Goal: Feedback & Contribution: Contribute content

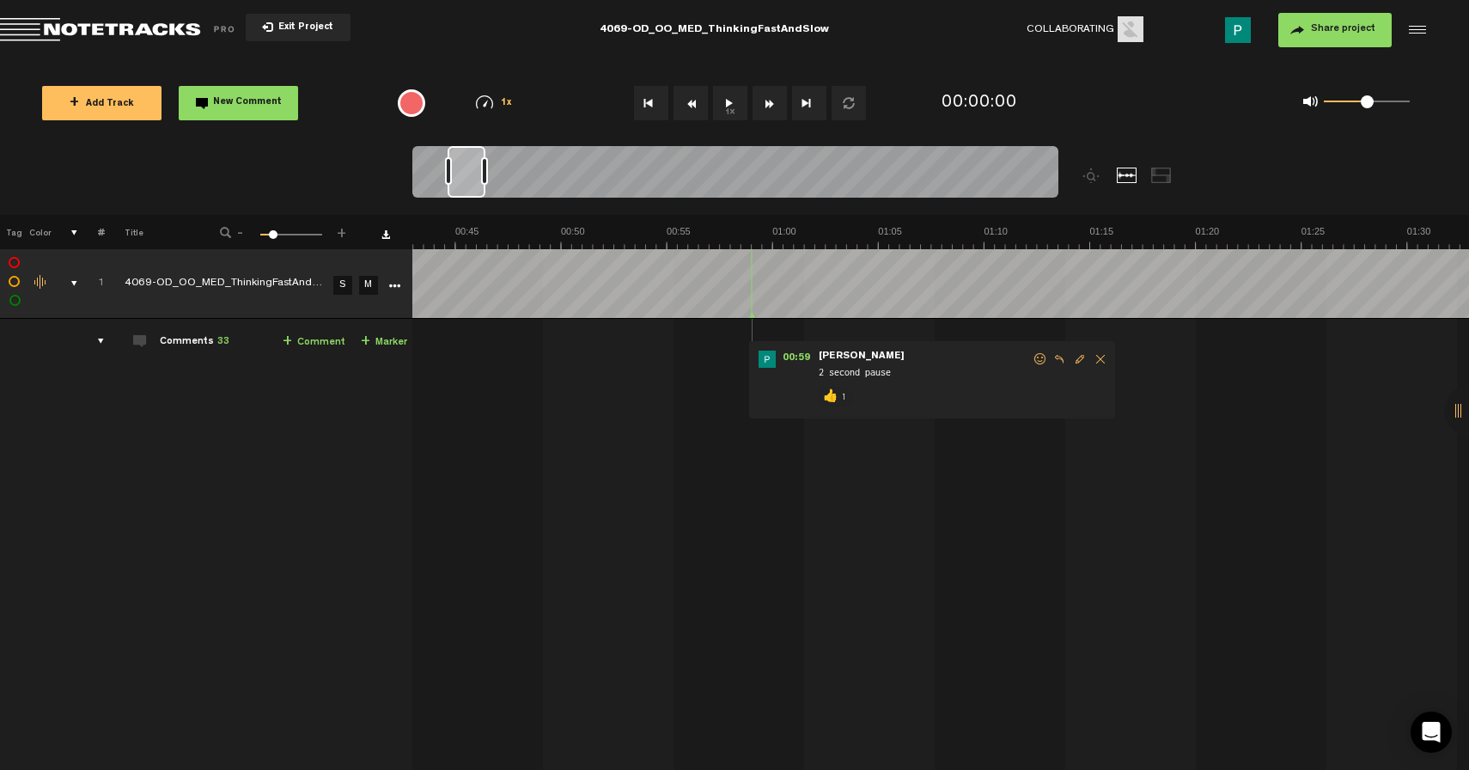
scroll to position [0, 884]
drag, startPoint x: 433, startPoint y: 174, endPoint x: 465, endPoint y: 172, distance: 31.8
click at [465, 172] on div at bounding box center [466, 172] width 38 height 52
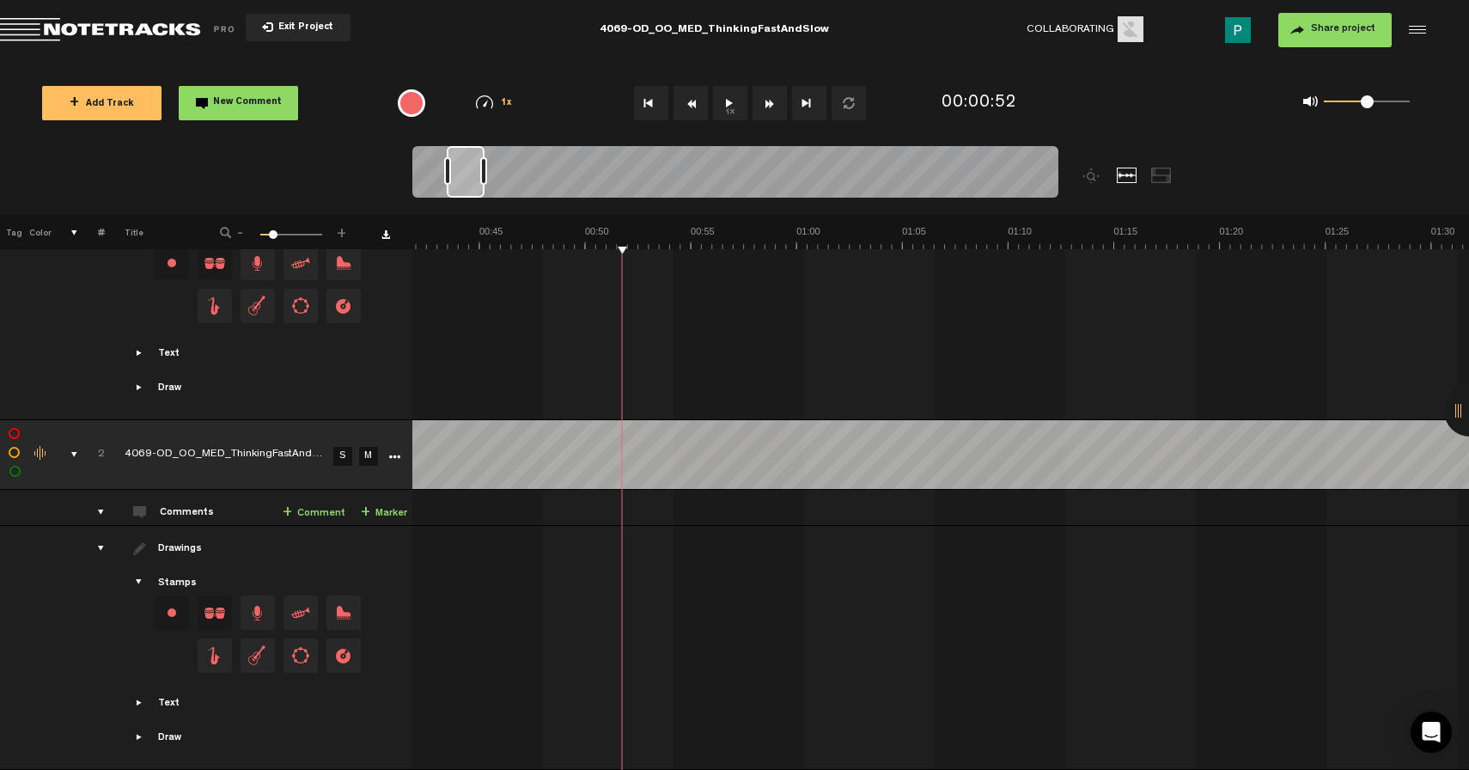
click at [349, 447] on link "S" at bounding box center [342, 456] width 19 height 19
click at [728, 97] on button "1x" at bounding box center [730, 103] width 34 height 34
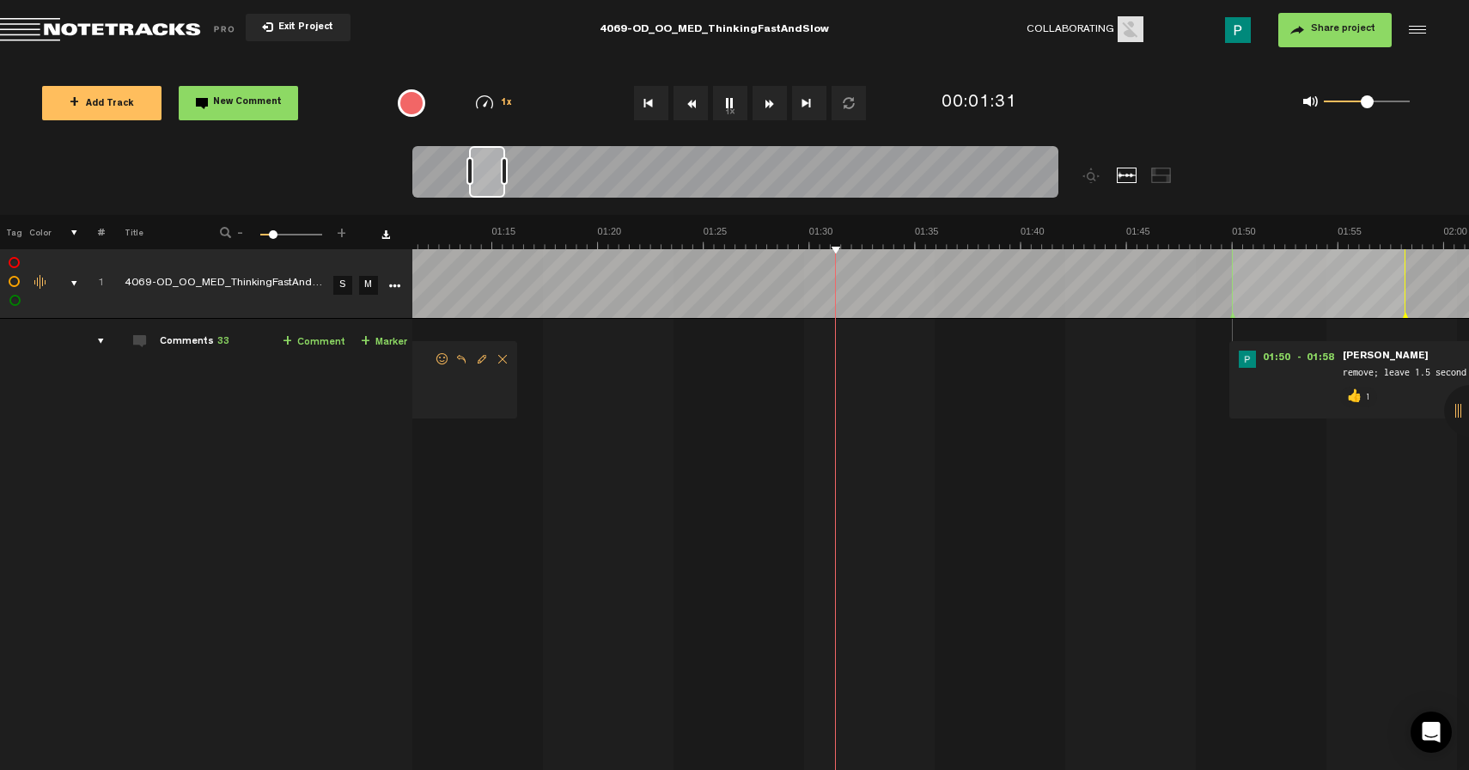
scroll to position [0, 1721]
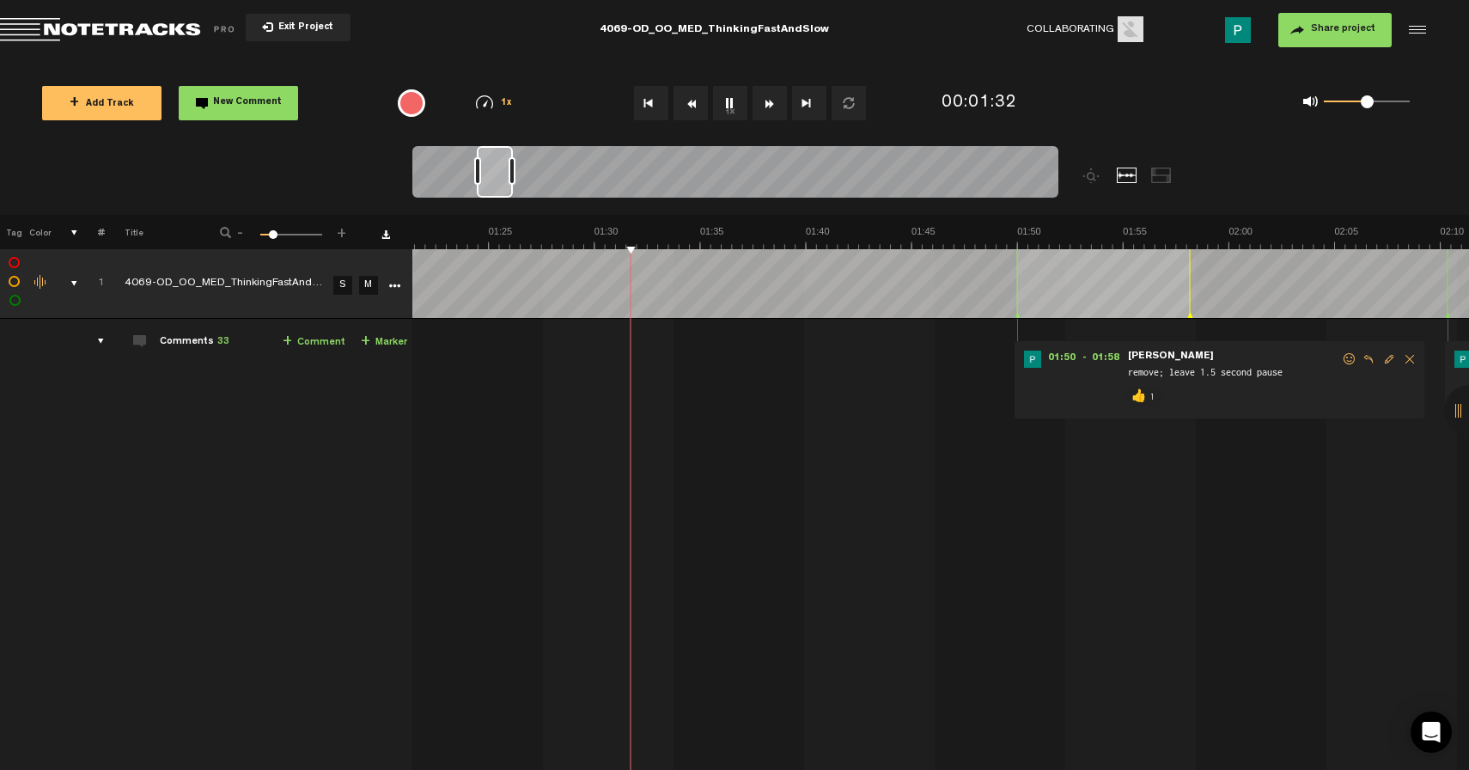
drag, startPoint x: 476, startPoint y: 180, endPoint x: 491, endPoint y: 178, distance: 15.6
click at [491, 178] on div at bounding box center [495, 172] width 36 height 52
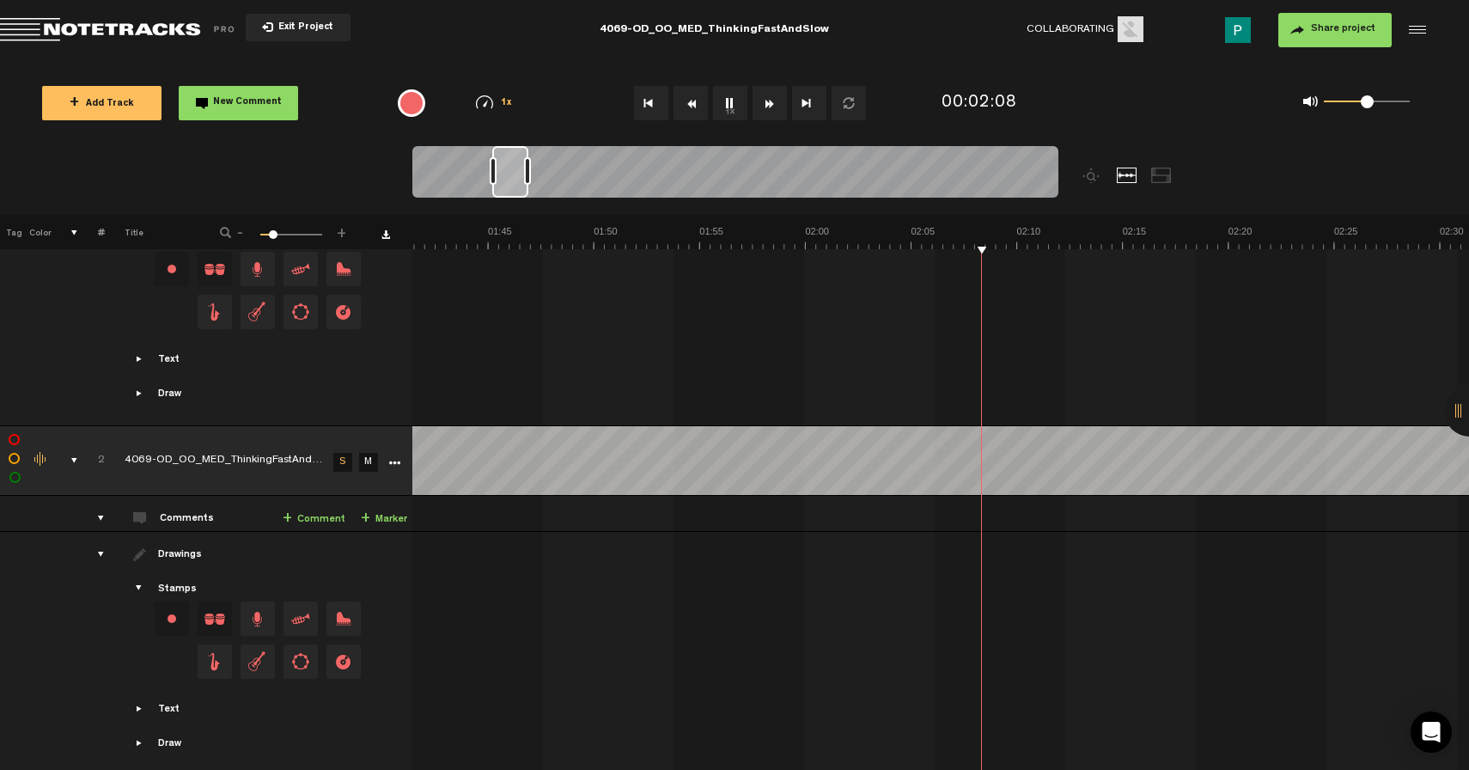
scroll to position [793, 0]
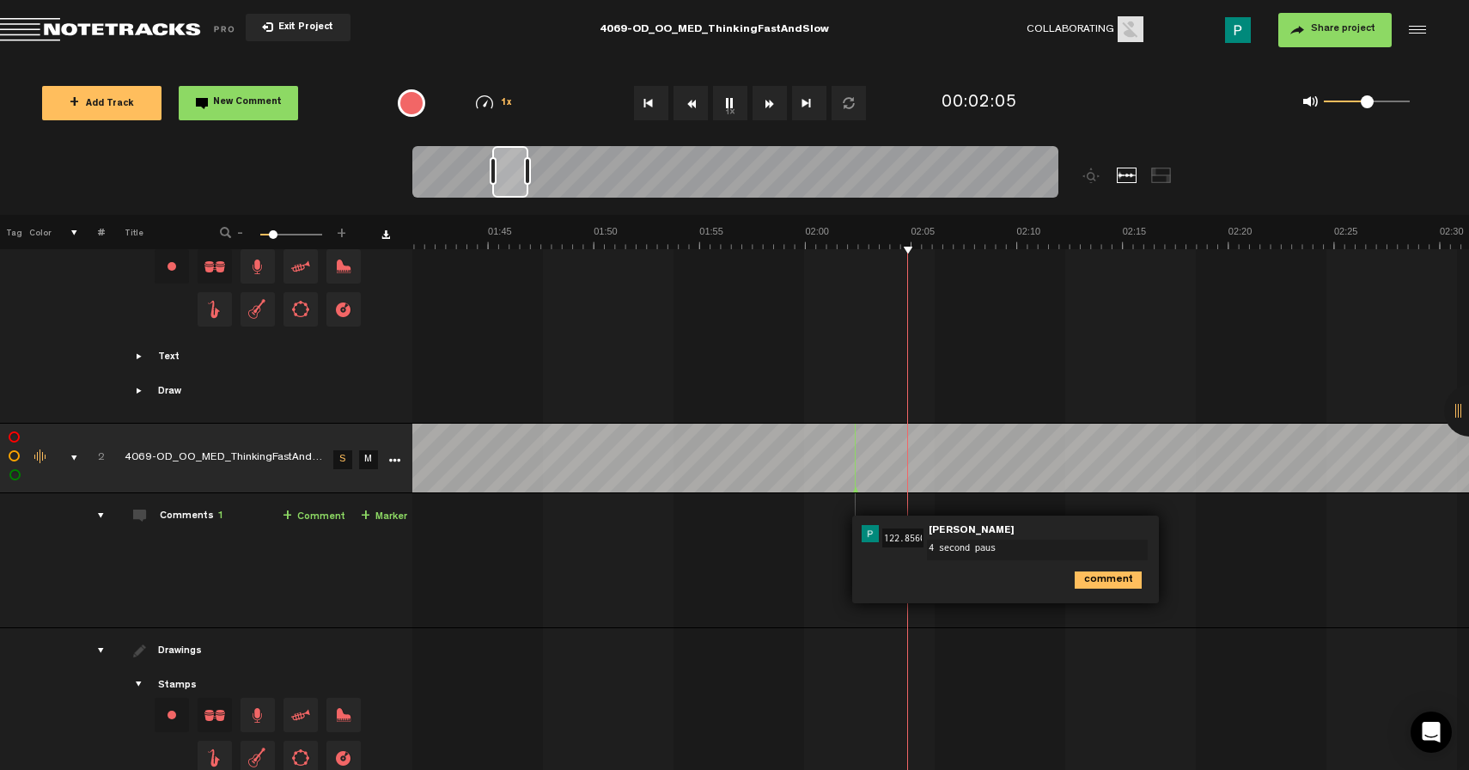
type textarea "4 second pause"
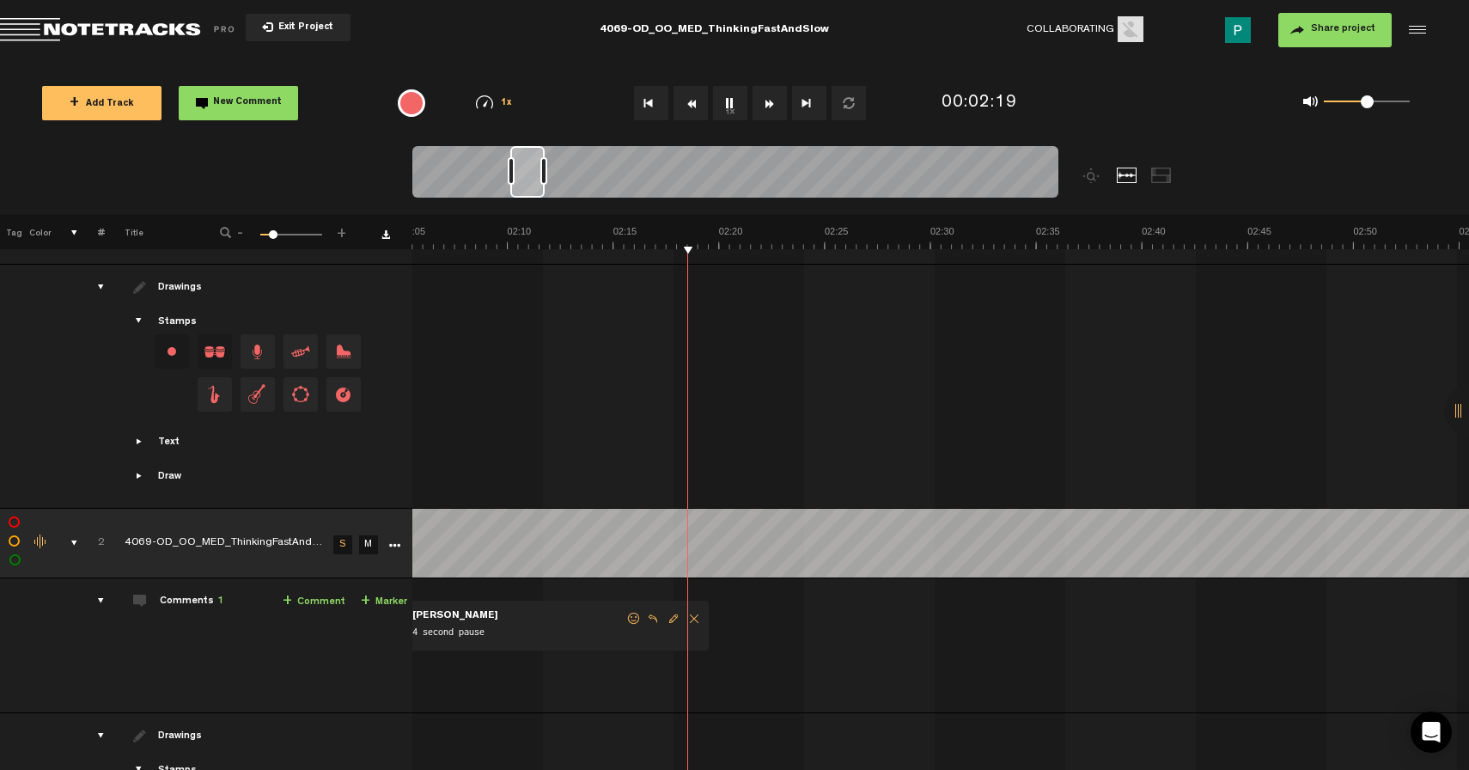
scroll to position [0, 2654]
drag, startPoint x: 505, startPoint y: 179, endPoint x: 520, endPoint y: 179, distance: 14.6
click at [520, 179] on div at bounding box center [527, 172] width 34 height 52
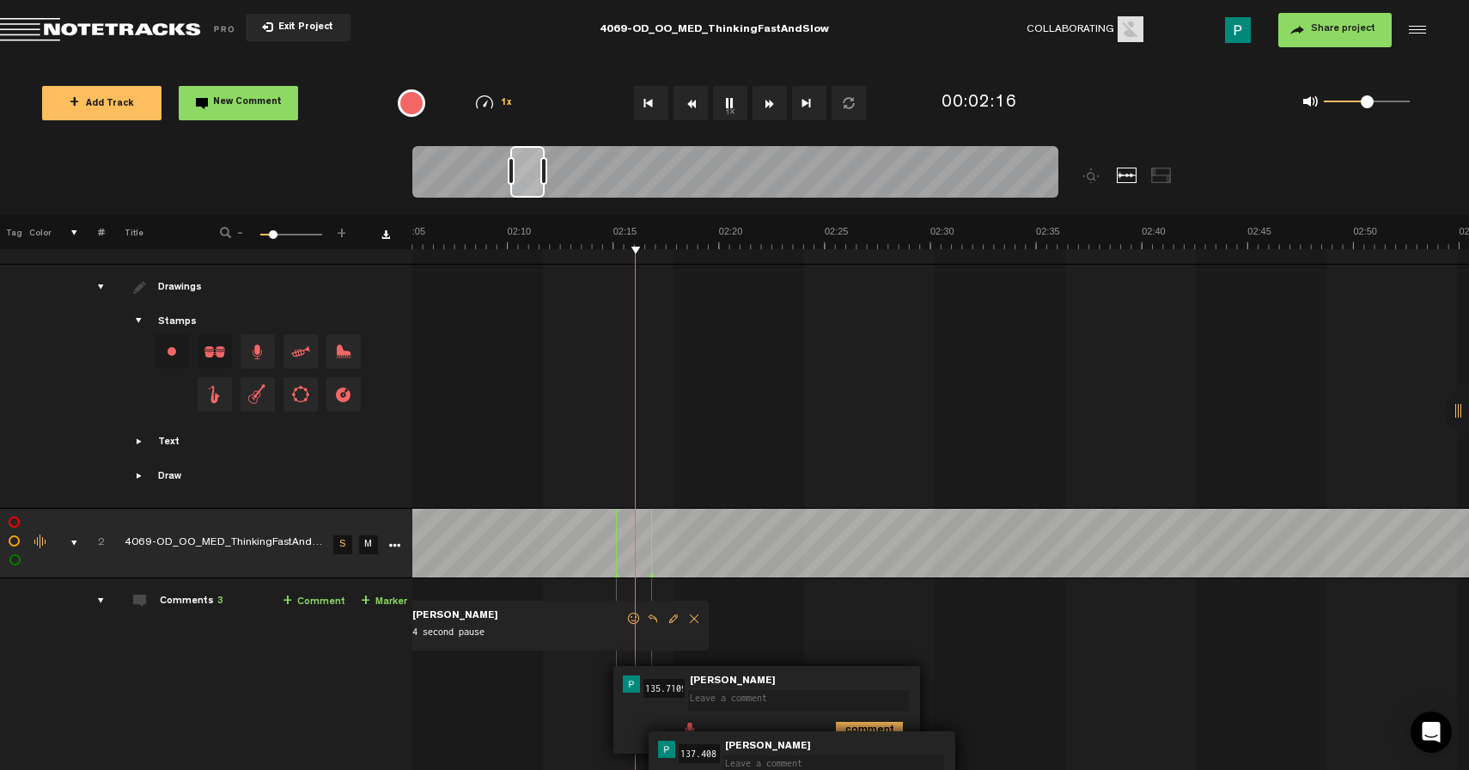
scroll to position [783, 0]
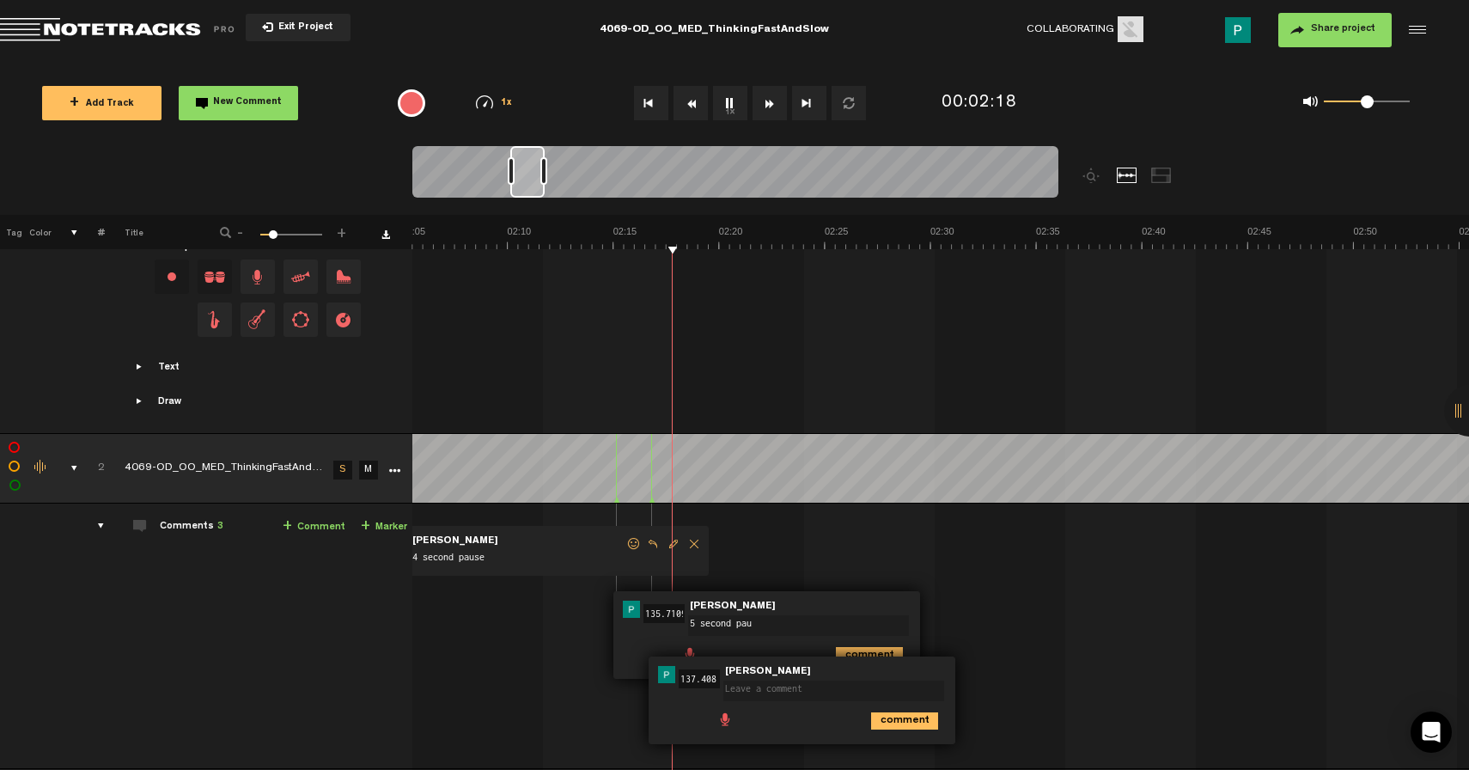
type textarea "5 second paus"
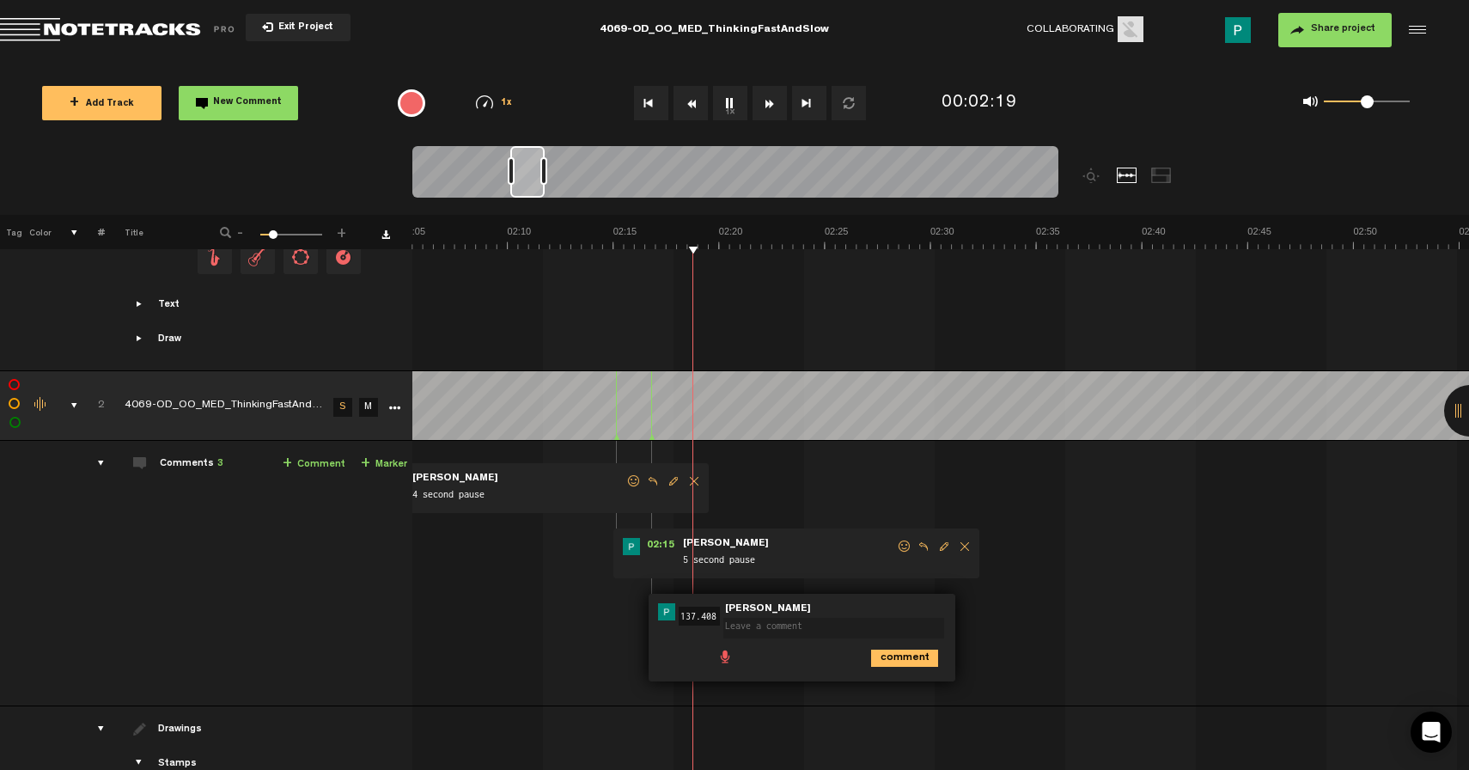
scroll to position [0, 2448]
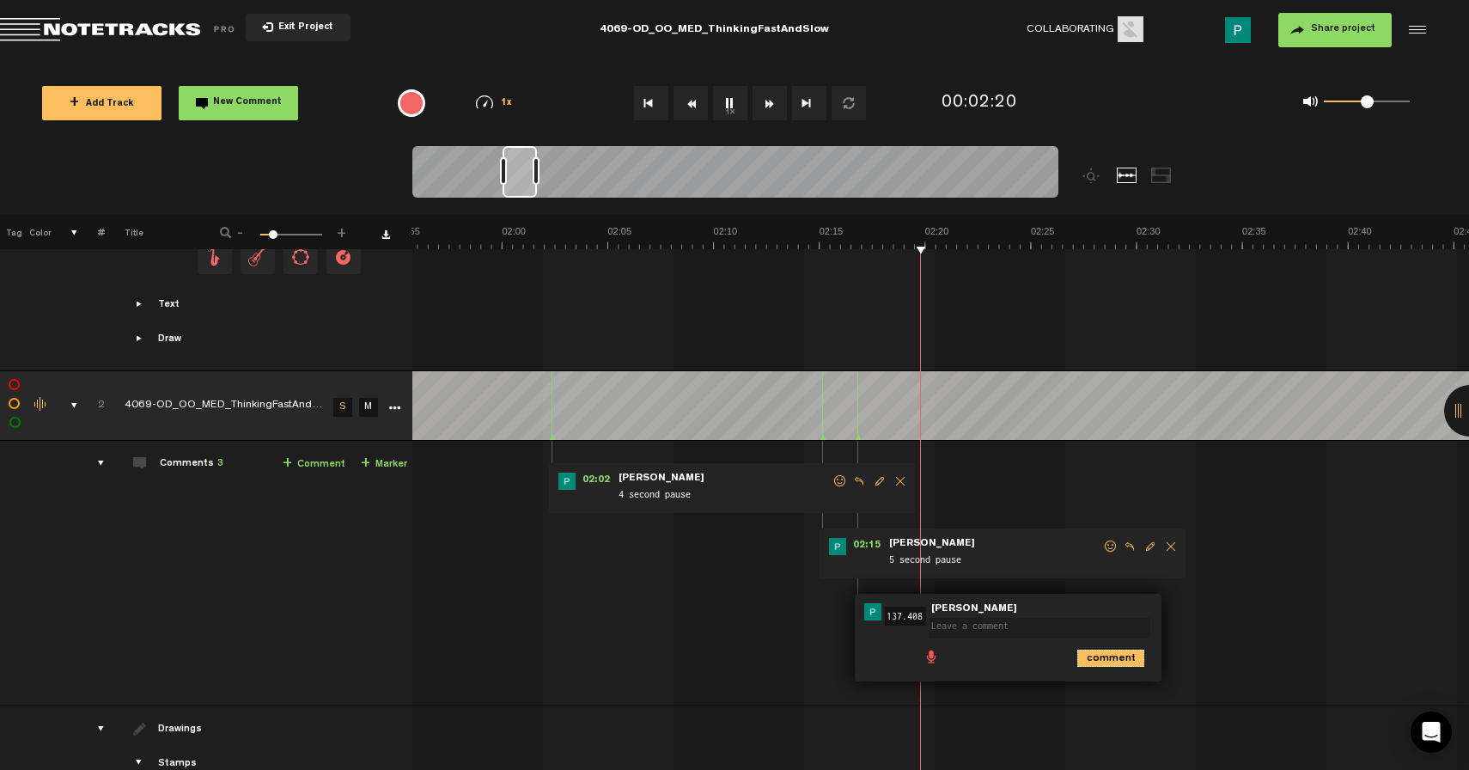
click at [1093, 656] on icon "comment" at bounding box center [1110, 658] width 67 height 17
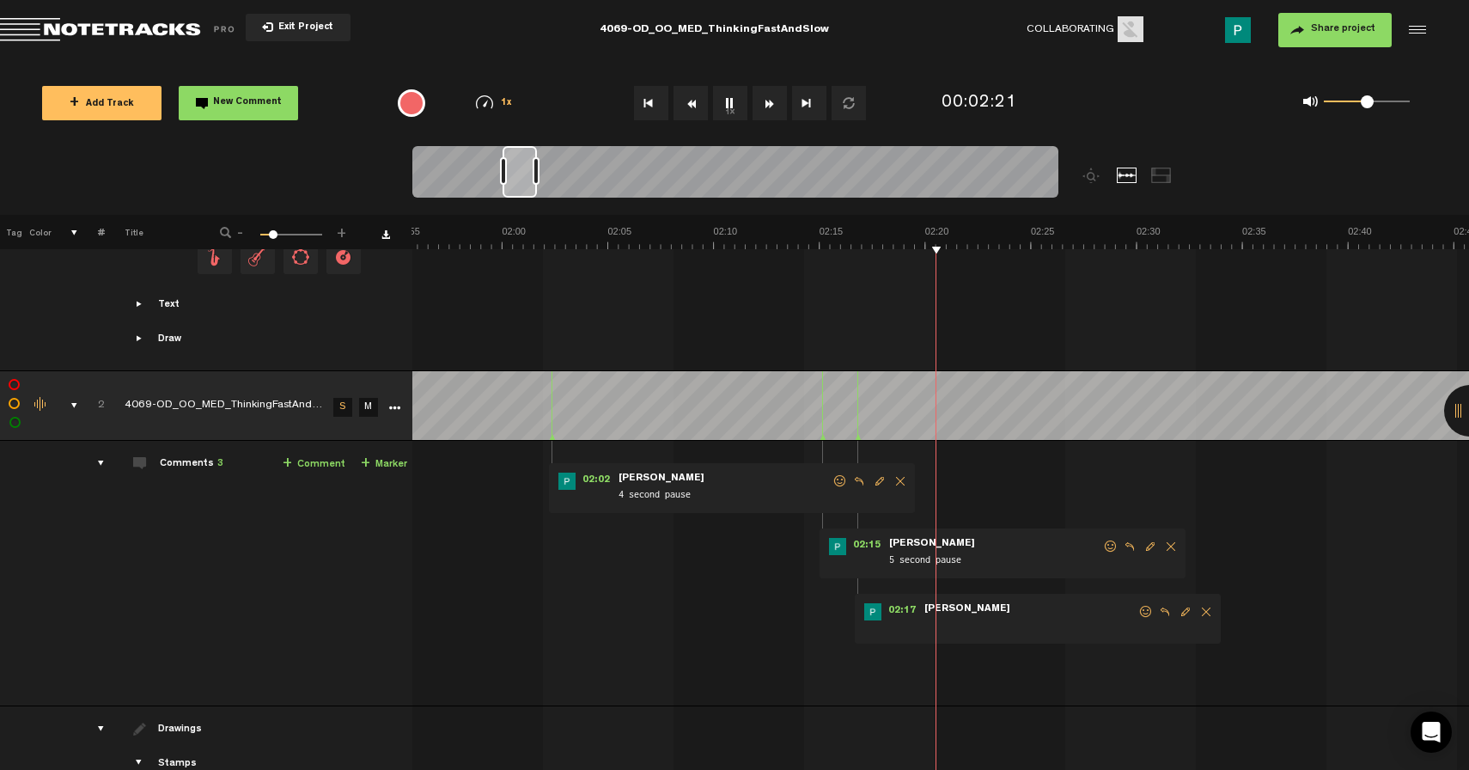
click at [1210, 609] on span "Delete comment" at bounding box center [1206, 612] width 21 height 12
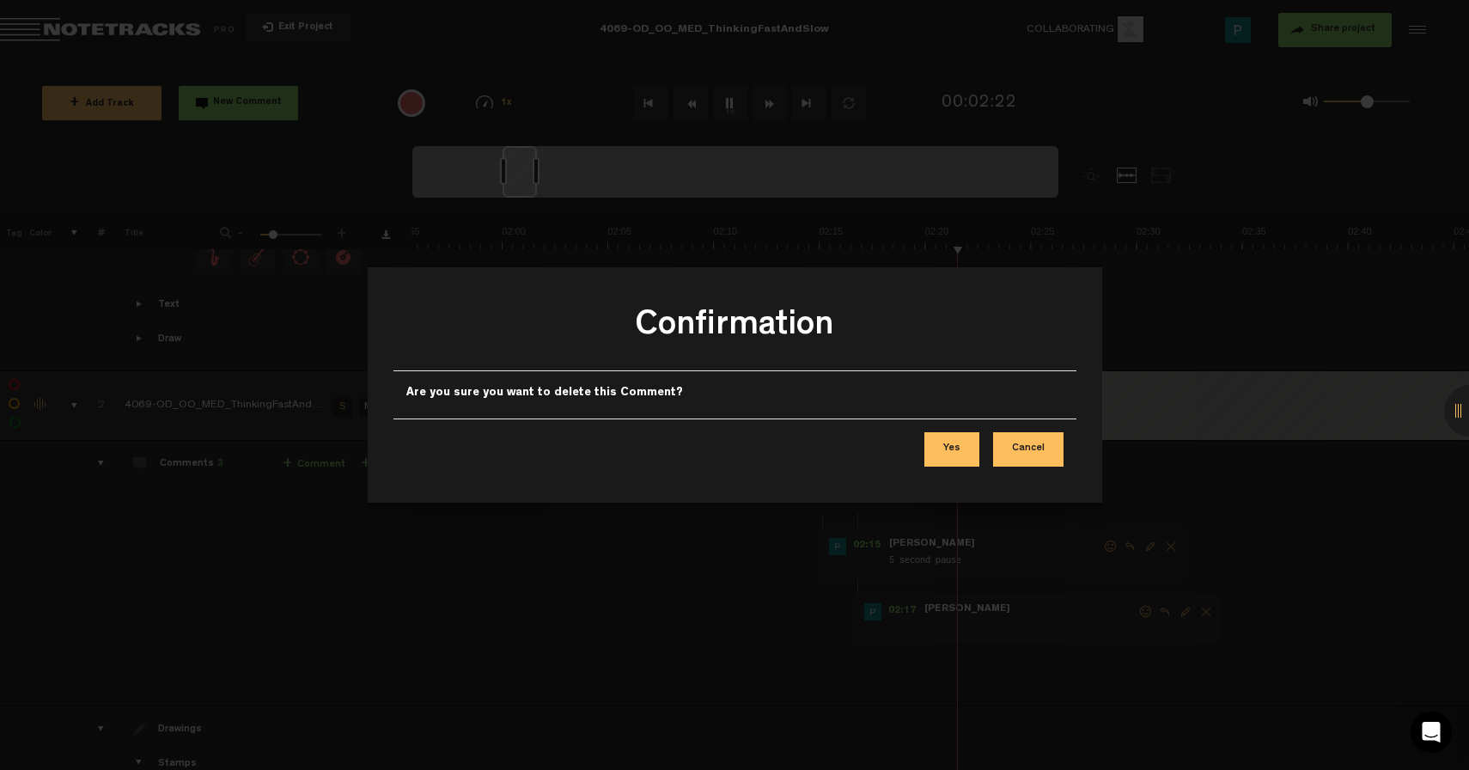
click at [950, 448] on button "Yes" at bounding box center [951, 449] width 55 height 34
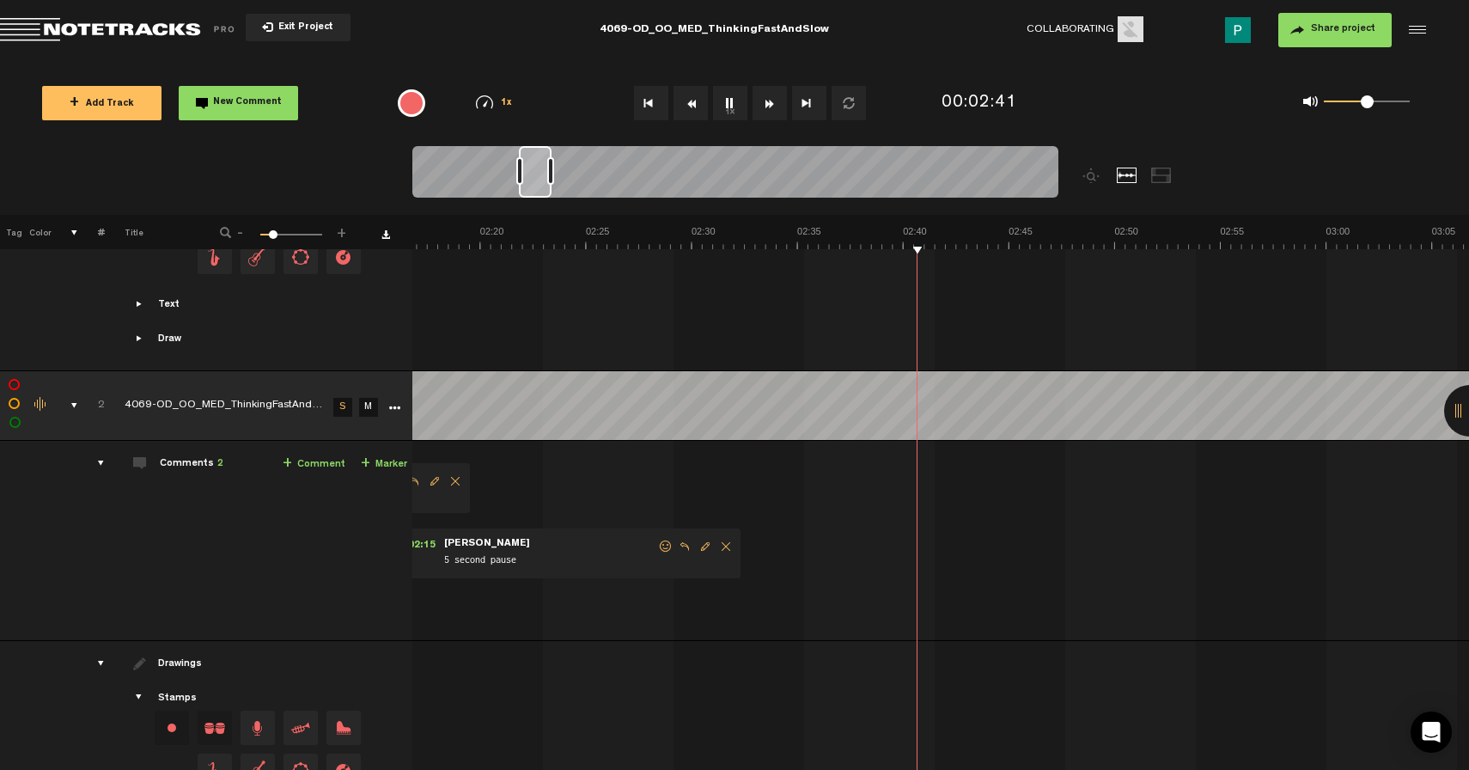
scroll to position [0, 3012]
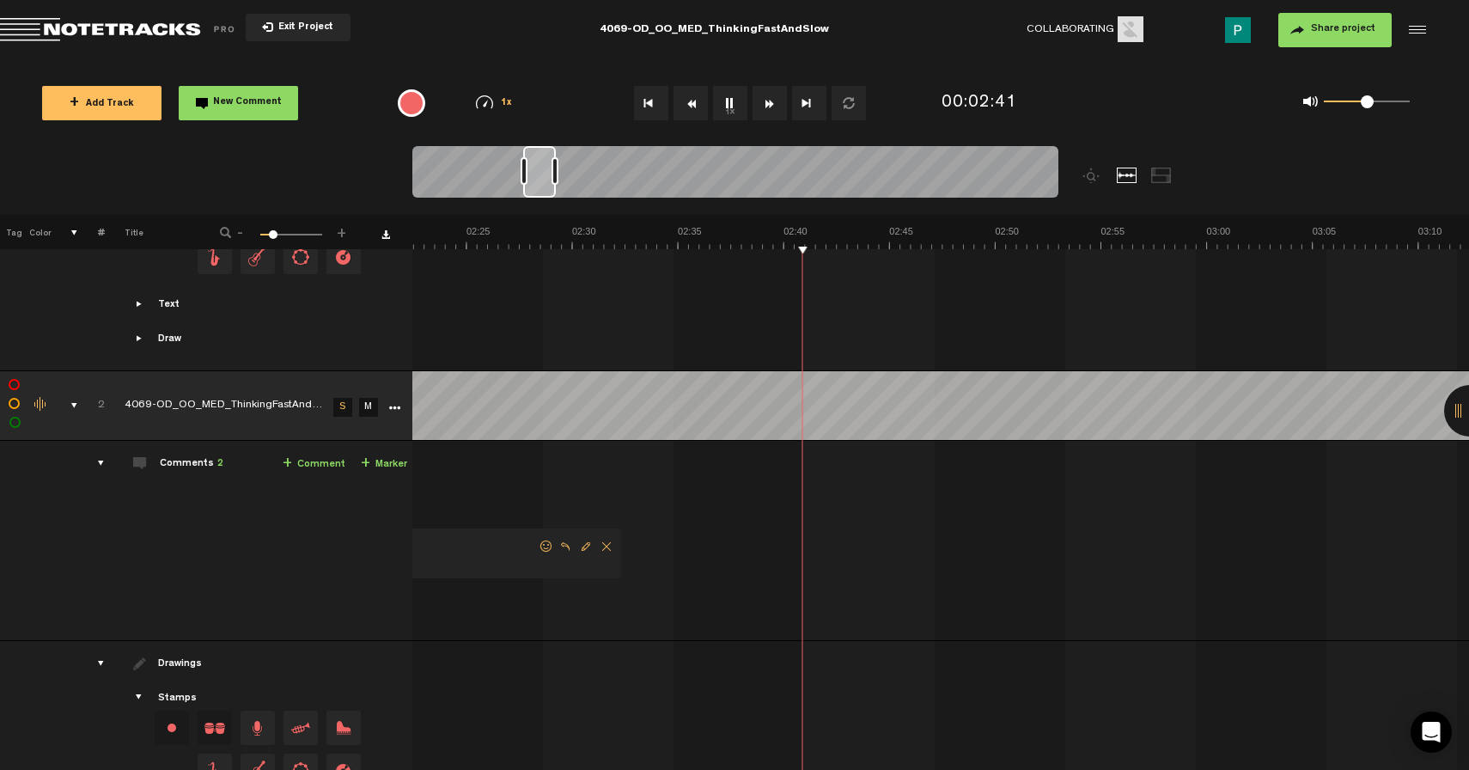
drag, startPoint x: 517, startPoint y: 167, endPoint x: 538, endPoint y: 166, distance: 20.6
click at [538, 166] on div at bounding box center [539, 172] width 33 height 52
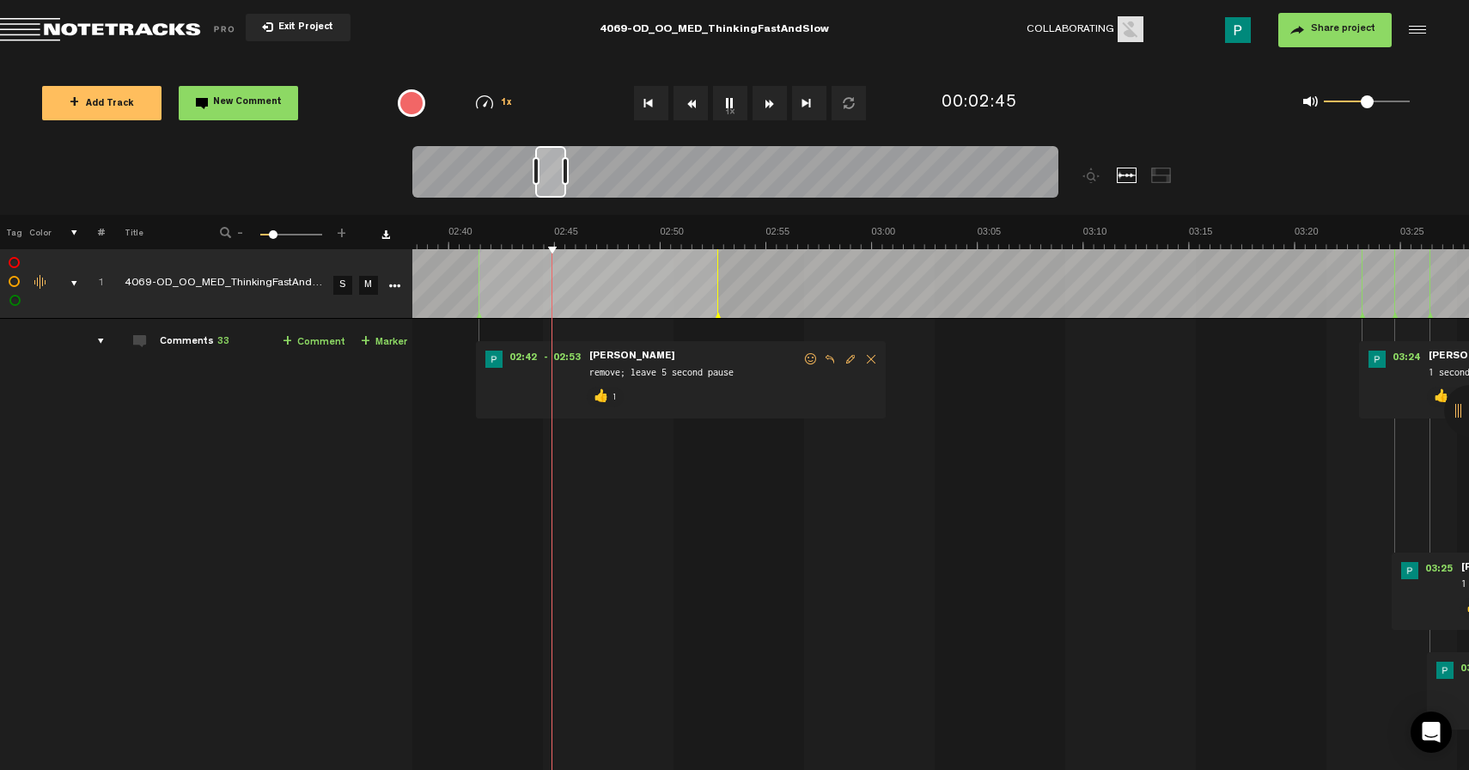
scroll to position [0, 3418]
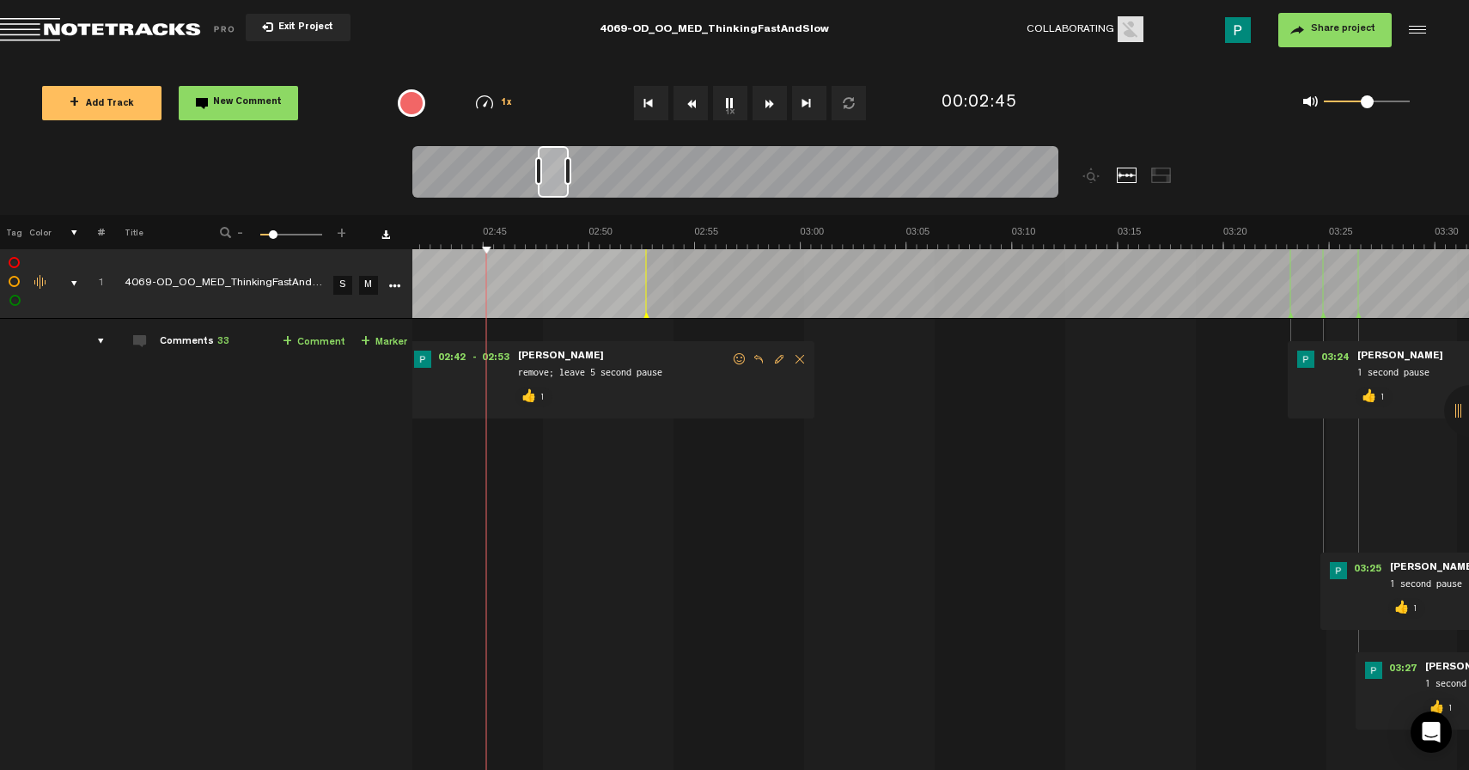
drag, startPoint x: 542, startPoint y: 180, endPoint x: 557, endPoint y: 178, distance: 14.7
click at [557, 178] on div at bounding box center [553, 172] width 31 height 52
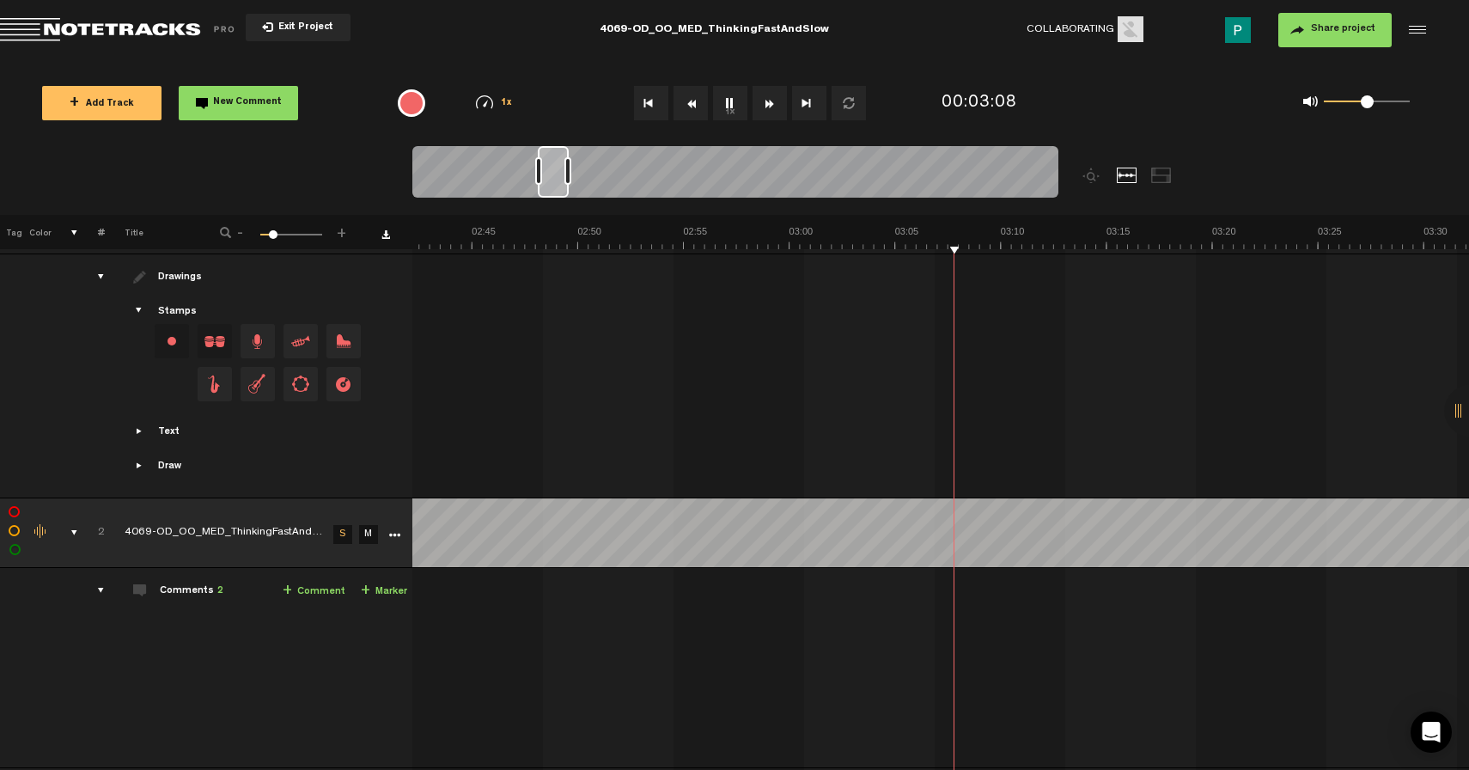
scroll to position [725, 0]
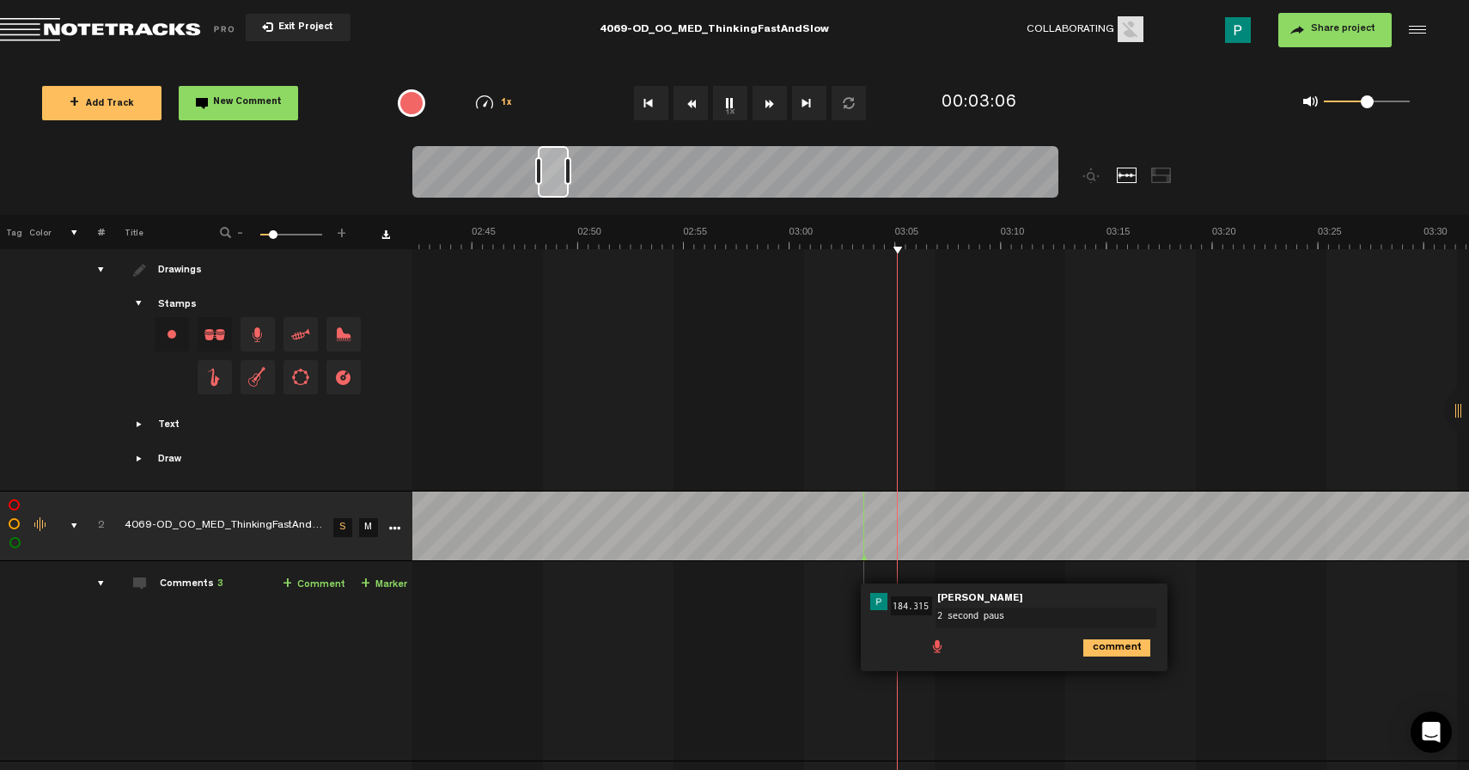
type textarea "2 second pause"
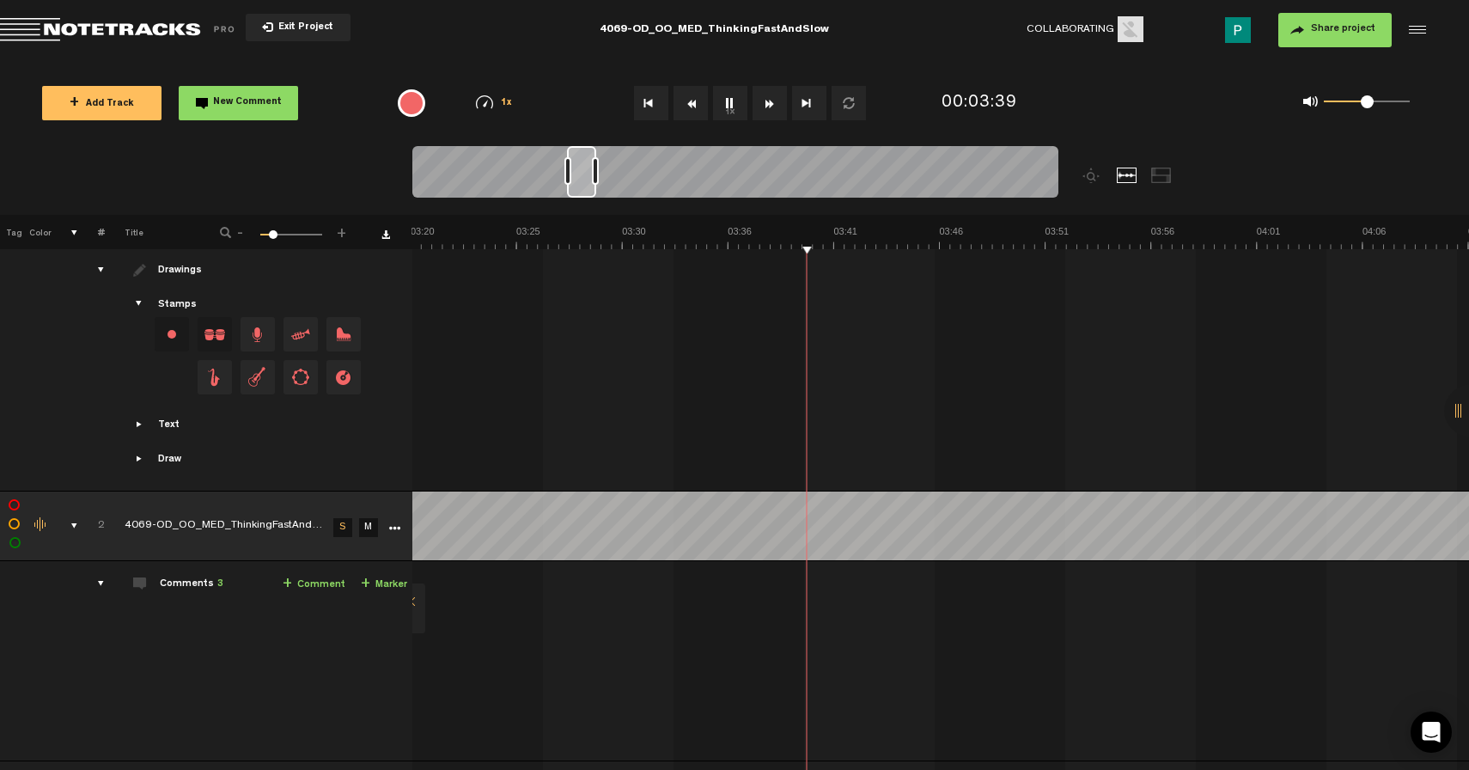
drag, startPoint x: 564, startPoint y: 172, endPoint x: 581, endPoint y: 166, distance: 17.4
click at [581, 166] on div at bounding box center [581, 172] width 29 height 52
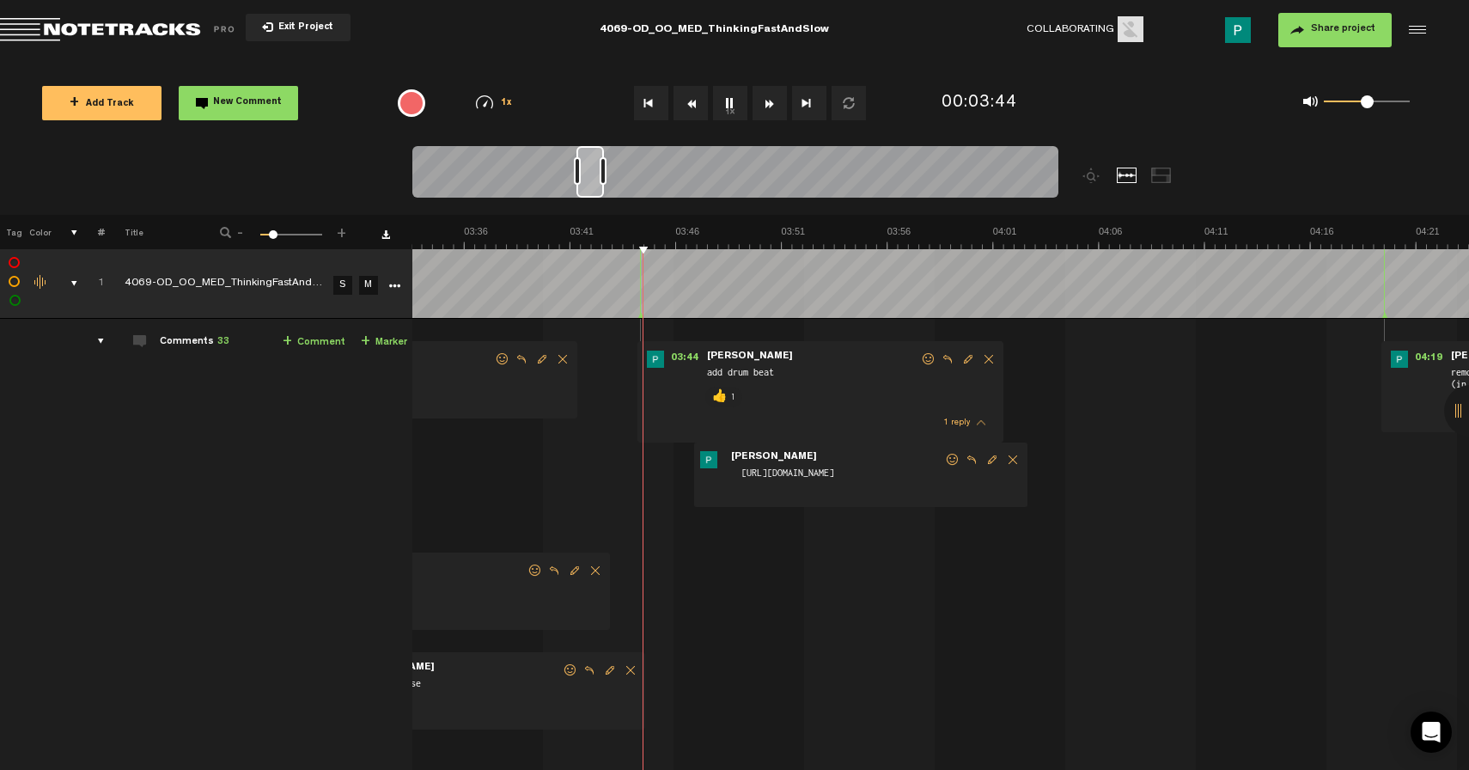
scroll to position [0, 4566]
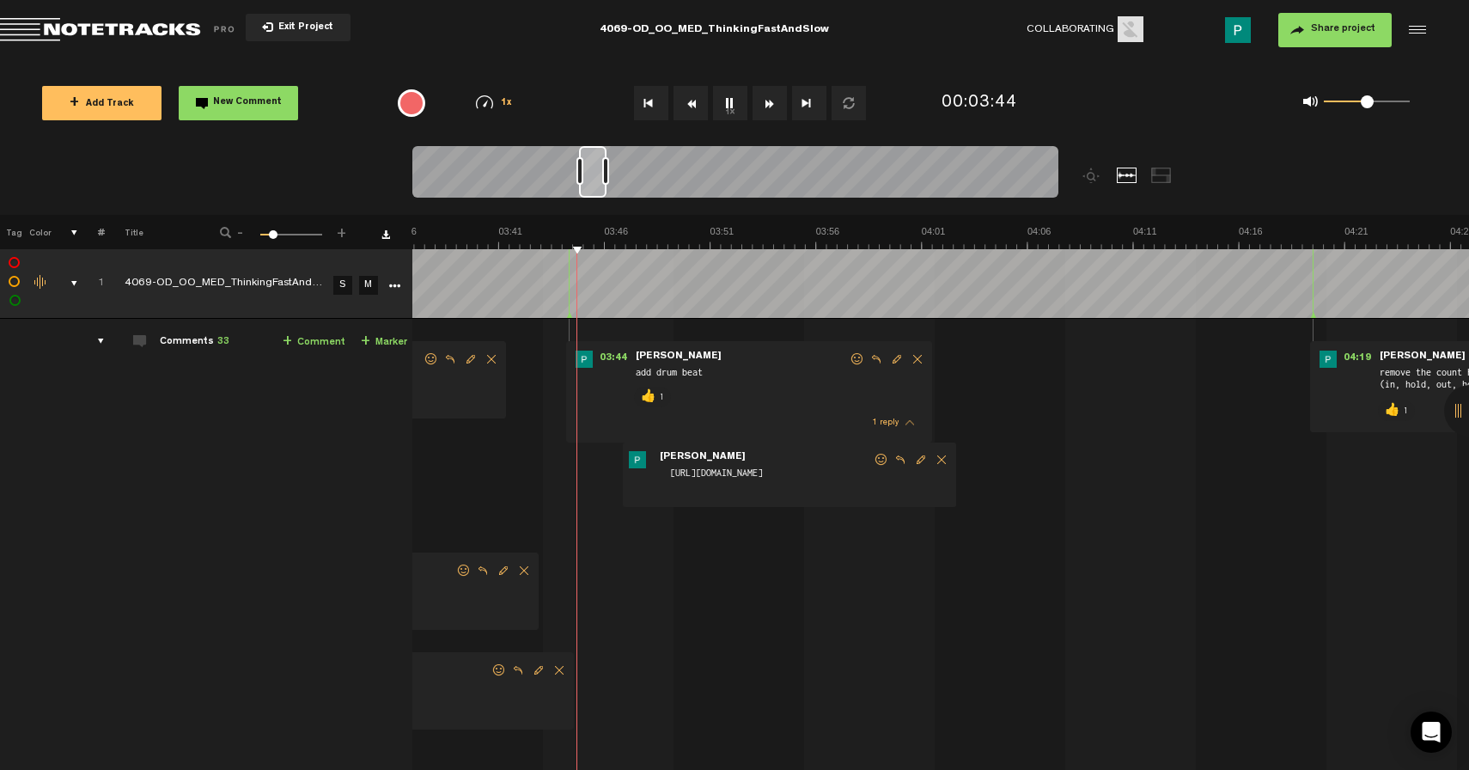
drag, startPoint x: 589, startPoint y: 183, endPoint x: 599, endPoint y: 181, distance: 9.6
click at [599, 181] on div at bounding box center [592, 172] width 27 height 52
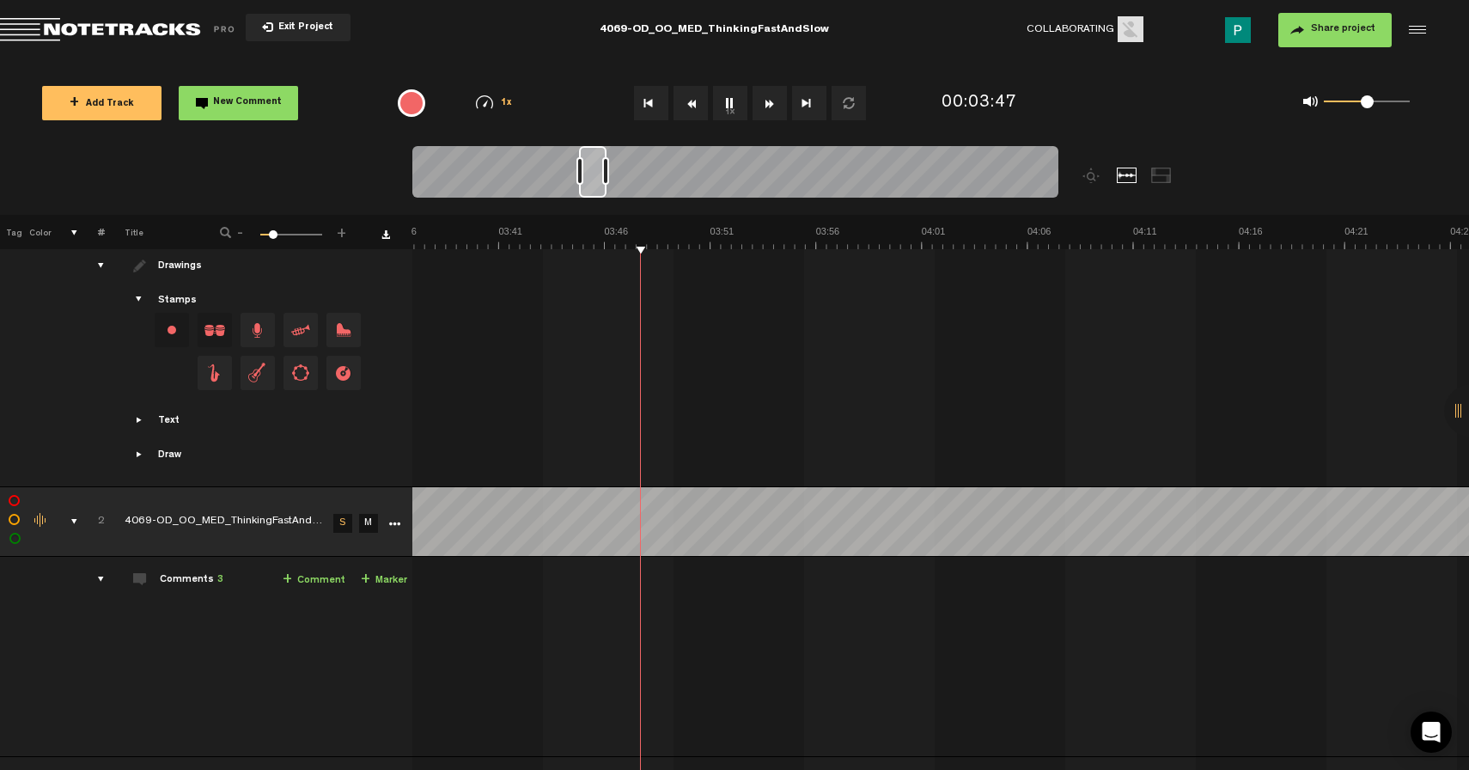
scroll to position [798, 0]
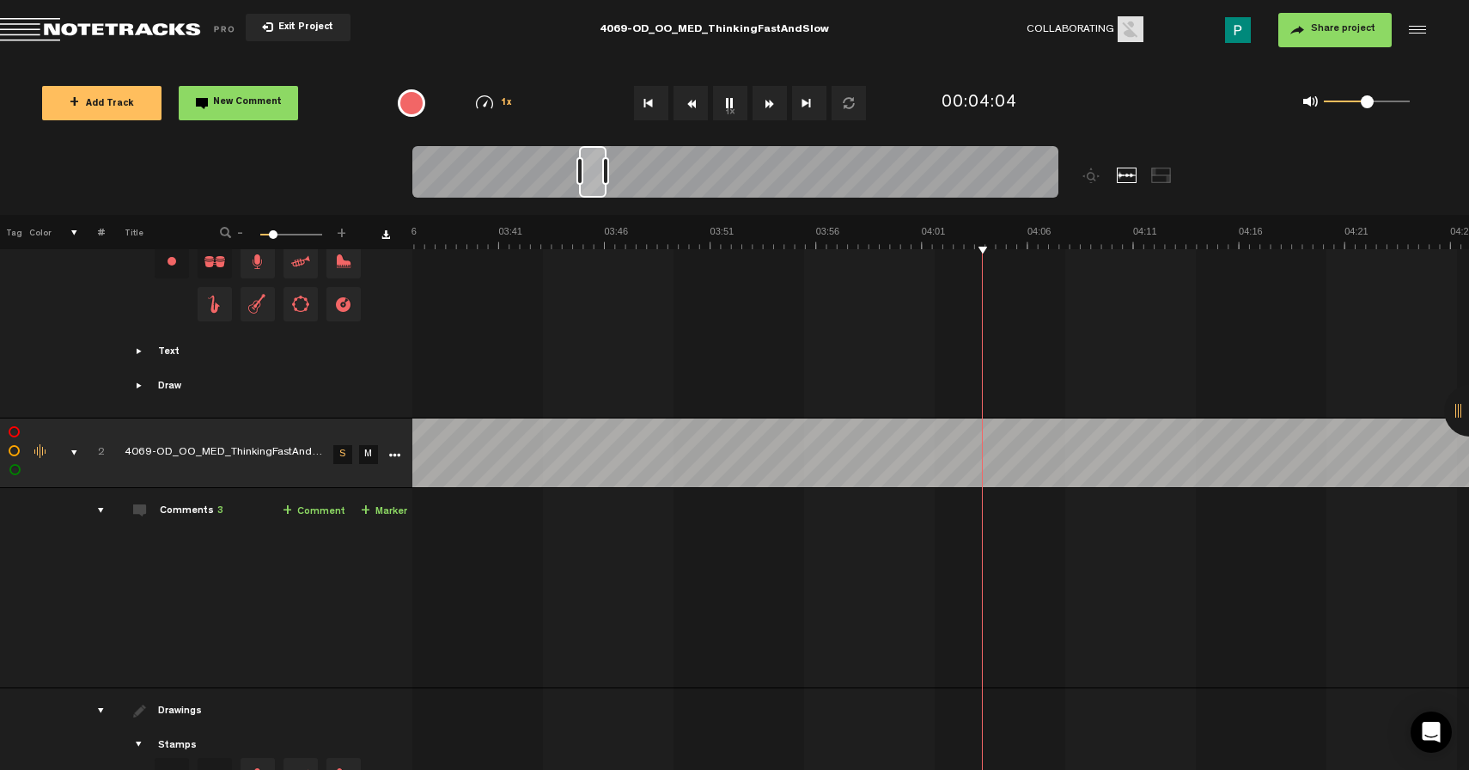
click at [736, 95] on button "1x" at bounding box center [730, 103] width 34 height 34
drag, startPoint x: 590, startPoint y: 177, endPoint x: 578, endPoint y: 180, distance: 12.5
click at [578, 180] on div at bounding box center [581, 172] width 26 height 52
click at [725, 100] on button "1x" at bounding box center [730, 103] width 34 height 34
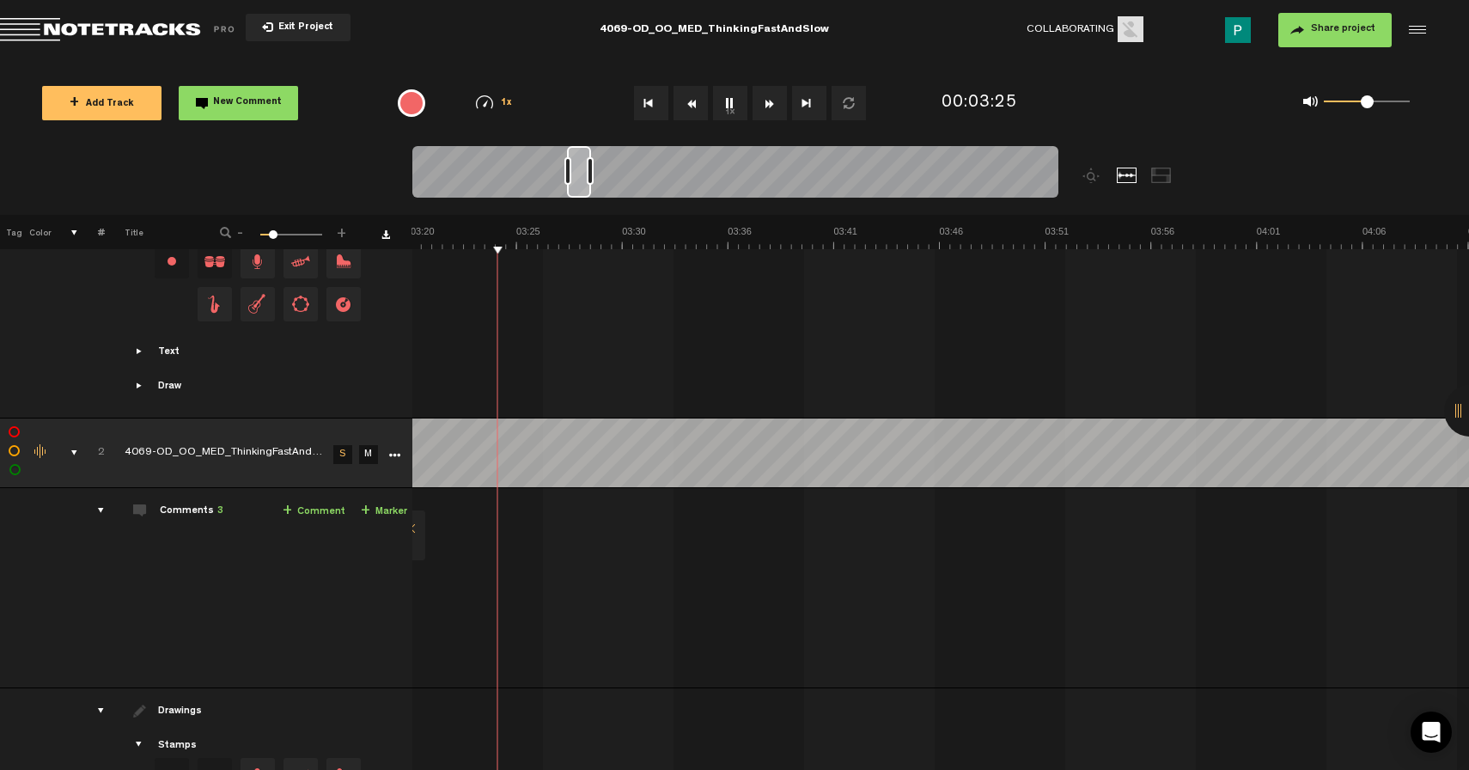
scroll to position [0, 4112]
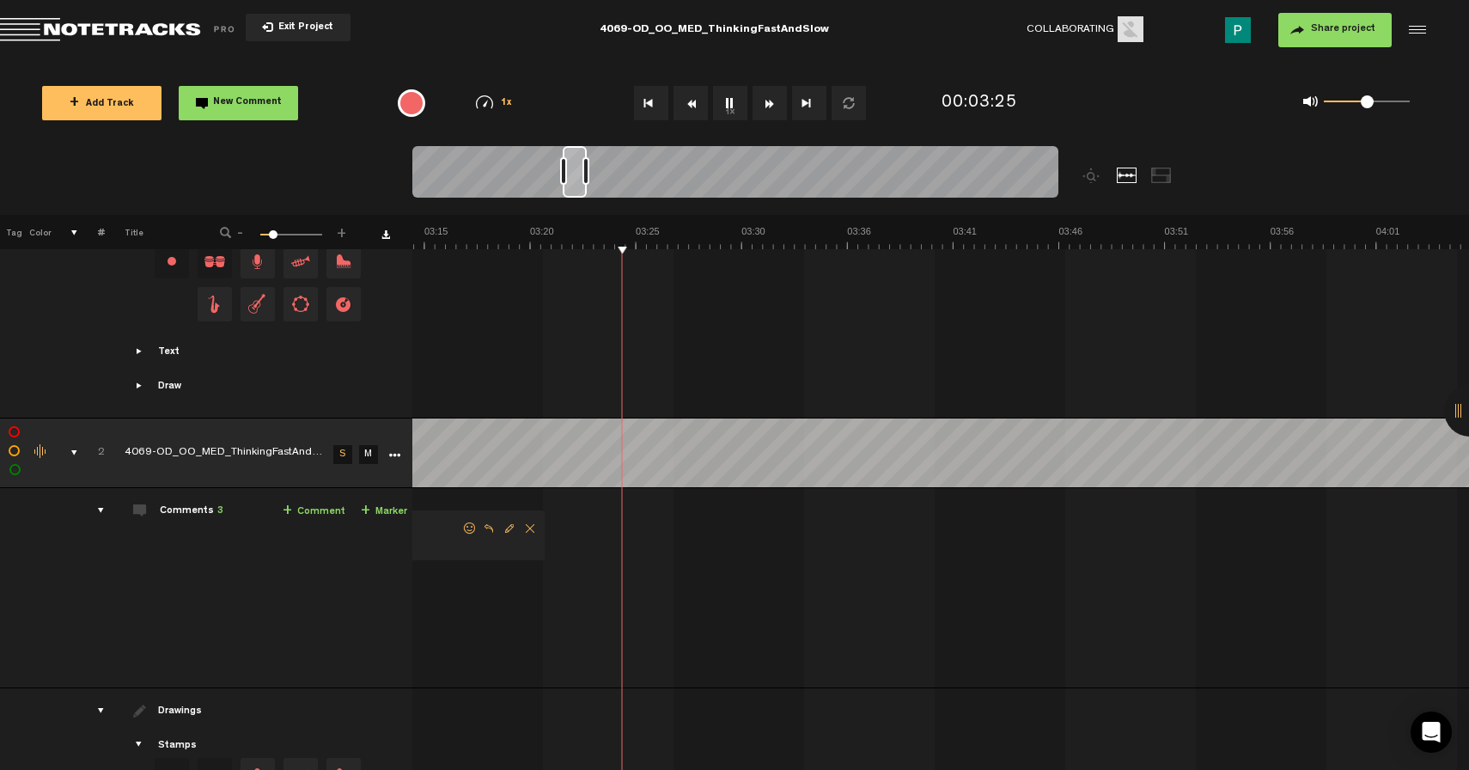
click at [576, 178] on div at bounding box center [575, 172] width 24 height 52
drag, startPoint x: 569, startPoint y: 187, endPoint x: 581, endPoint y: 186, distance: 12.1
click at [581, 186] on div at bounding box center [586, 172] width 22 height 52
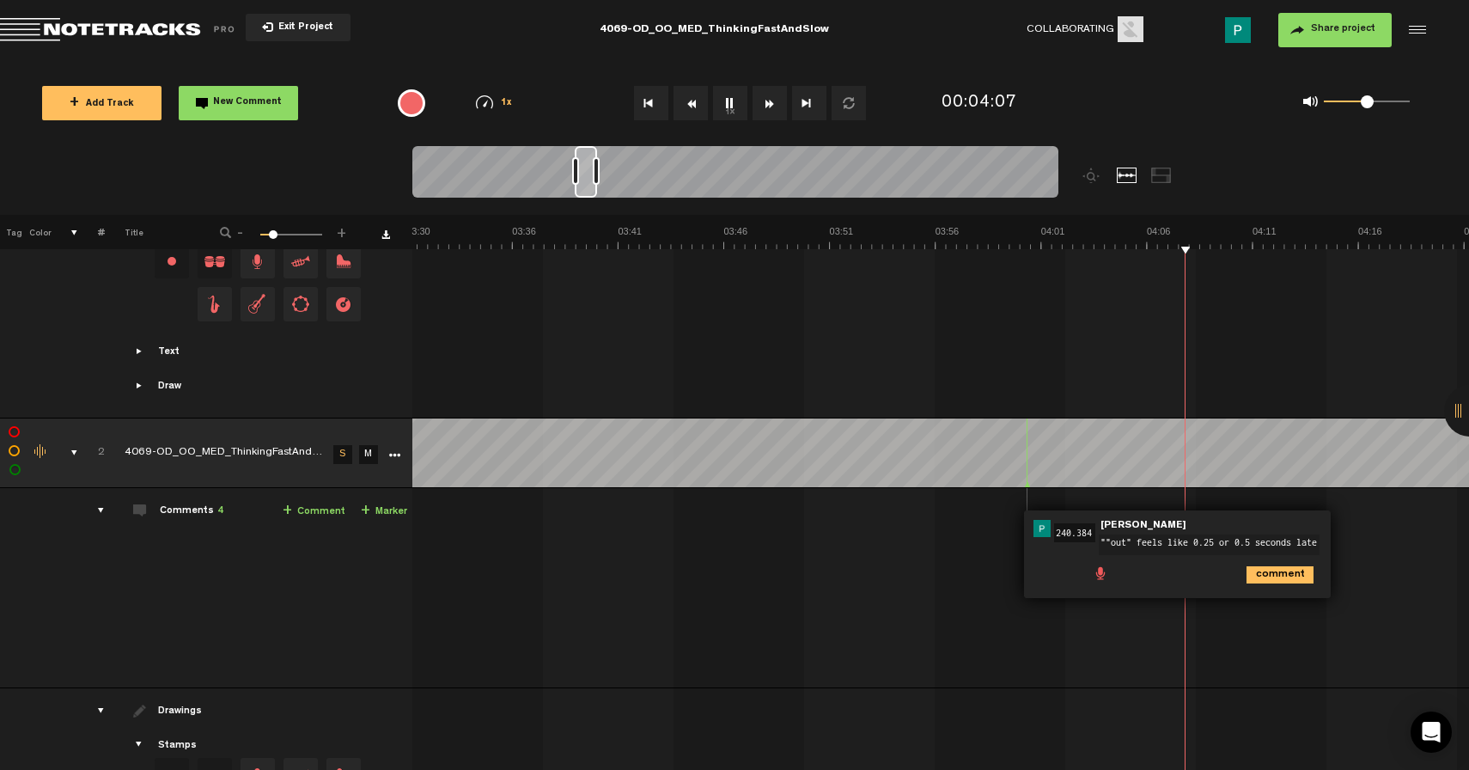
type textarea """out" feels like 0.25 or 0.5 seconds late?"
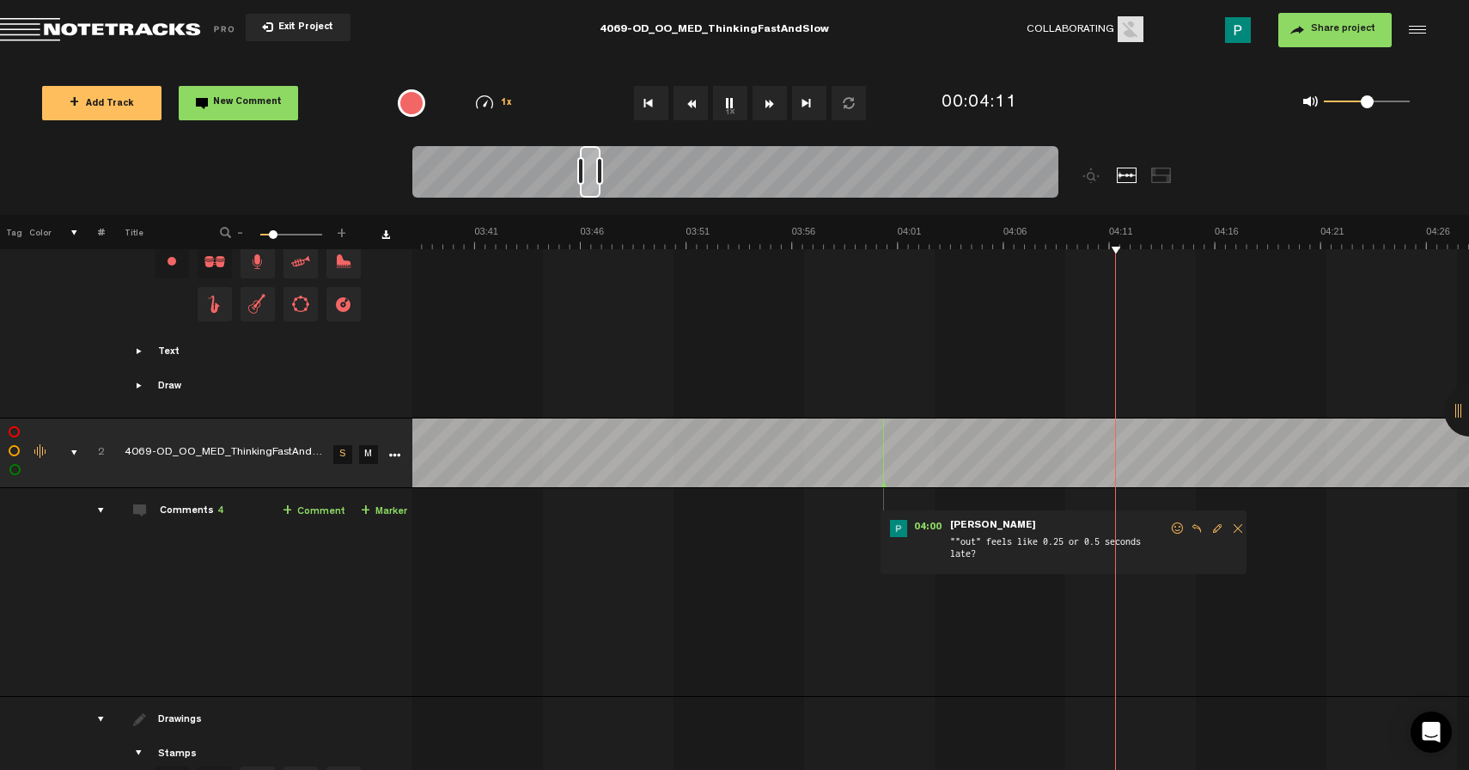
click at [591, 184] on div at bounding box center [590, 172] width 21 height 52
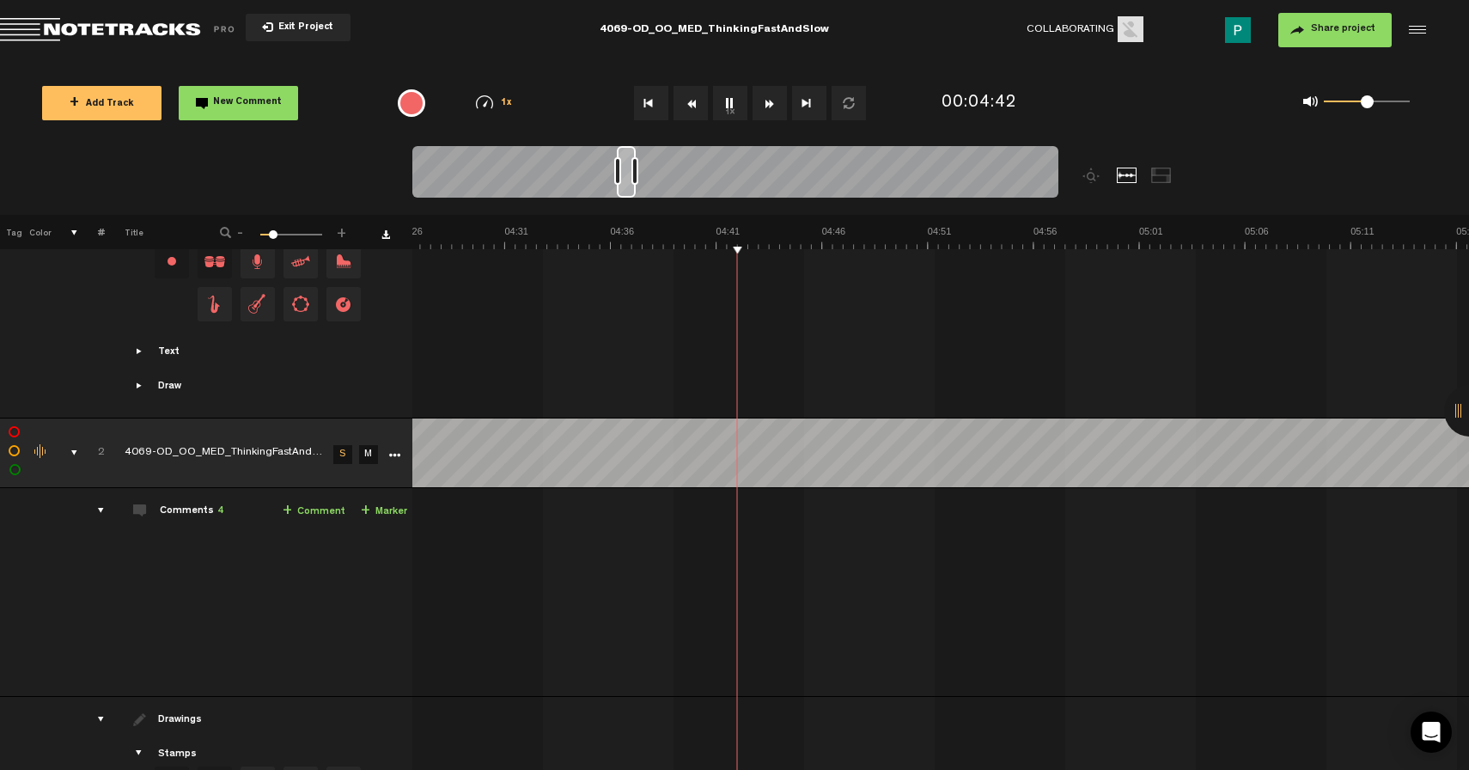
scroll to position [0, 5618]
drag, startPoint x: 607, startPoint y: 188, endPoint x: 629, endPoint y: 184, distance: 21.9
click at [629, 184] on div at bounding box center [626, 172] width 19 height 52
drag, startPoint x: 625, startPoint y: 192, endPoint x: 637, endPoint y: 191, distance: 12.1
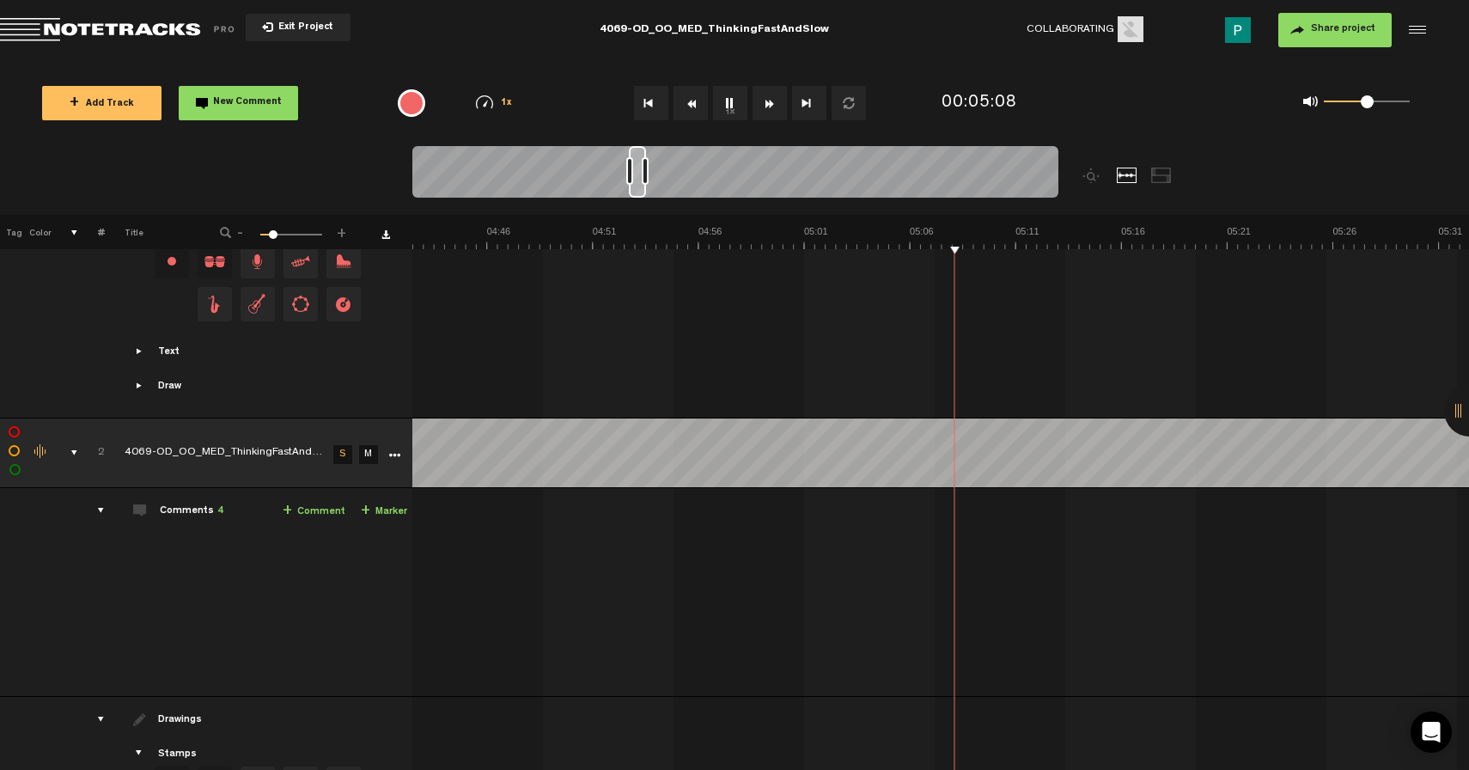
click at [637, 191] on div at bounding box center [637, 172] width 17 height 52
click at [642, 189] on div at bounding box center [641, 172] width 15 height 52
drag, startPoint x: 642, startPoint y: 189, endPoint x: 653, endPoint y: 188, distance: 11.2
click at [653, 188] on div at bounding box center [651, 172] width 14 height 52
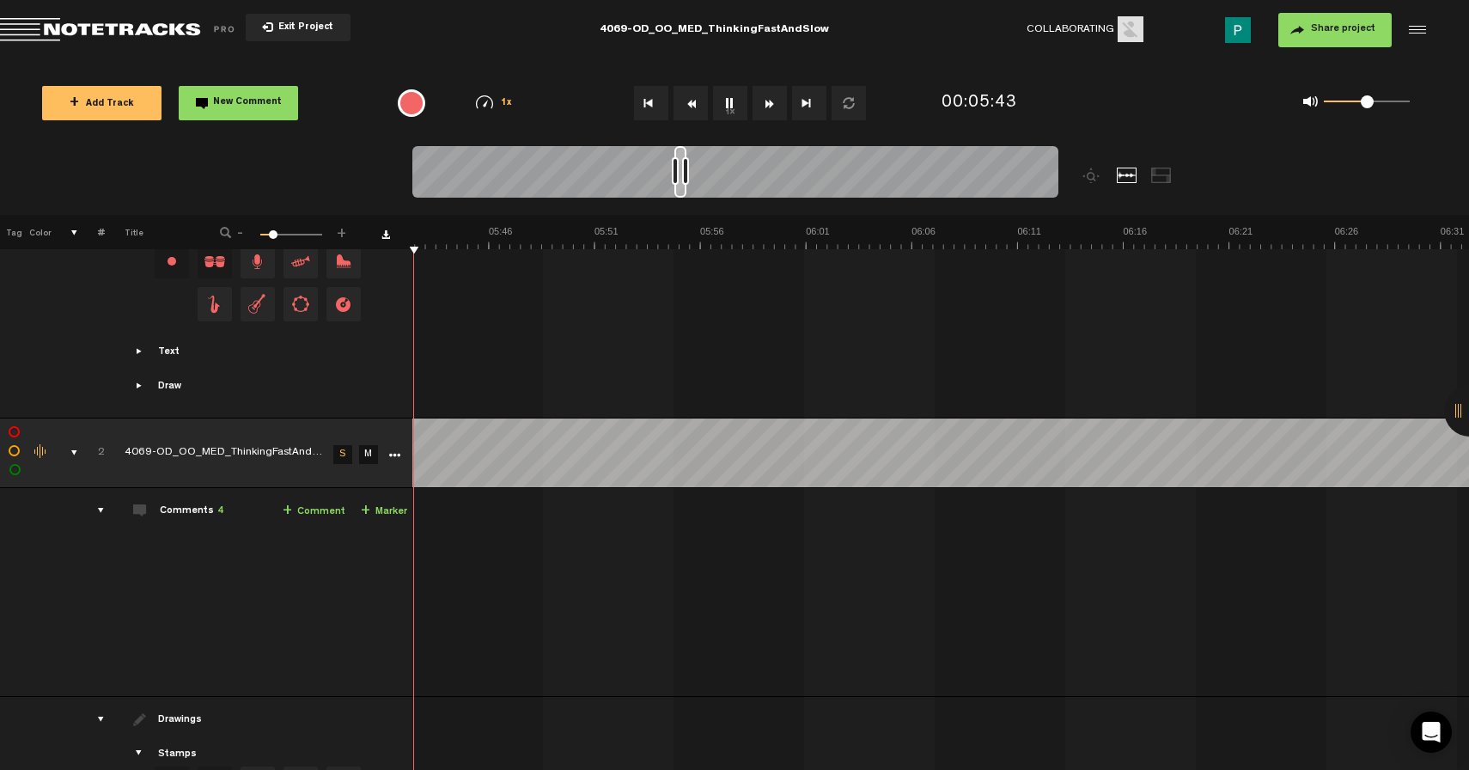
scroll to position [0, 7148]
drag, startPoint x: 651, startPoint y: 190, endPoint x: 678, endPoint y: 191, distance: 26.6
click at [678, 191] on div at bounding box center [678, 172] width 12 height 52
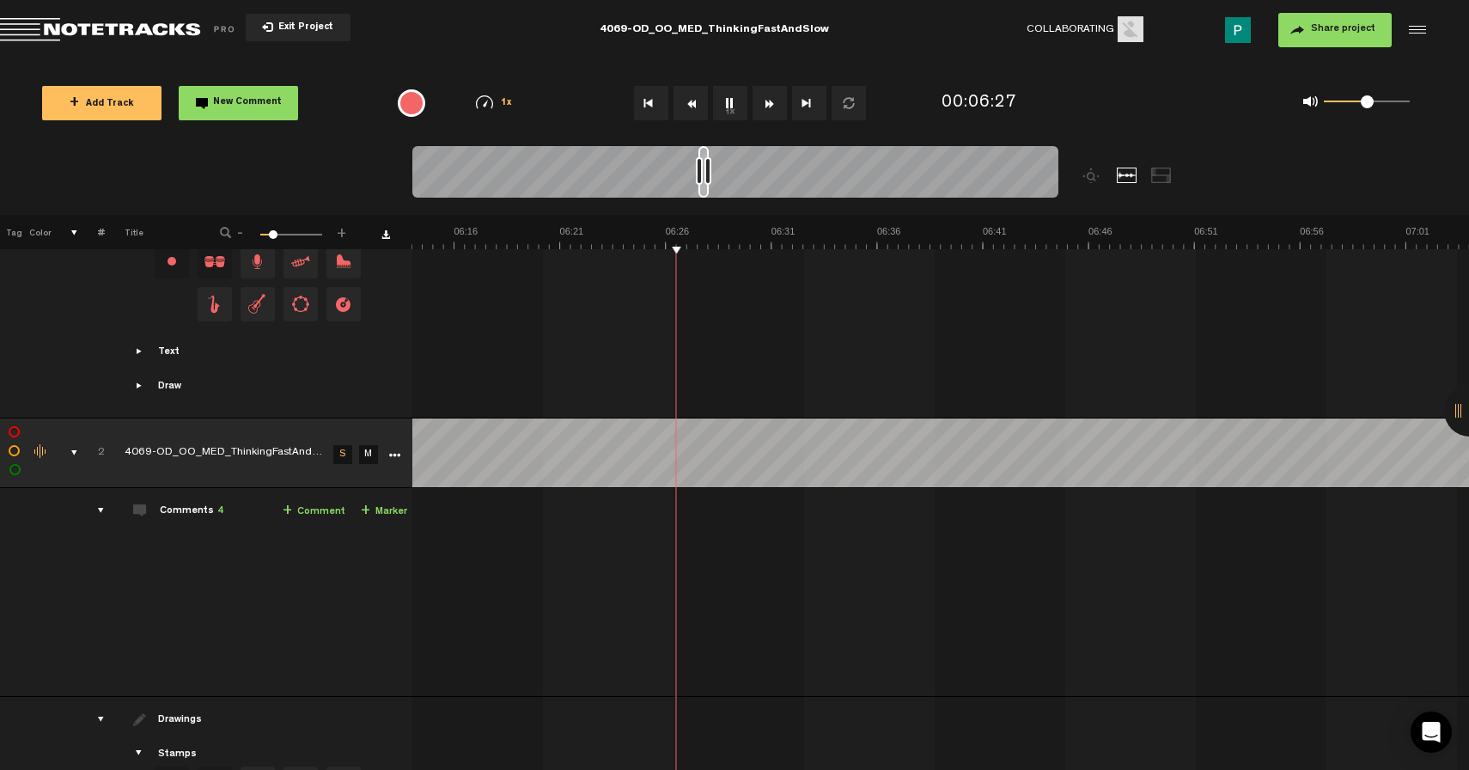
scroll to position [0, 7962]
drag, startPoint x: 680, startPoint y: 192, endPoint x: 710, endPoint y: 192, distance: 29.2
click at [710, 192] on div at bounding box center [706, 172] width 10 height 52
click at [730, 95] on button "1x" at bounding box center [730, 103] width 34 height 34
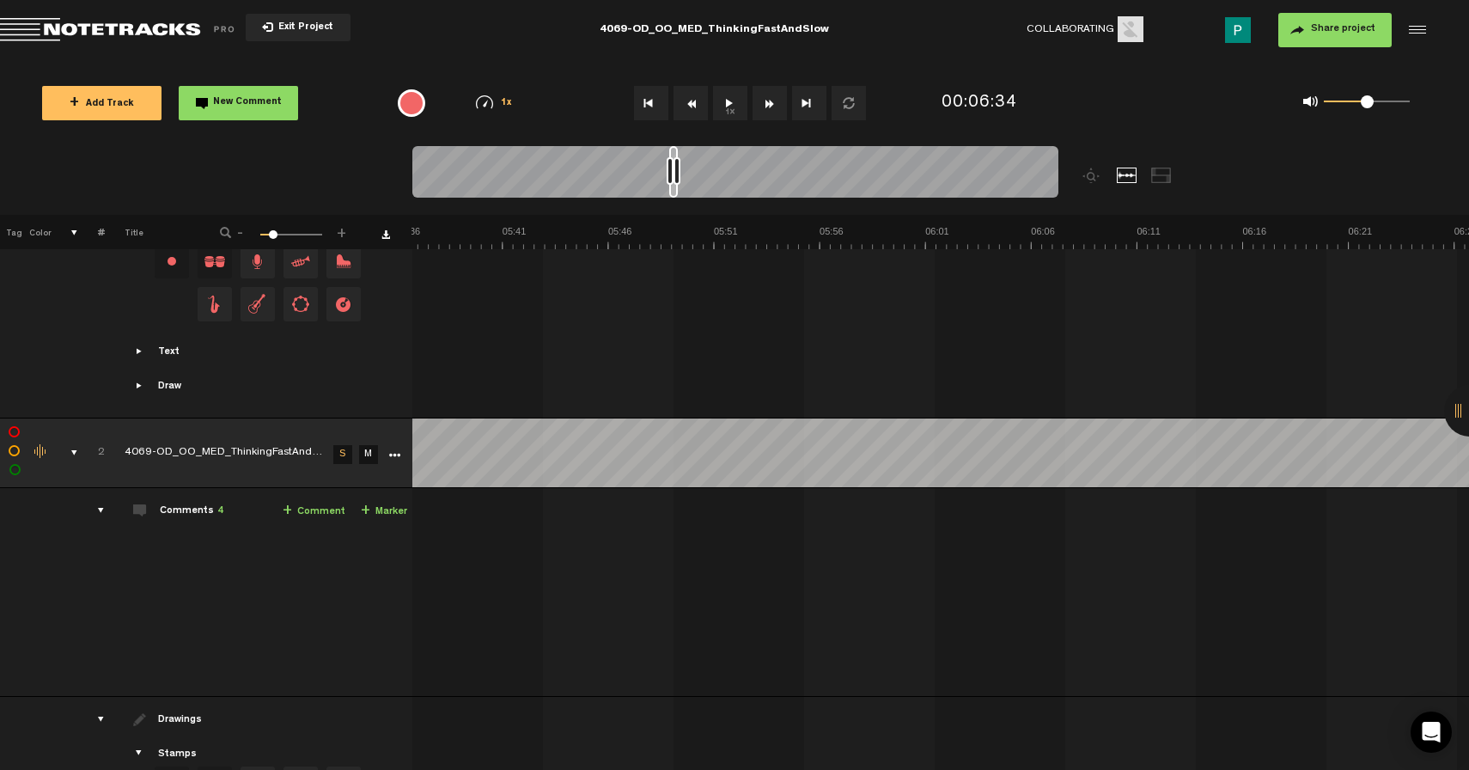
drag, startPoint x: 707, startPoint y: 192, endPoint x: 675, endPoint y: 198, distance: 32.4
click at [675, 198] on div at bounding box center [735, 175] width 646 height 58
click at [731, 100] on button "1x" at bounding box center [730, 103] width 34 height 34
click at [676, 188] on div at bounding box center [677, 172] width 7 height 52
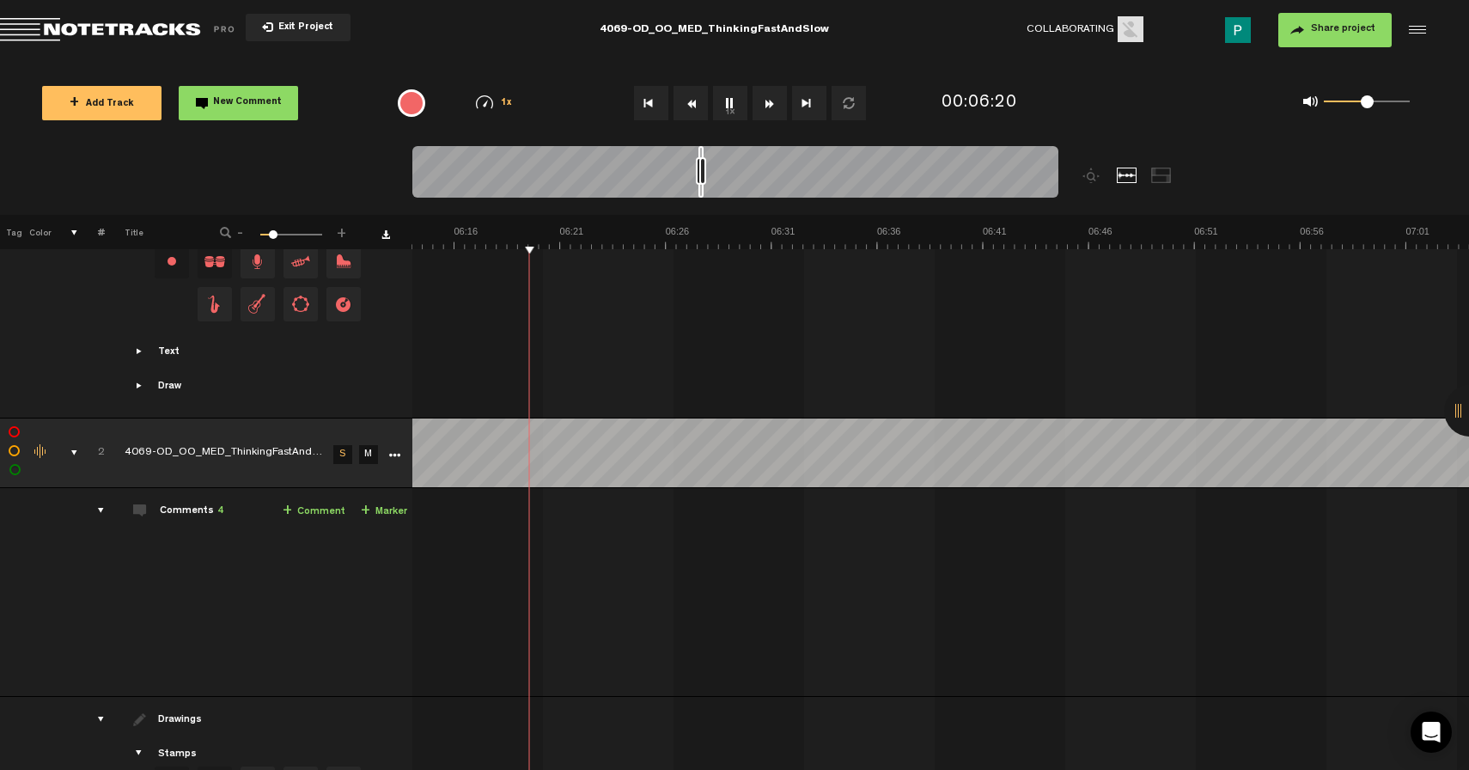
scroll to position [0, 7938]
drag, startPoint x: 674, startPoint y: 191, endPoint x: 701, endPoint y: 190, distance: 26.6
click at [701, 190] on div at bounding box center [702, 172] width 5 height 52
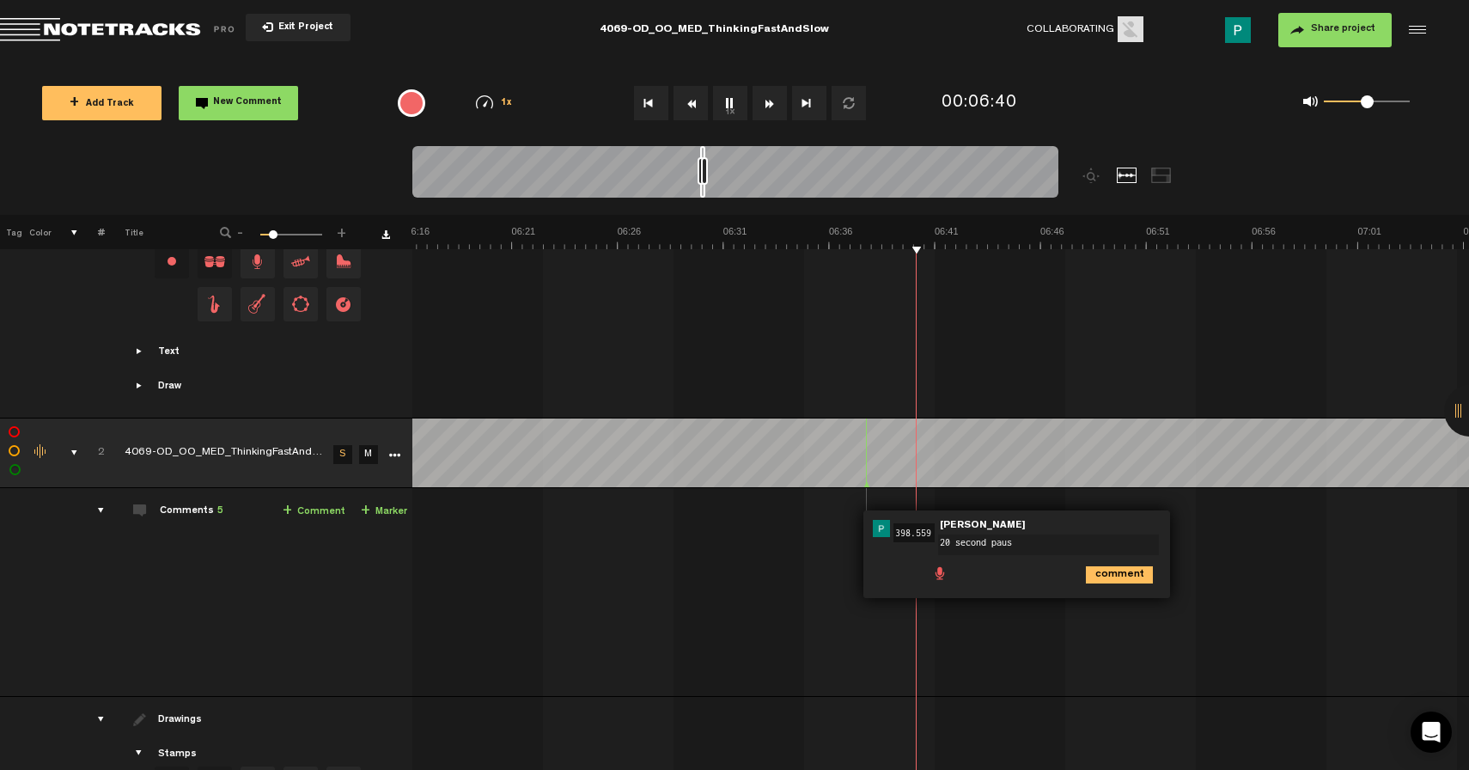
type textarea "20 second pause"
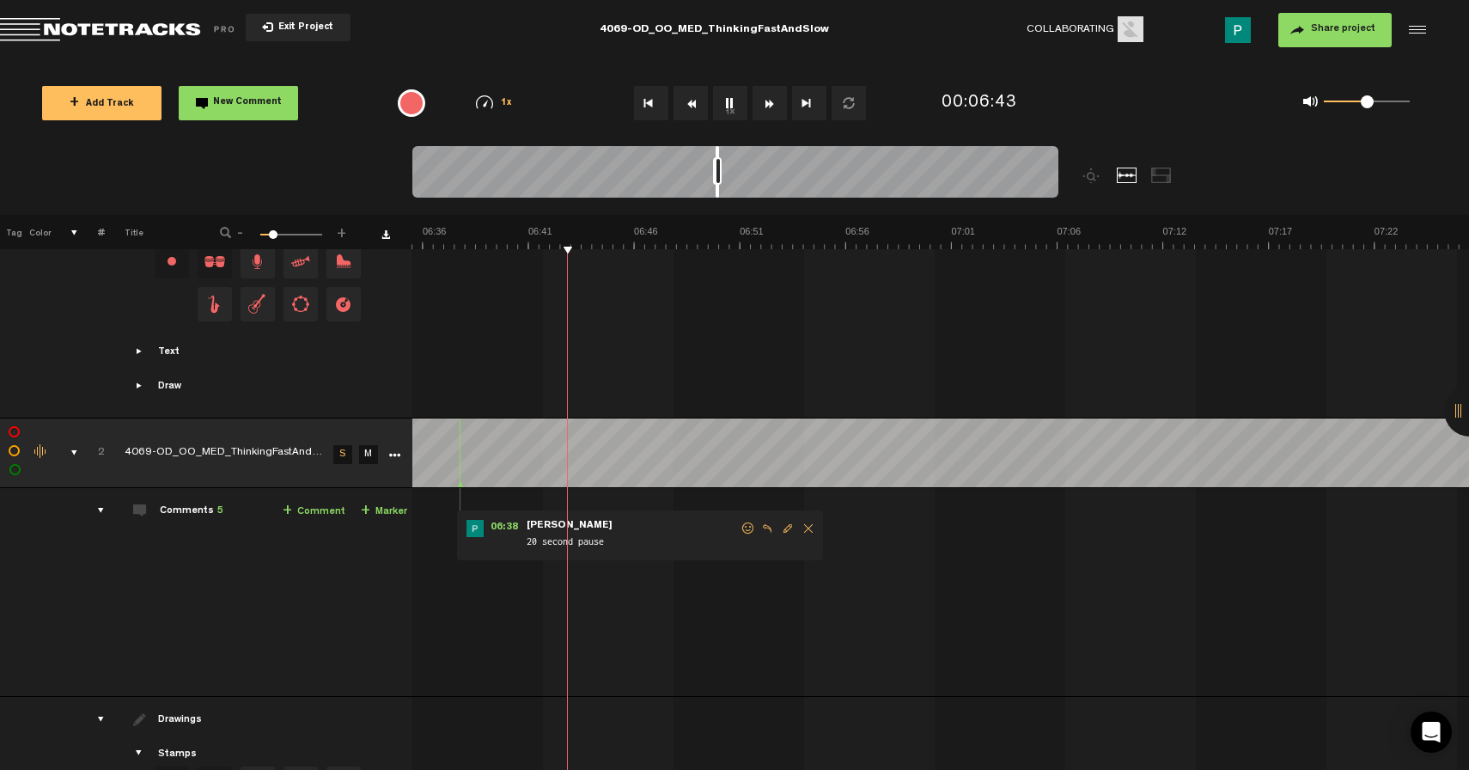
scroll to position [0, 8392]
drag, startPoint x: 701, startPoint y: 195, endPoint x: 717, endPoint y: 195, distance: 16.3
click at [717, 195] on div at bounding box center [717, 172] width 3 height 52
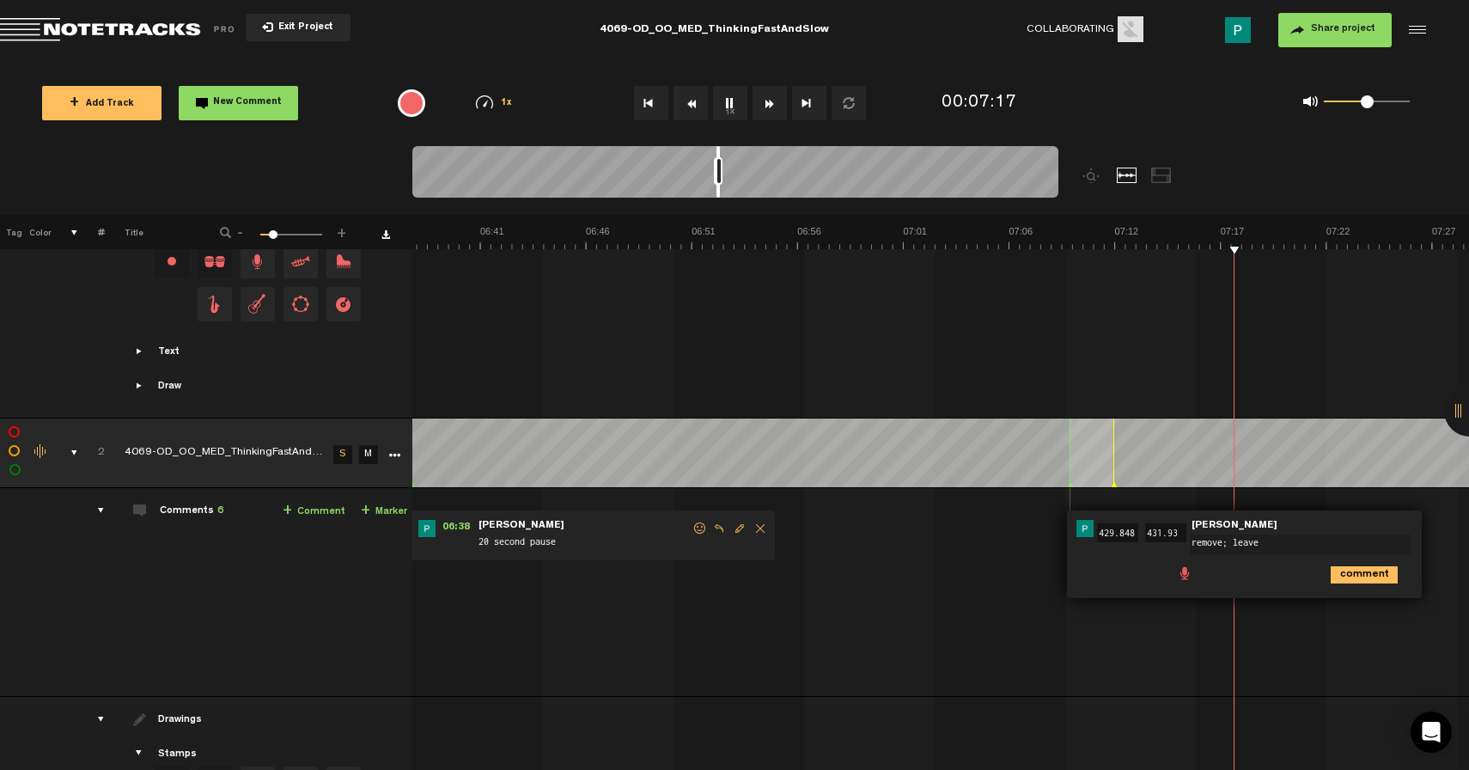
click at [1271, 540] on textarea "remove; leave" at bounding box center [1300, 544] width 221 height 21
type textarea "remove; leave 2 second apuse"
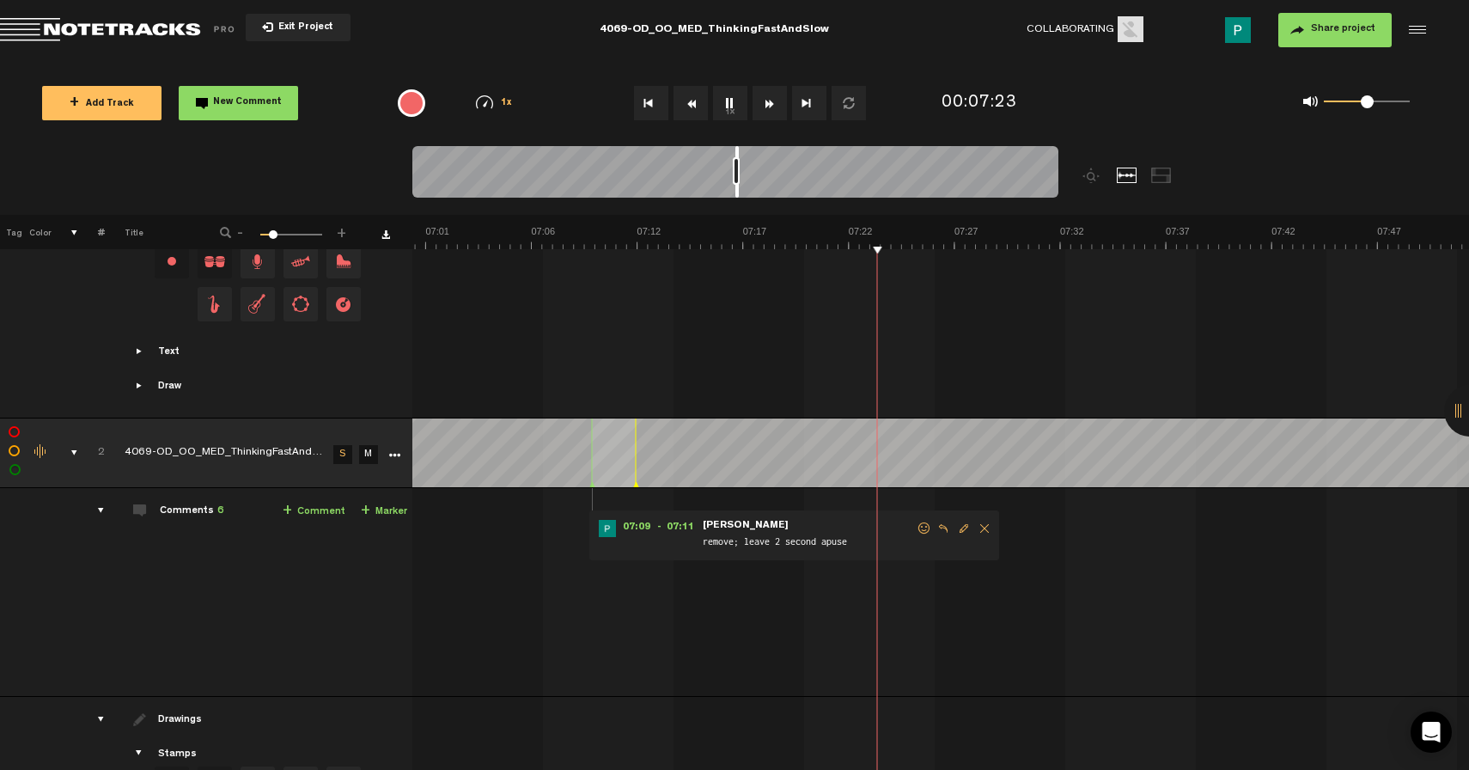
click at [739, 192] on div at bounding box center [736, 172] width 3 height 52
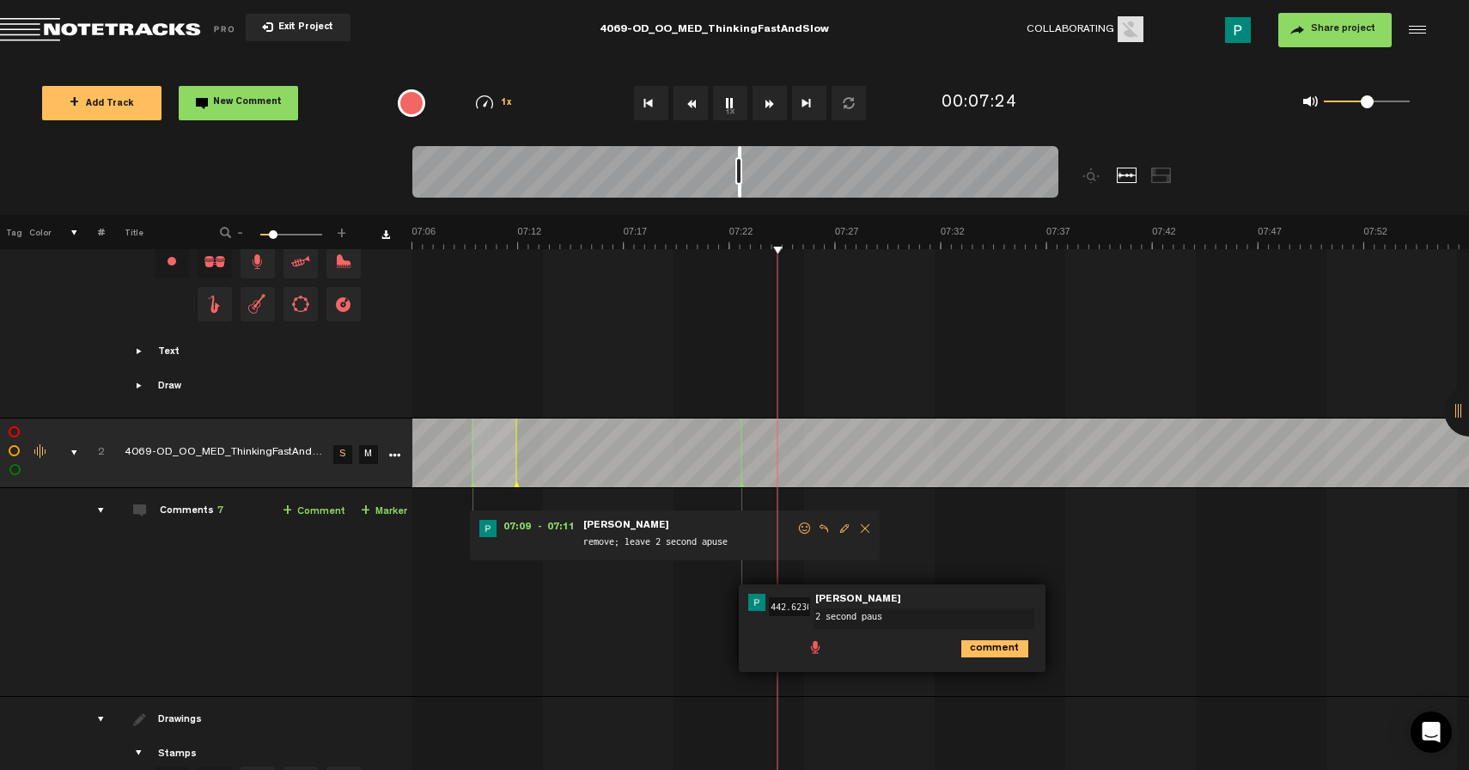
type textarea "2 second pause"
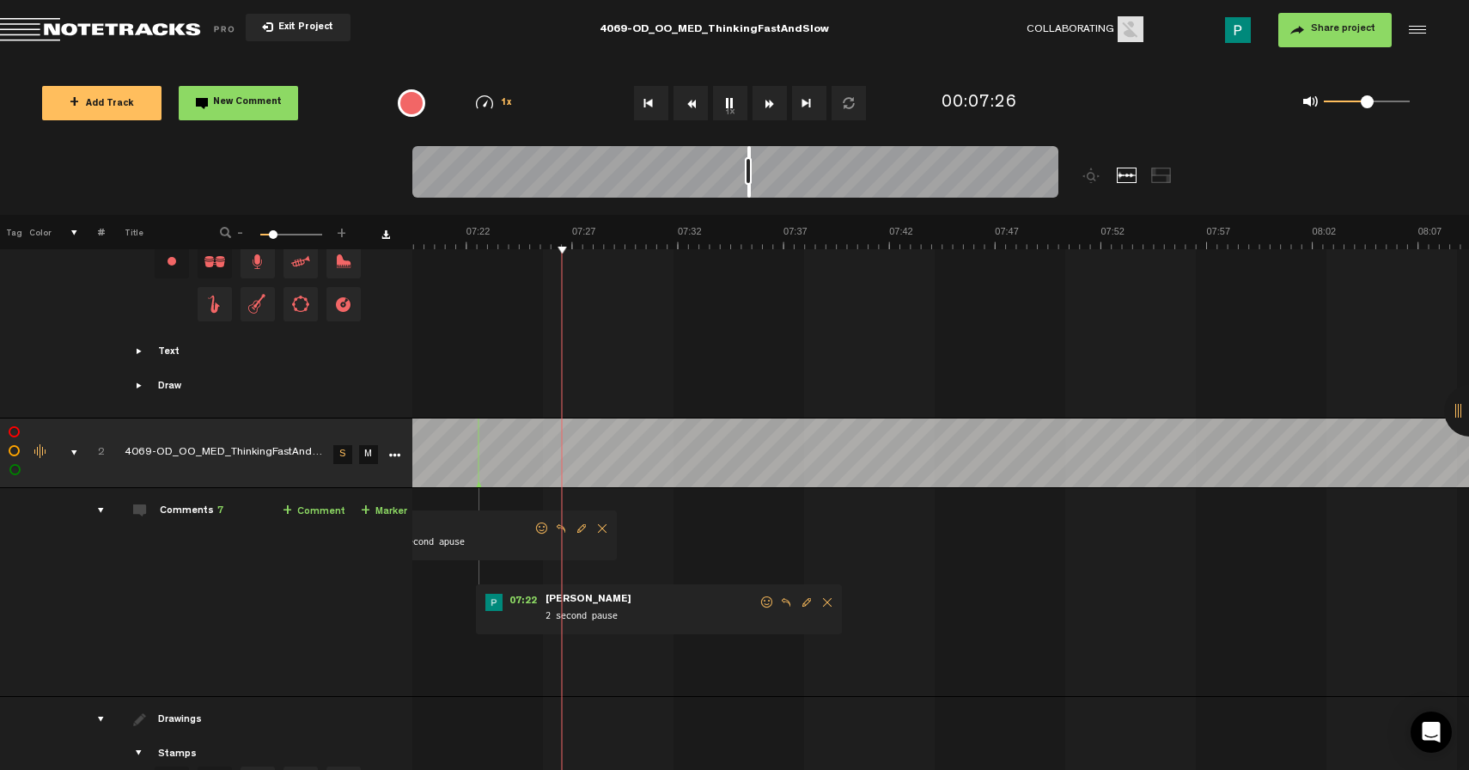
scroll to position [0, 9300]
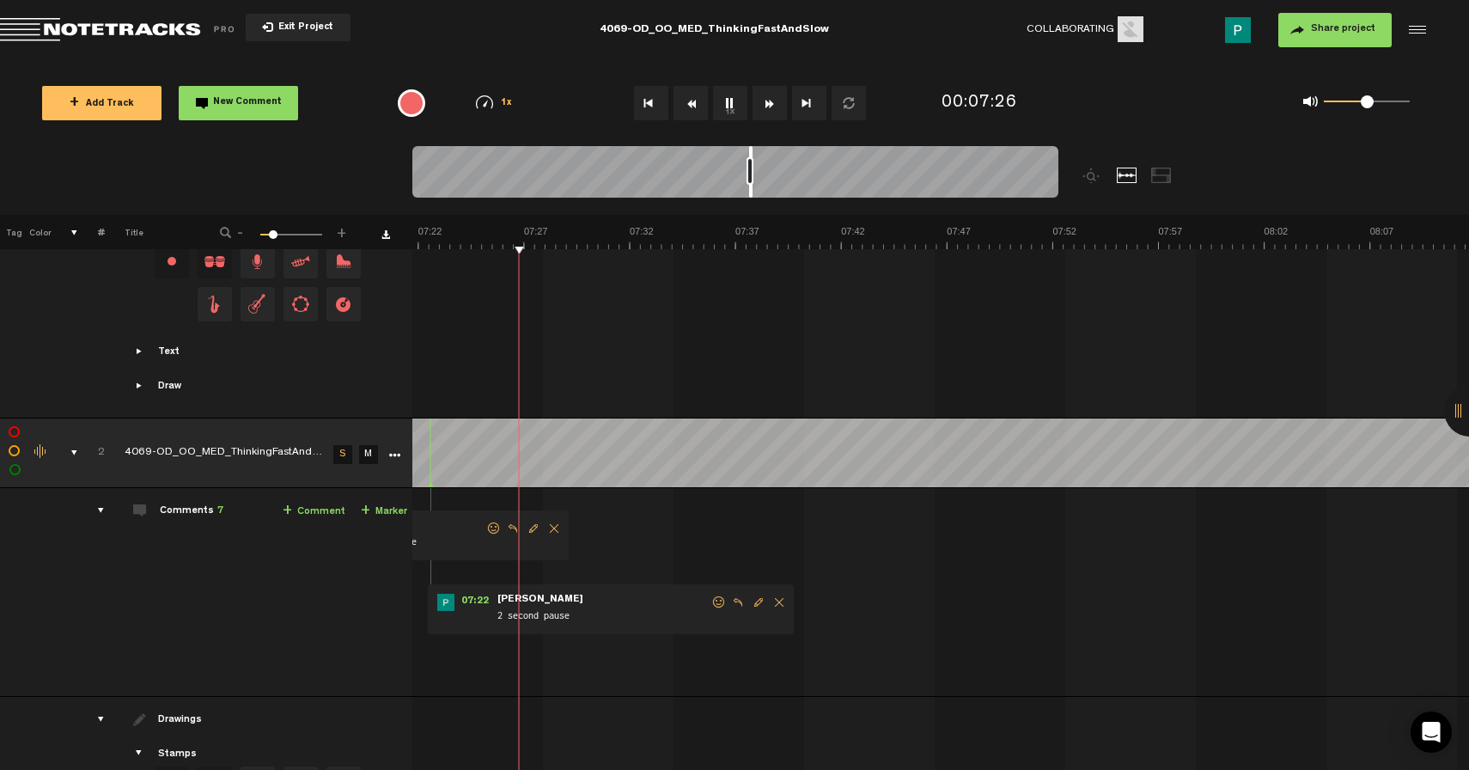
drag, startPoint x: 739, startPoint y: 188, endPoint x: 750, endPoint y: 188, distance: 11.2
click at [750, 188] on div at bounding box center [750, 172] width 3 height 52
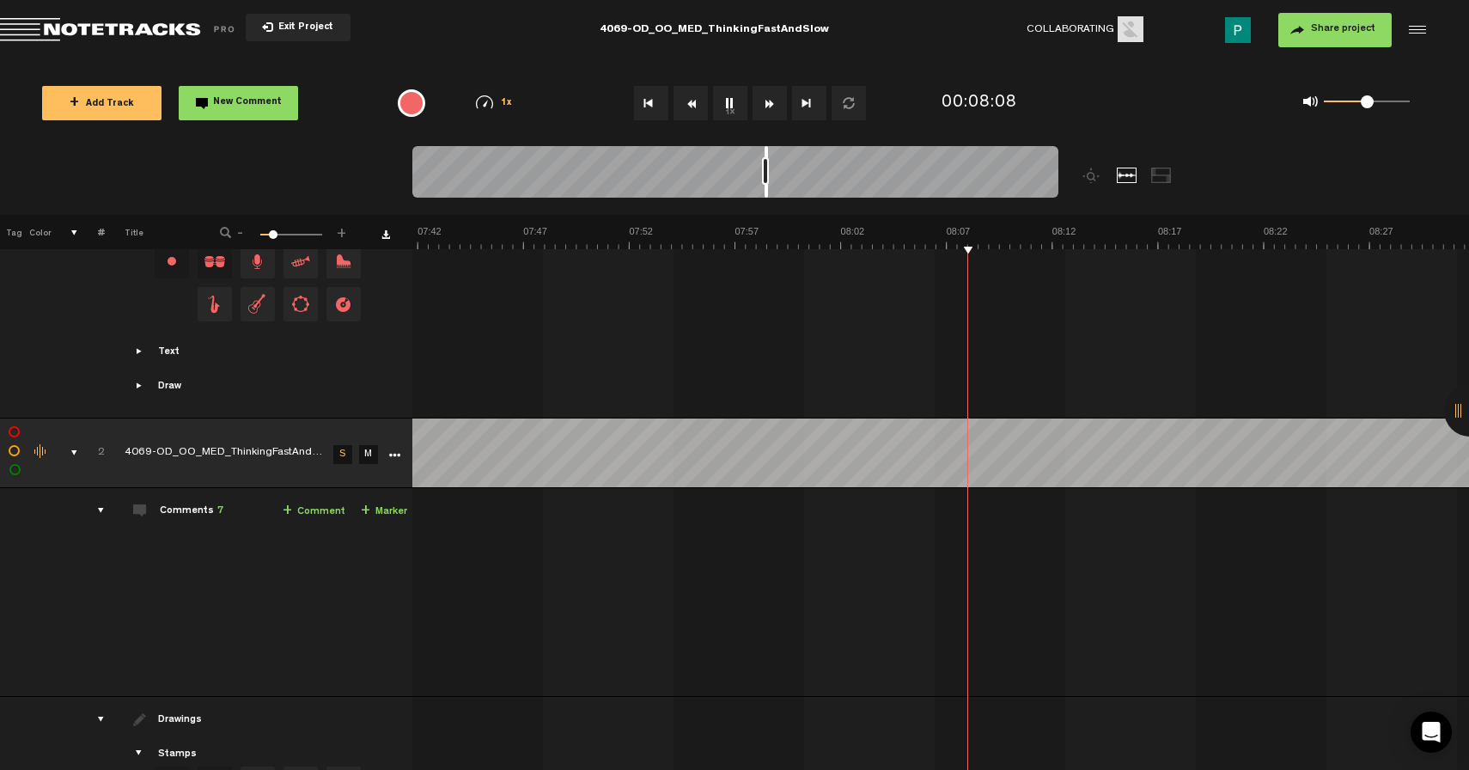
scroll to position [0, 10146]
type textarea "30 second pause"
drag, startPoint x: 781, startPoint y: 195, endPoint x: 800, endPoint y: 192, distance: 19.1
click at [798, 192] on div at bounding box center [796, 172] width 3 height 52
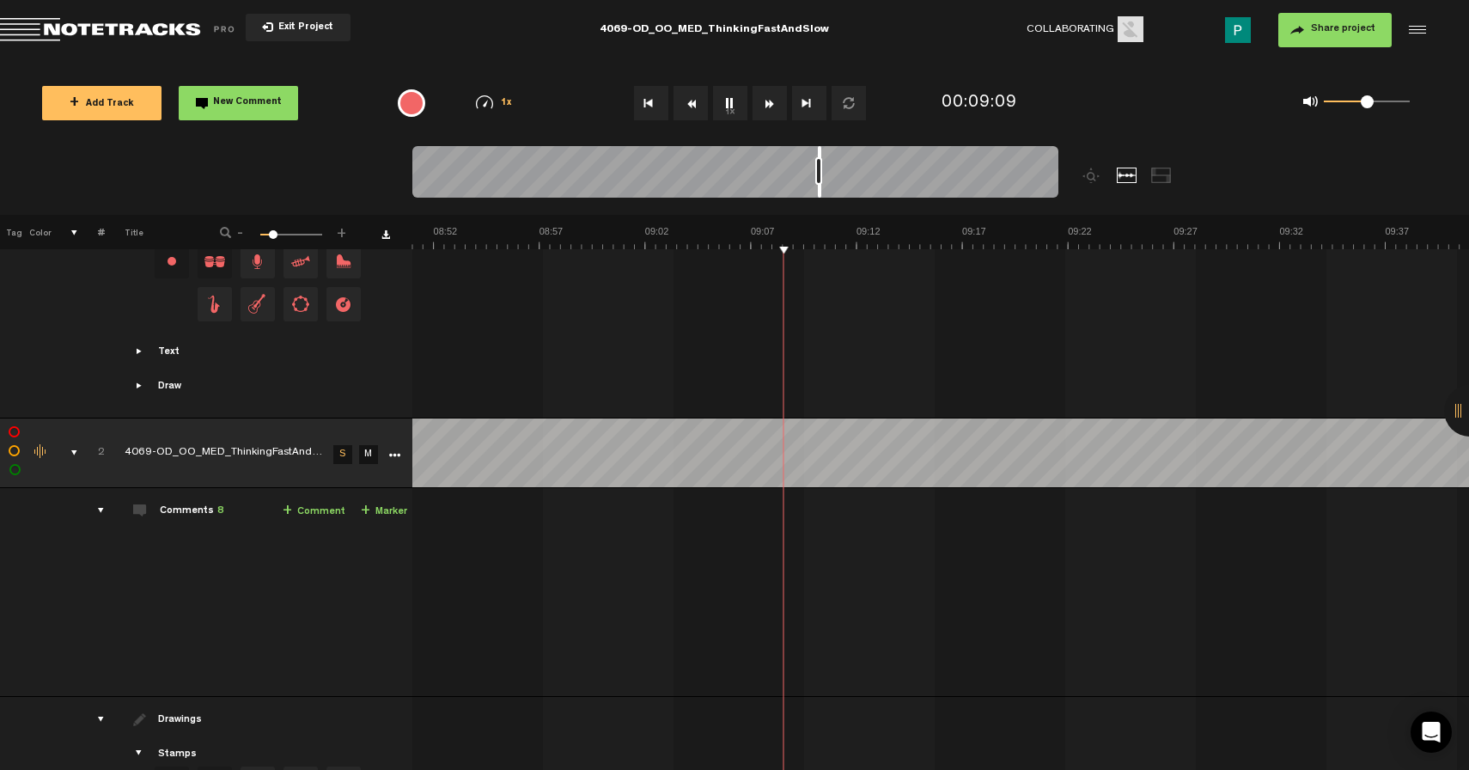
scroll to position [0, 11237]
drag, startPoint x: 801, startPoint y: 192, endPoint x: 821, endPoint y: 190, distance: 20.7
click at [821, 190] on div at bounding box center [820, 172] width 3 height 52
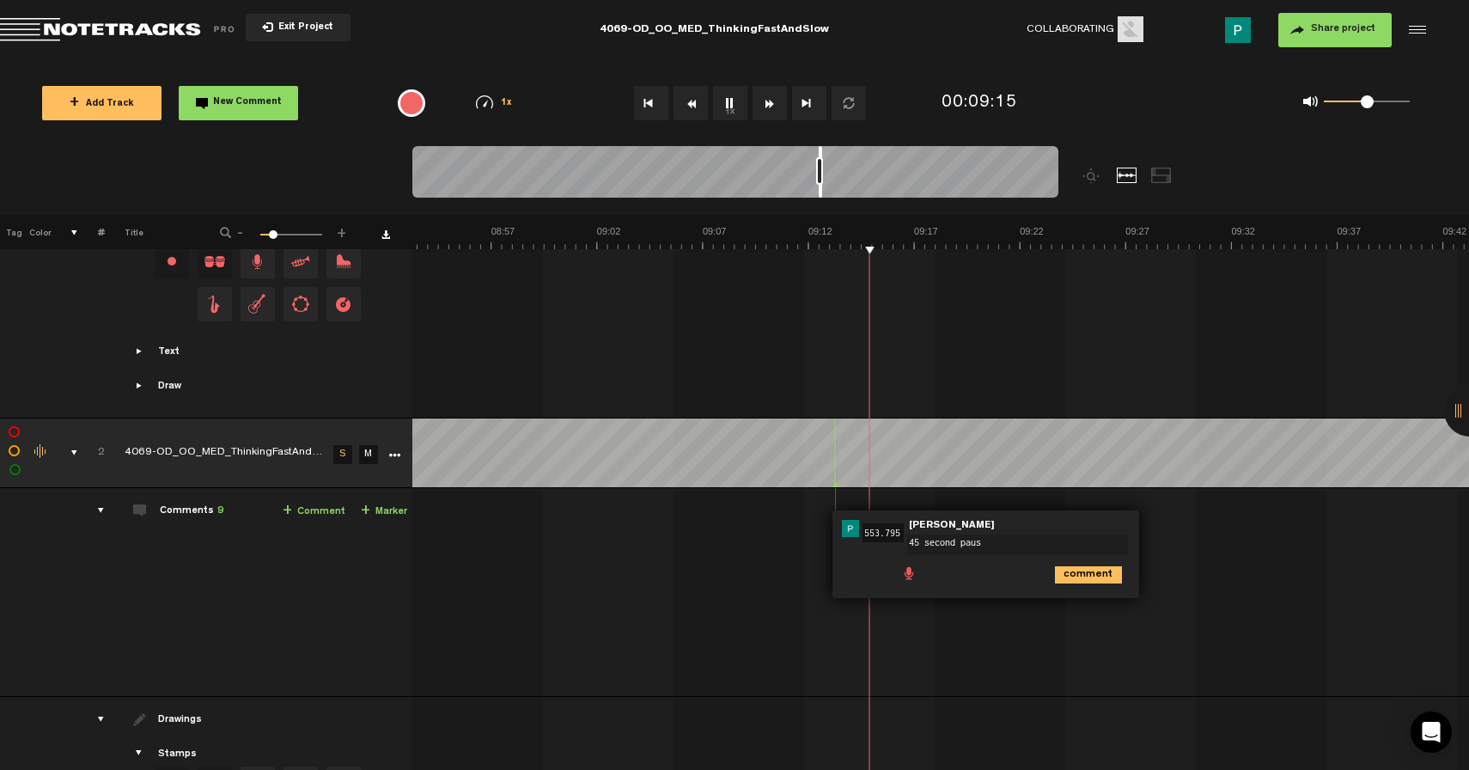
type textarea "45 second pause"
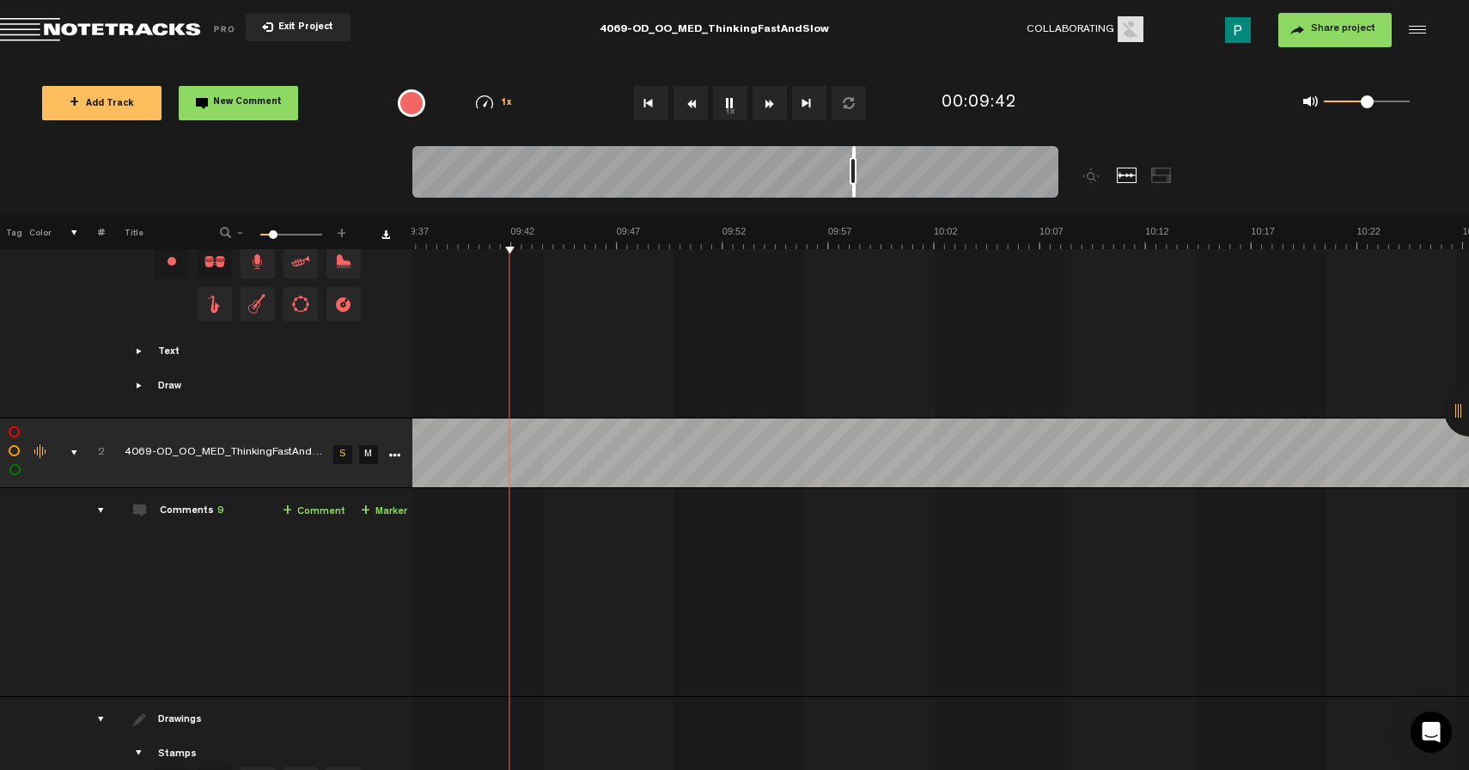
scroll to position [0, 12002]
drag, startPoint x: 835, startPoint y: 190, endPoint x: 848, endPoint y: 192, distance: 13.0
click at [848, 192] on div at bounding box center [847, 172] width 3 height 52
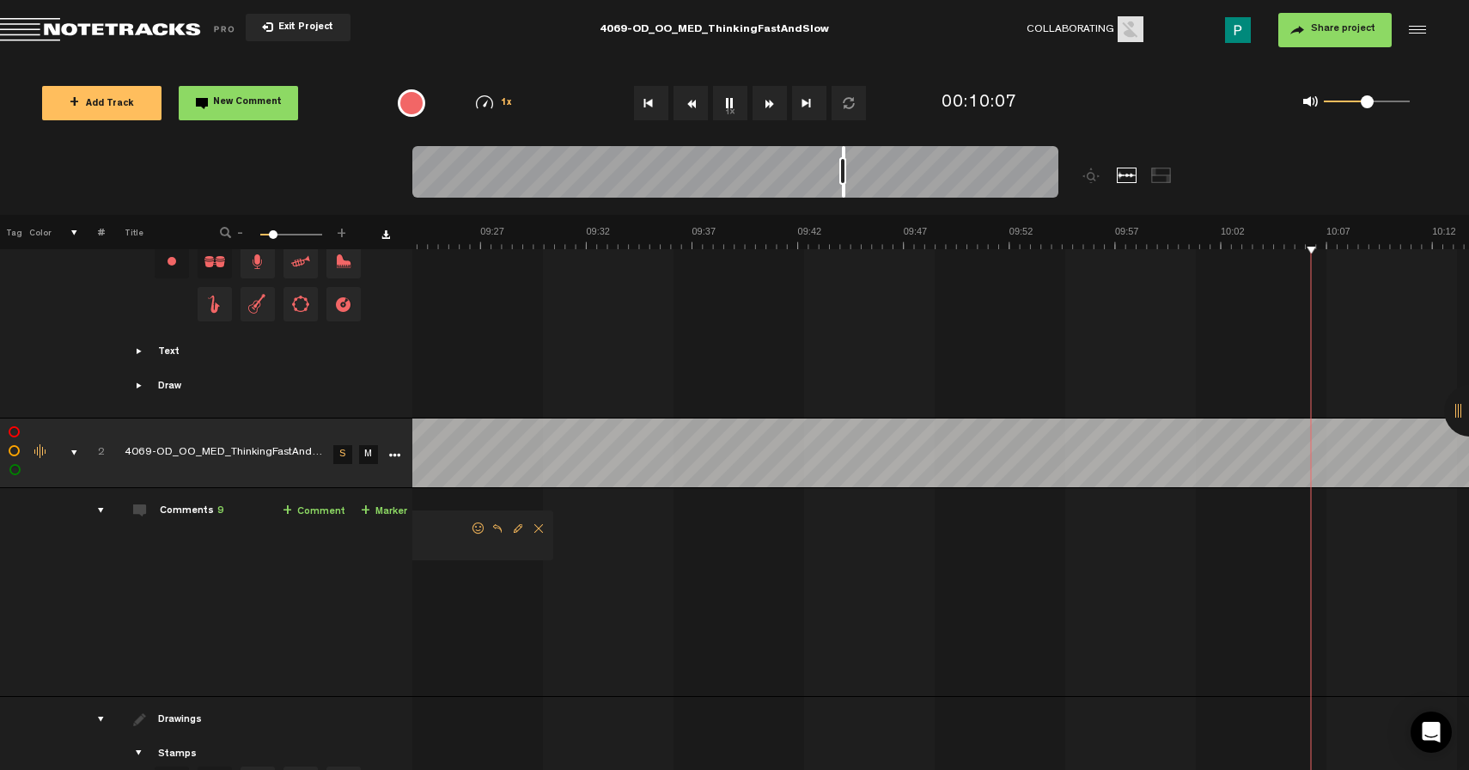
click at [843, 194] on div at bounding box center [843, 172] width 3 height 52
click at [733, 102] on button "1x" at bounding box center [730, 103] width 34 height 34
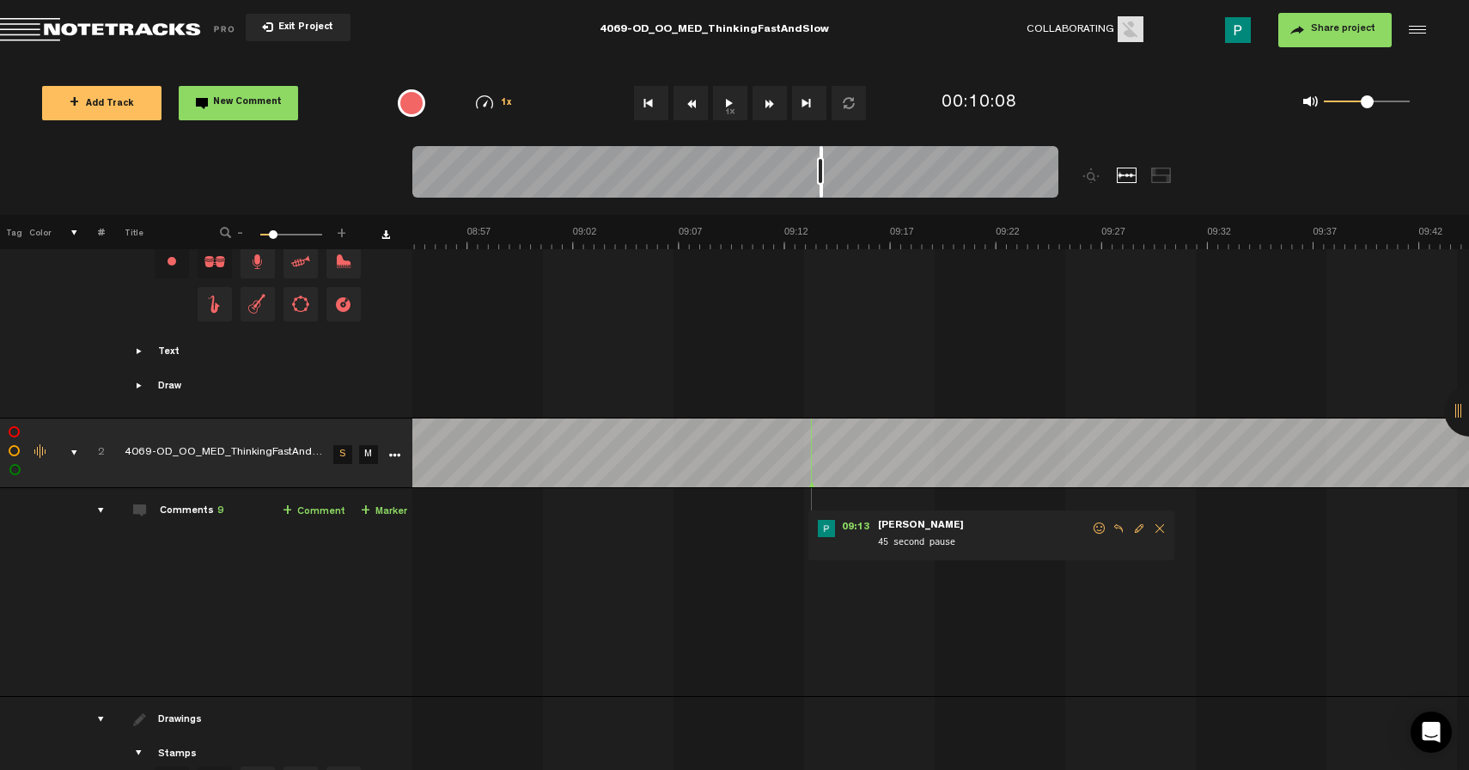
scroll to position [0, 11261]
drag, startPoint x: 843, startPoint y: 190, endPoint x: 820, endPoint y: 190, distance: 22.3
click at [820, 190] on div at bounding box center [821, 172] width 3 height 52
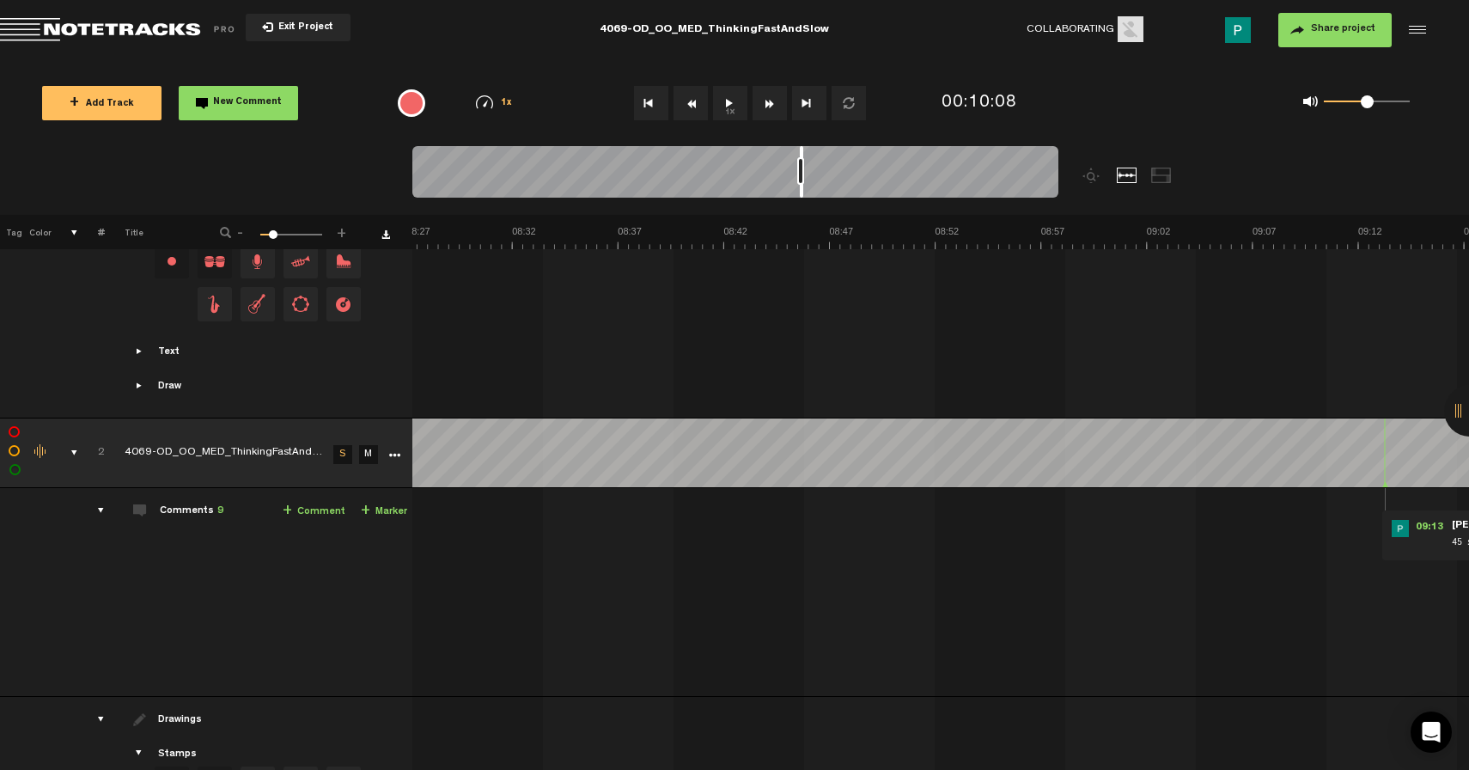
scroll to position [0, 11428]
drag, startPoint x: 820, startPoint y: 192, endPoint x: 826, endPoint y: 185, distance: 9.1
click at [826, 185] on div at bounding box center [827, 172] width 3 height 52
click at [991, 528] on span "Delete comment" at bounding box center [992, 528] width 21 height 12
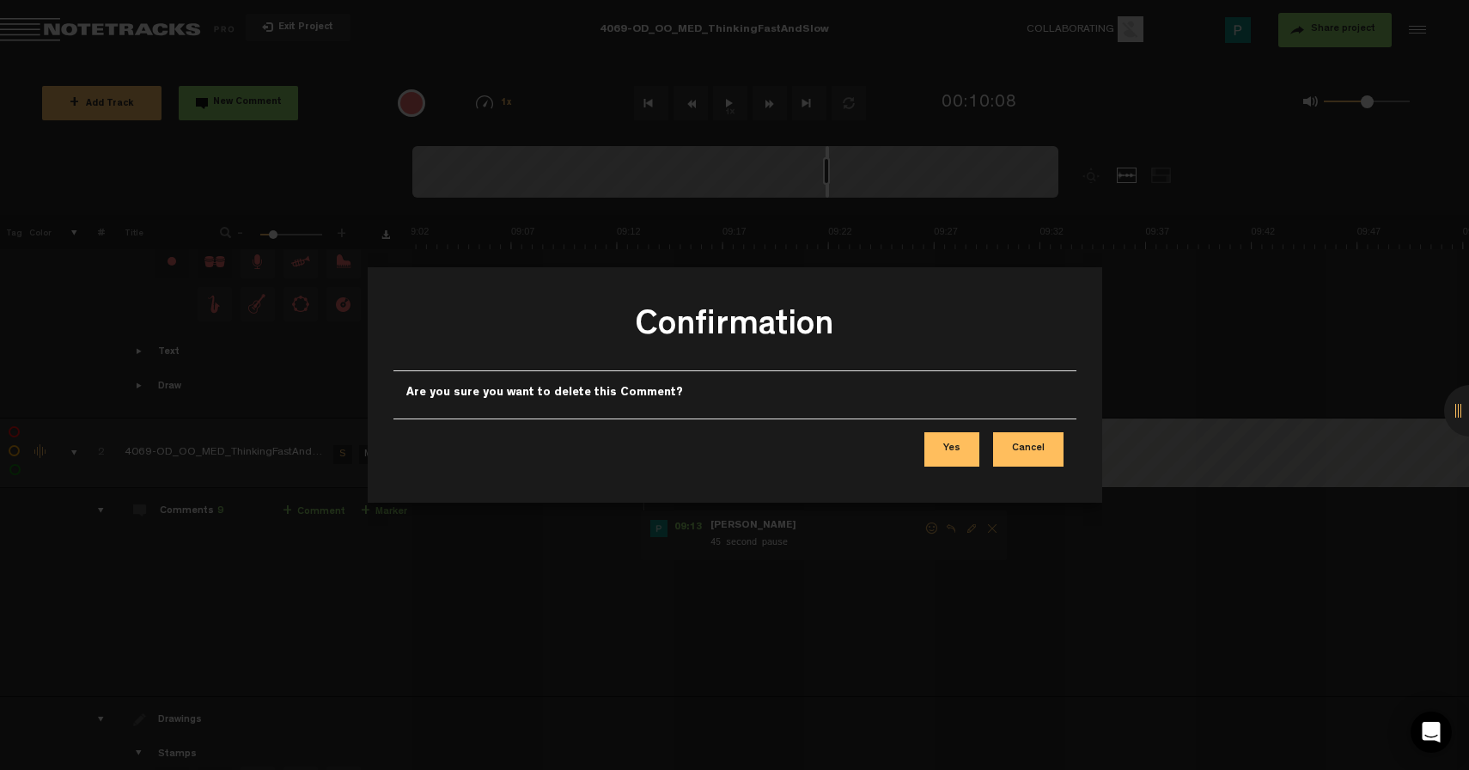
click at [960, 442] on button "Yes" at bounding box center [951, 449] width 55 height 34
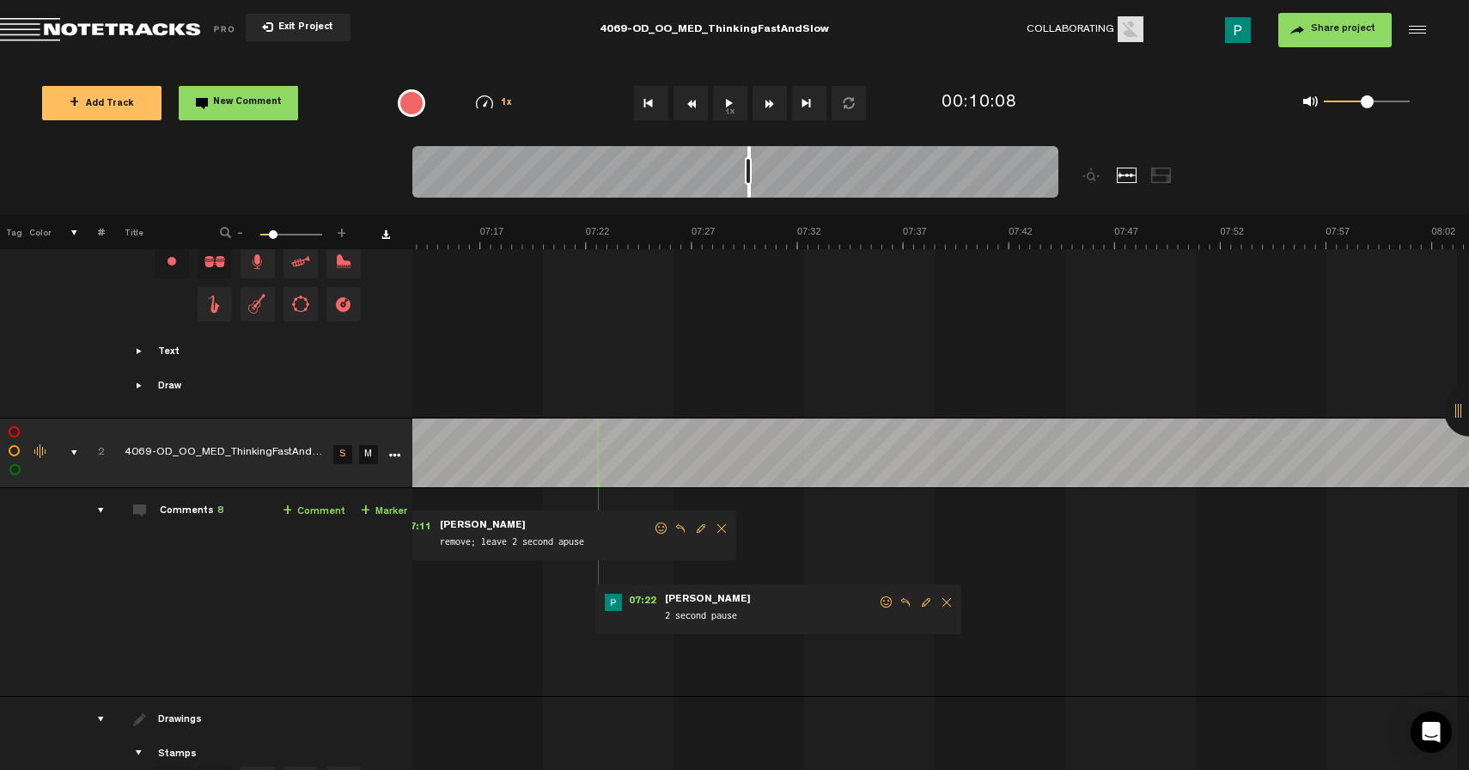
scroll to position [0, 9563]
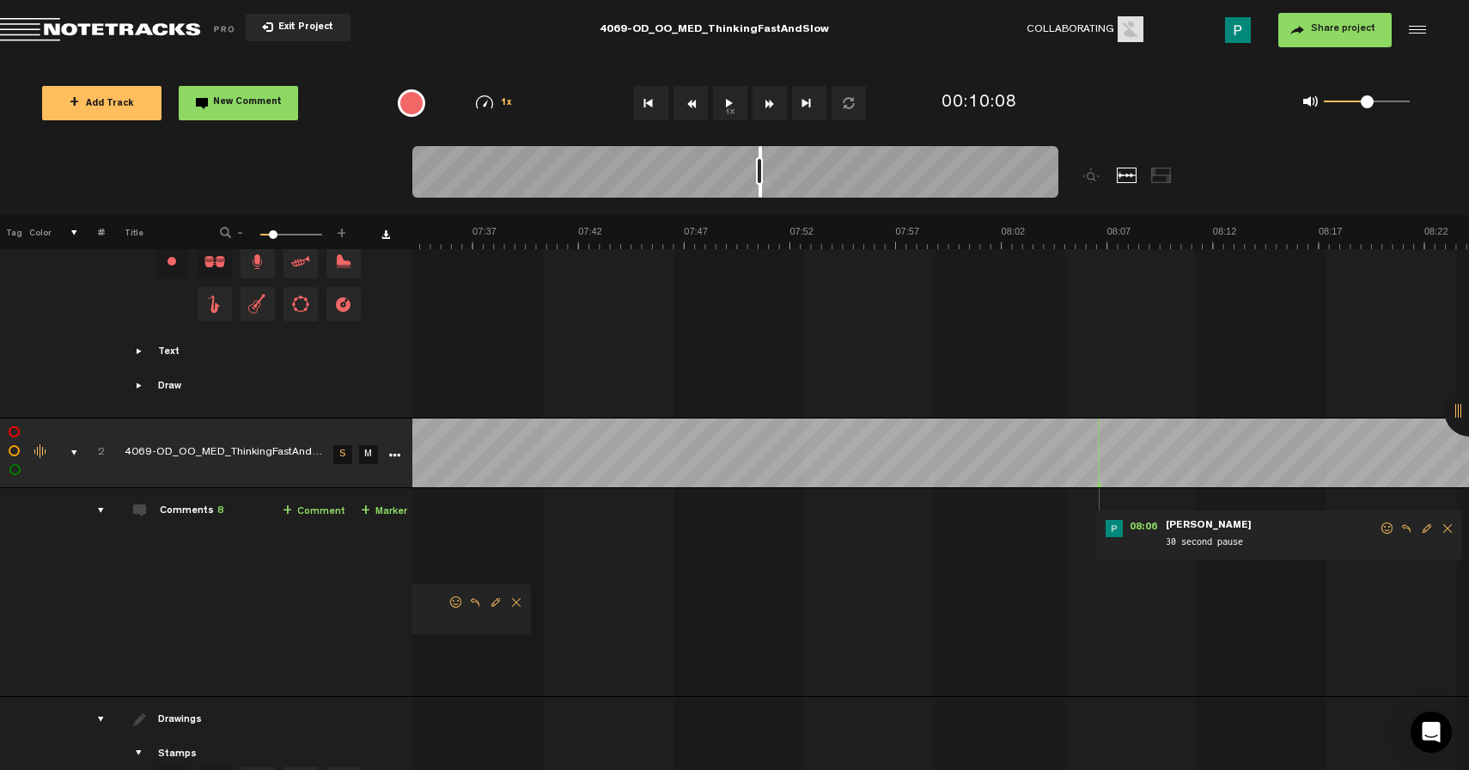
drag, startPoint x: 826, startPoint y: 192, endPoint x: 759, endPoint y: 191, distance: 67.0
click at [759, 191] on div at bounding box center [760, 172] width 3 height 52
click at [1446, 527] on span "Delete comment" at bounding box center [1447, 528] width 21 height 12
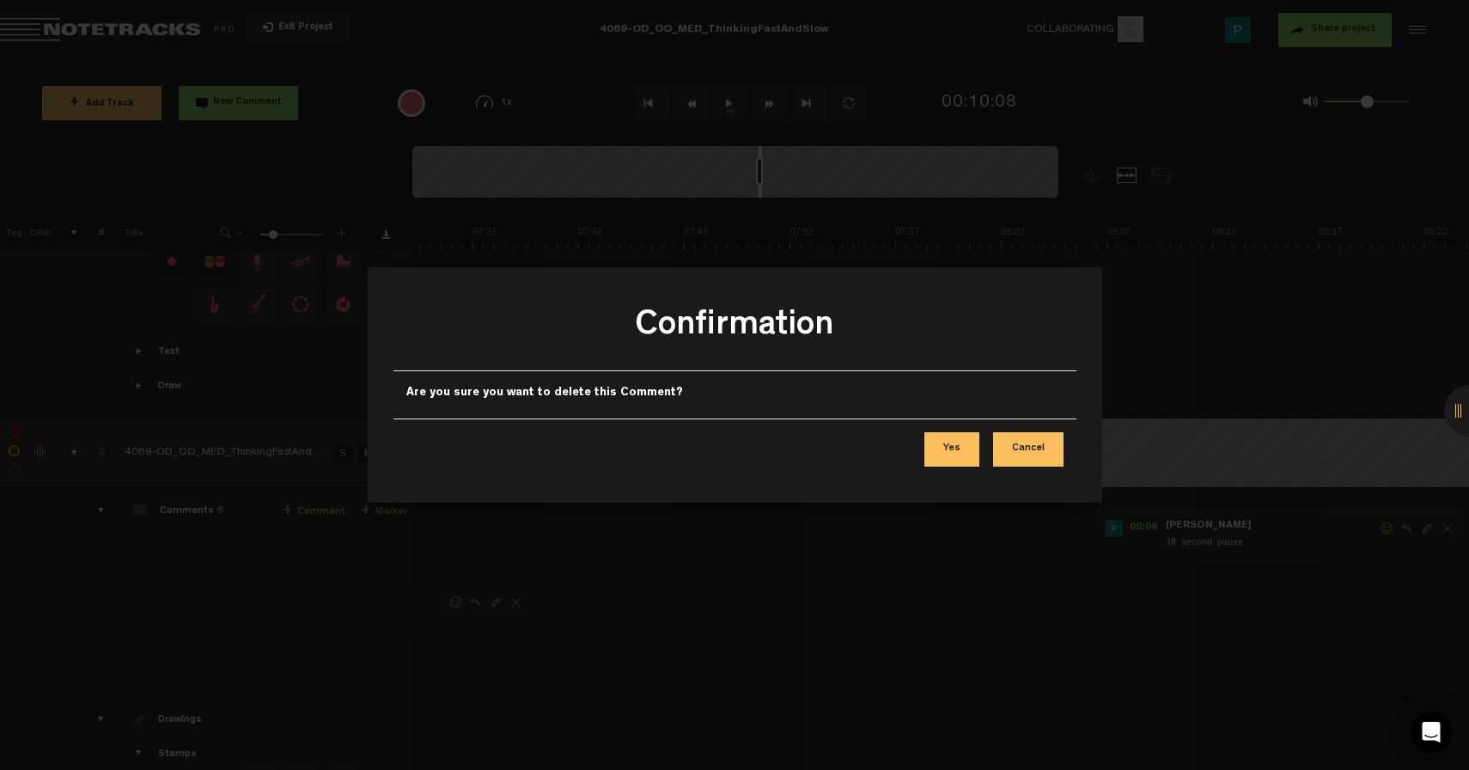
click at [961, 457] on button "Yes" at bounding box center [951, 449] width 55 height 34
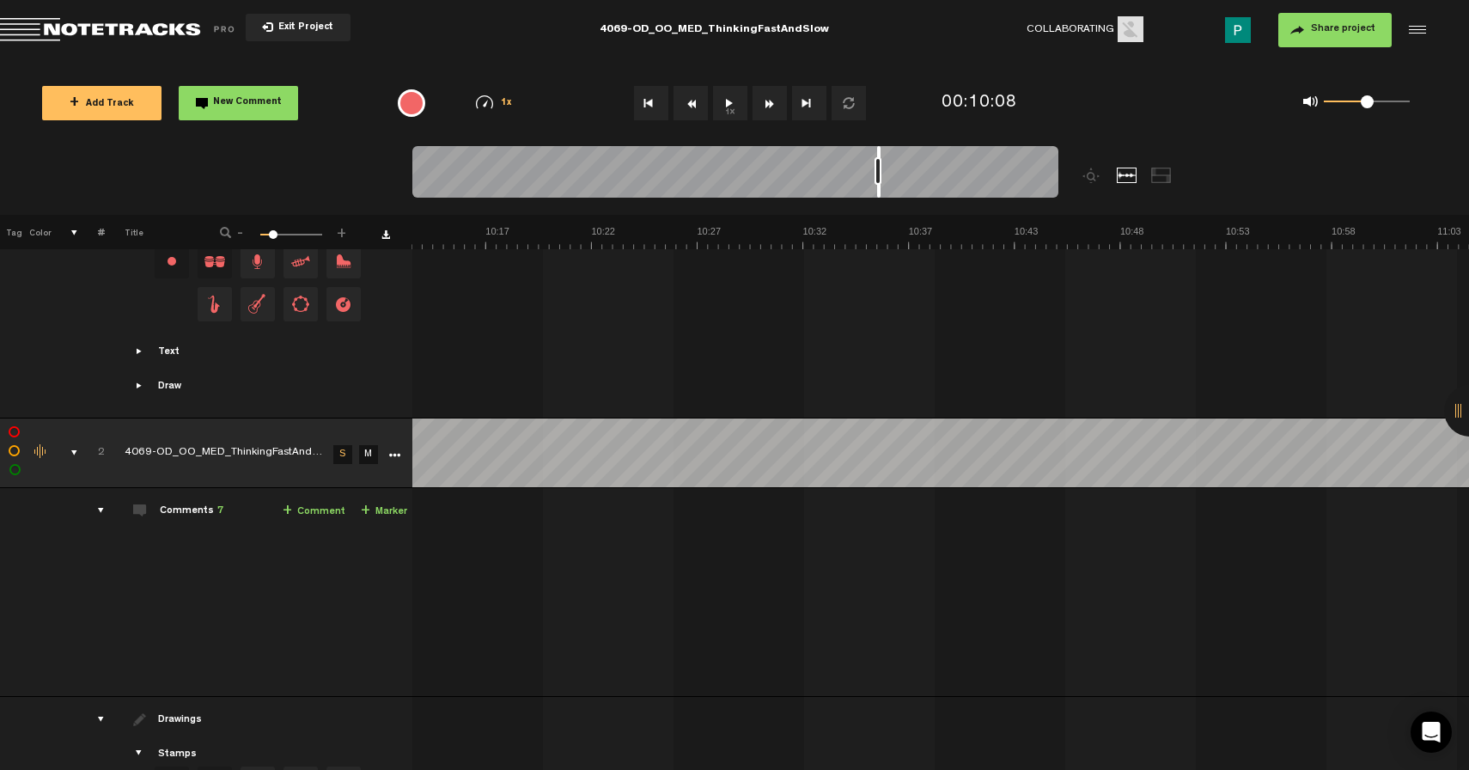
drag, startPoint x: 759, startPoint y: 192, endPoint x: 879, endPoint y: 231, distance: 126.6
click at [879, 60] on div "Loading... 100% + Add Track New Comment 1x 0.25x 0.5x 0.75x 1x 1.25x 1.5x 1.75x…" at bounding box center [734, 60] width 1469 height 0
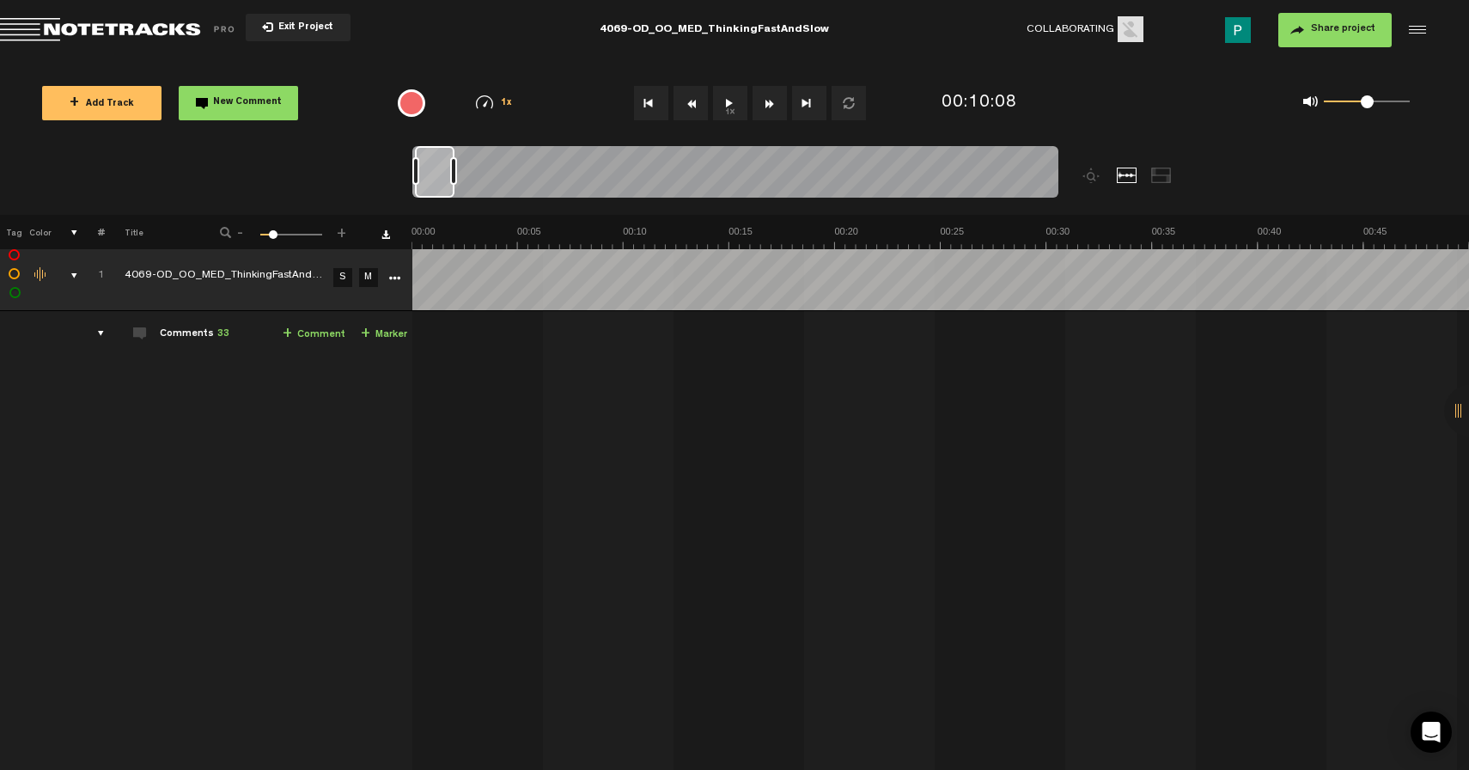
scroll to position [1021, 0]
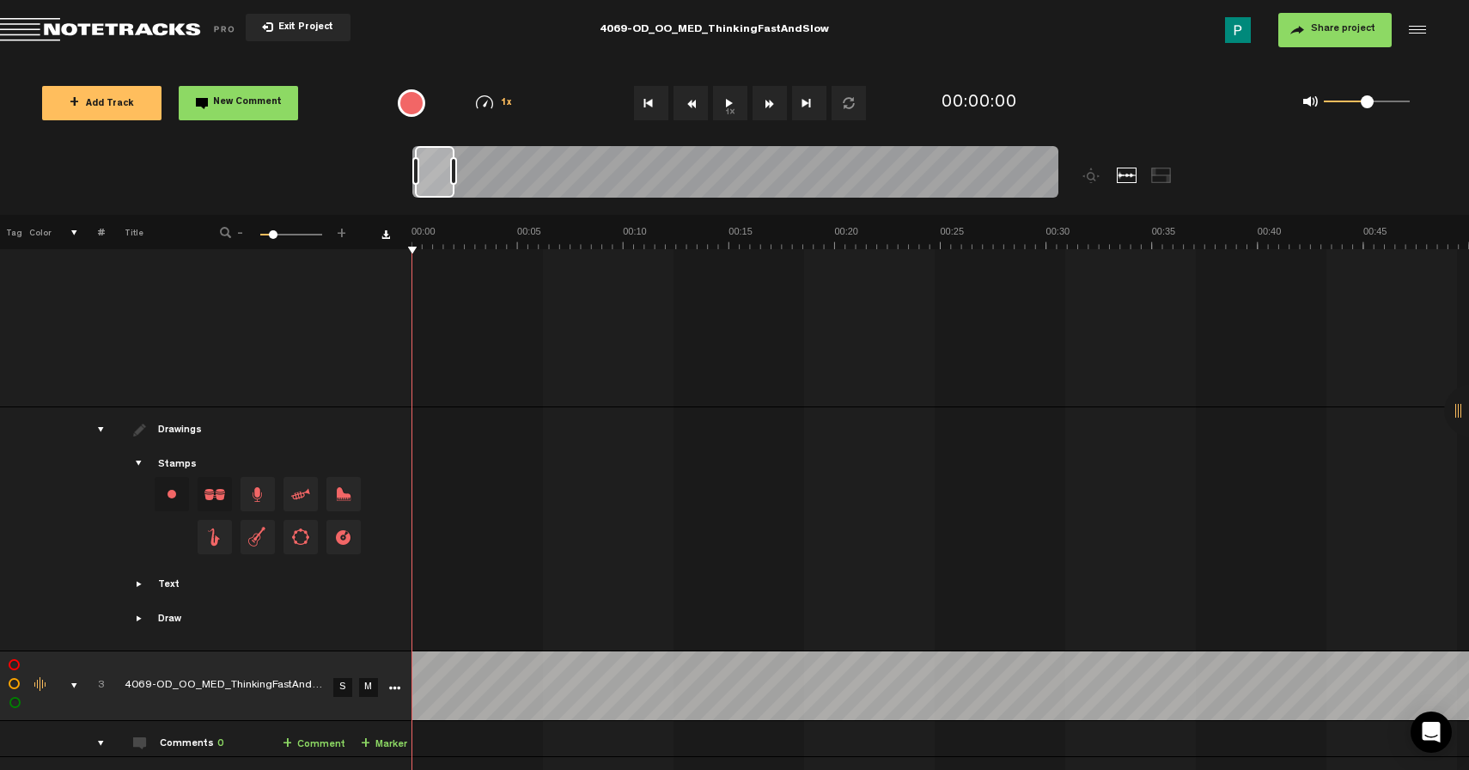
scroll to position [1376, 0]
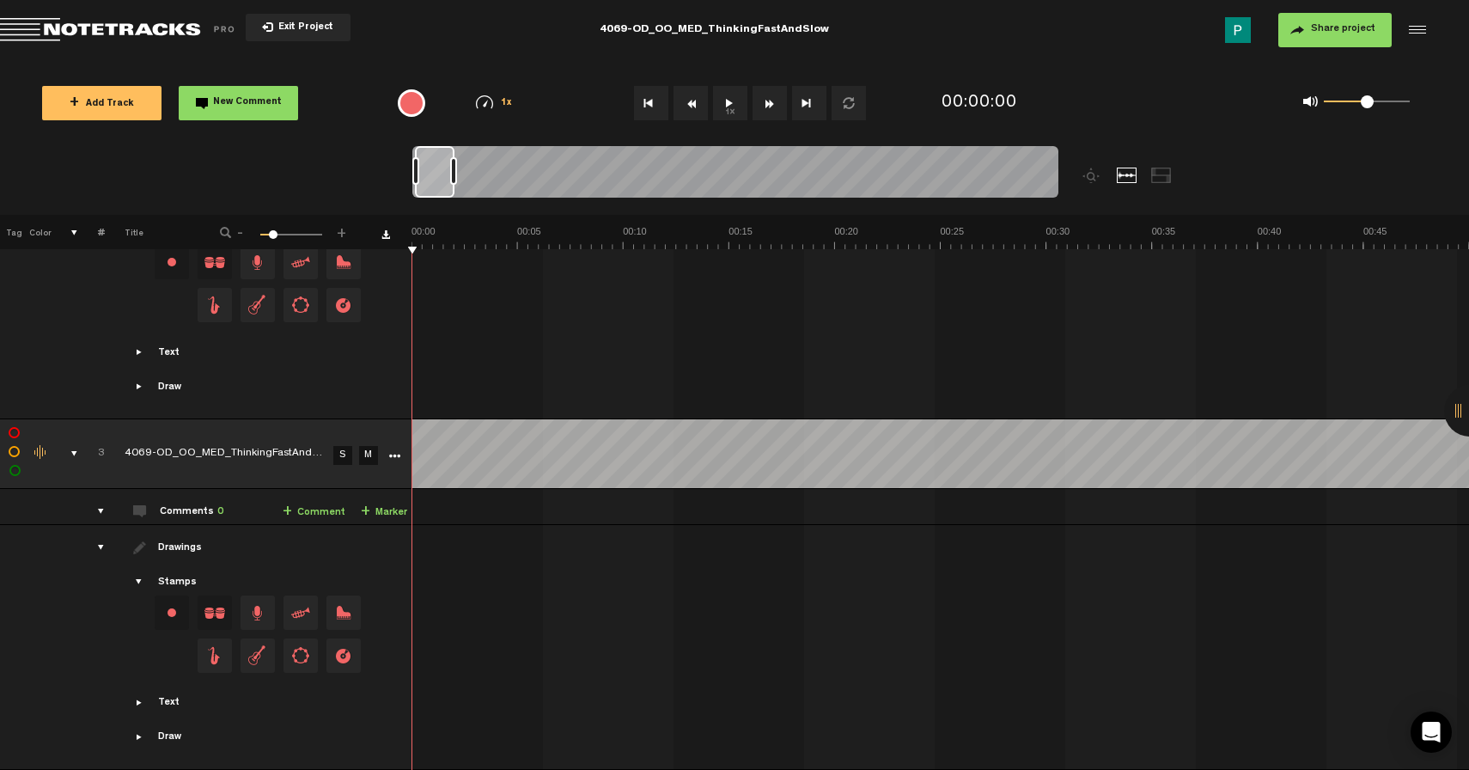
click at [344, 451] on link "S" at bounding box center [342, 455] width 19 height 19
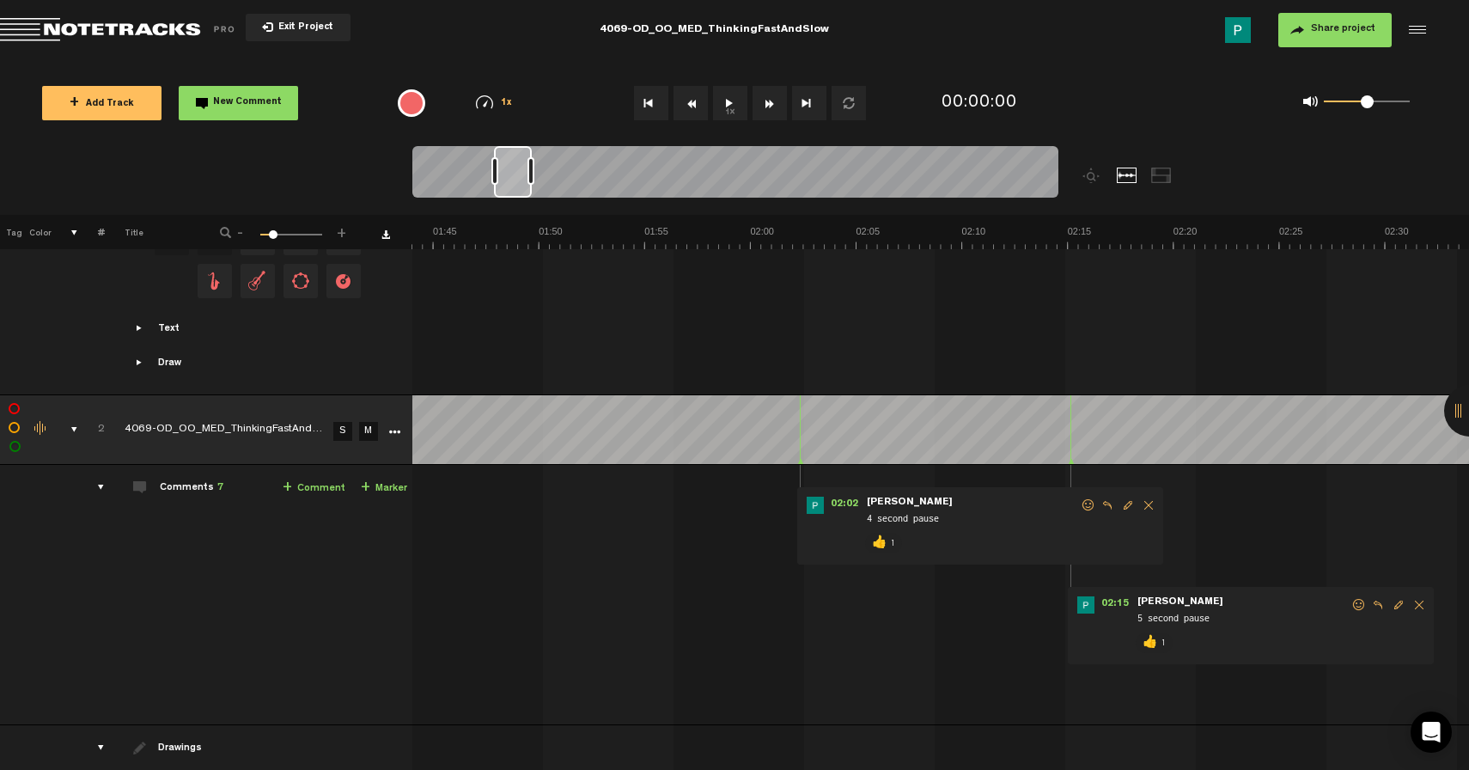
scroll to position [0, 2199]
drag, startPoint x: 435, startPoint y: 177, endPoint x: 514, endPoint y: 171, distance: 79.3
click at [514, 171] on div at bounding box center [513, 172] width 38 height 52
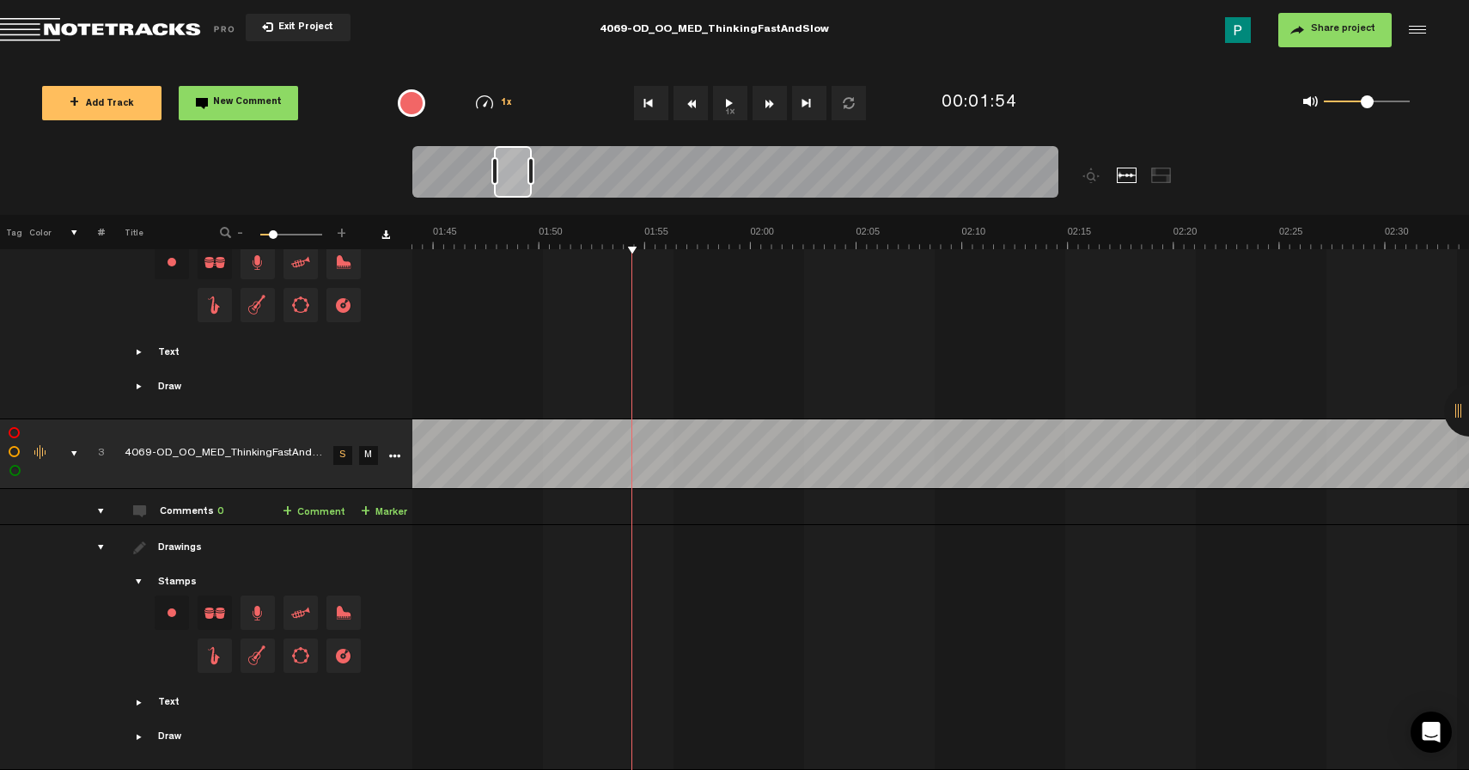
click at [728, 103] on button "1x" at bounding box center [730, 103] width 34 height 34
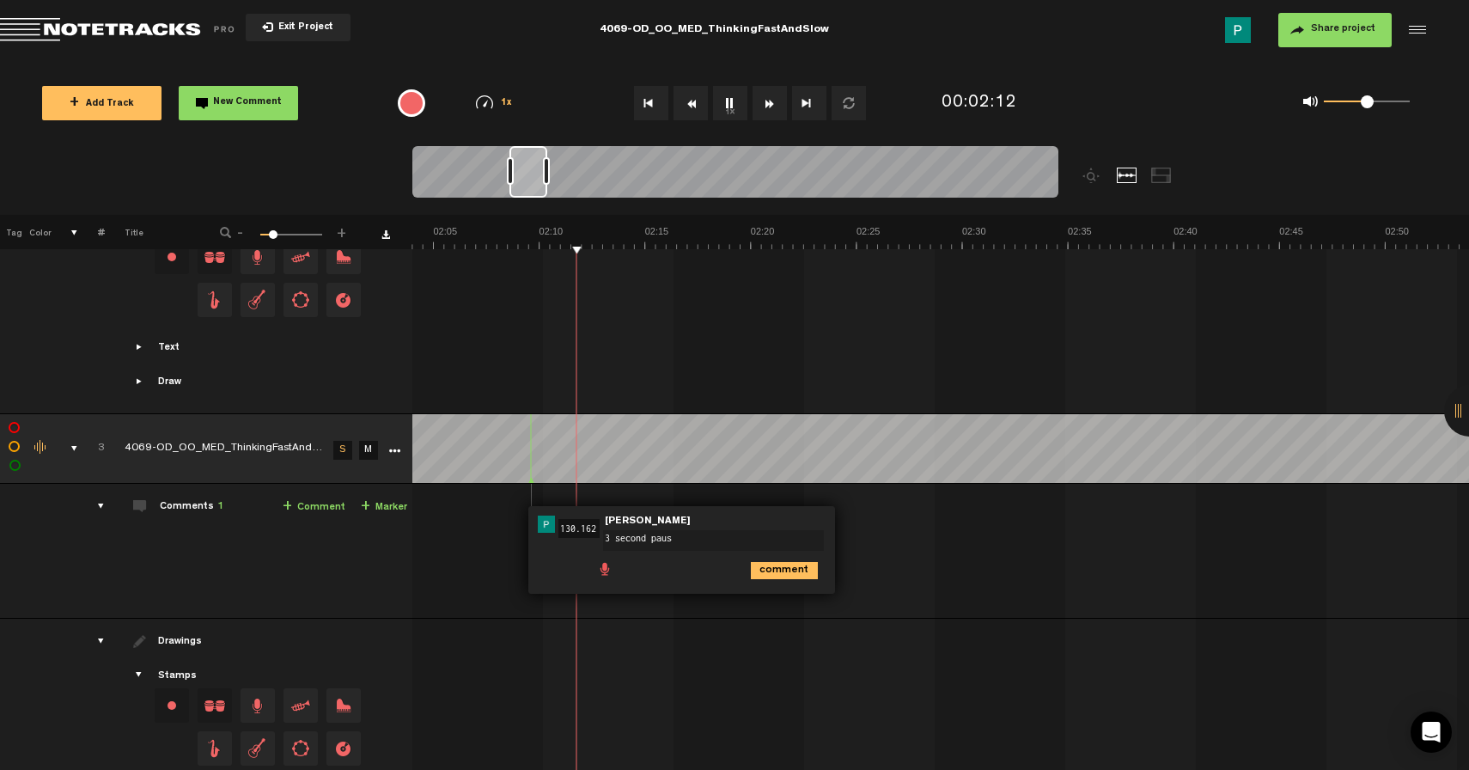
type textarea "3 second pause"
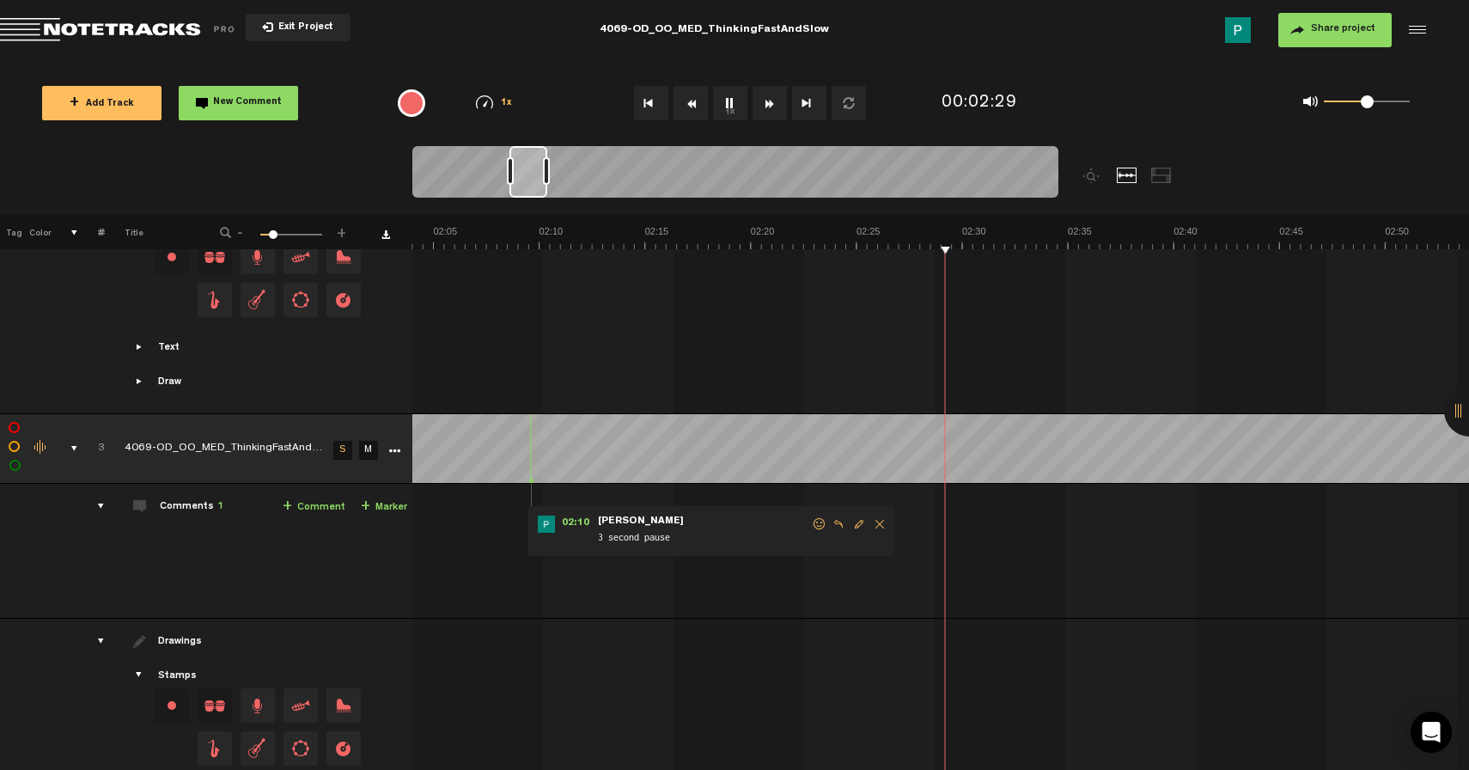
click at [880, 518] on span "Delete comment" at bounding box center [879, 524] width 21 height 12
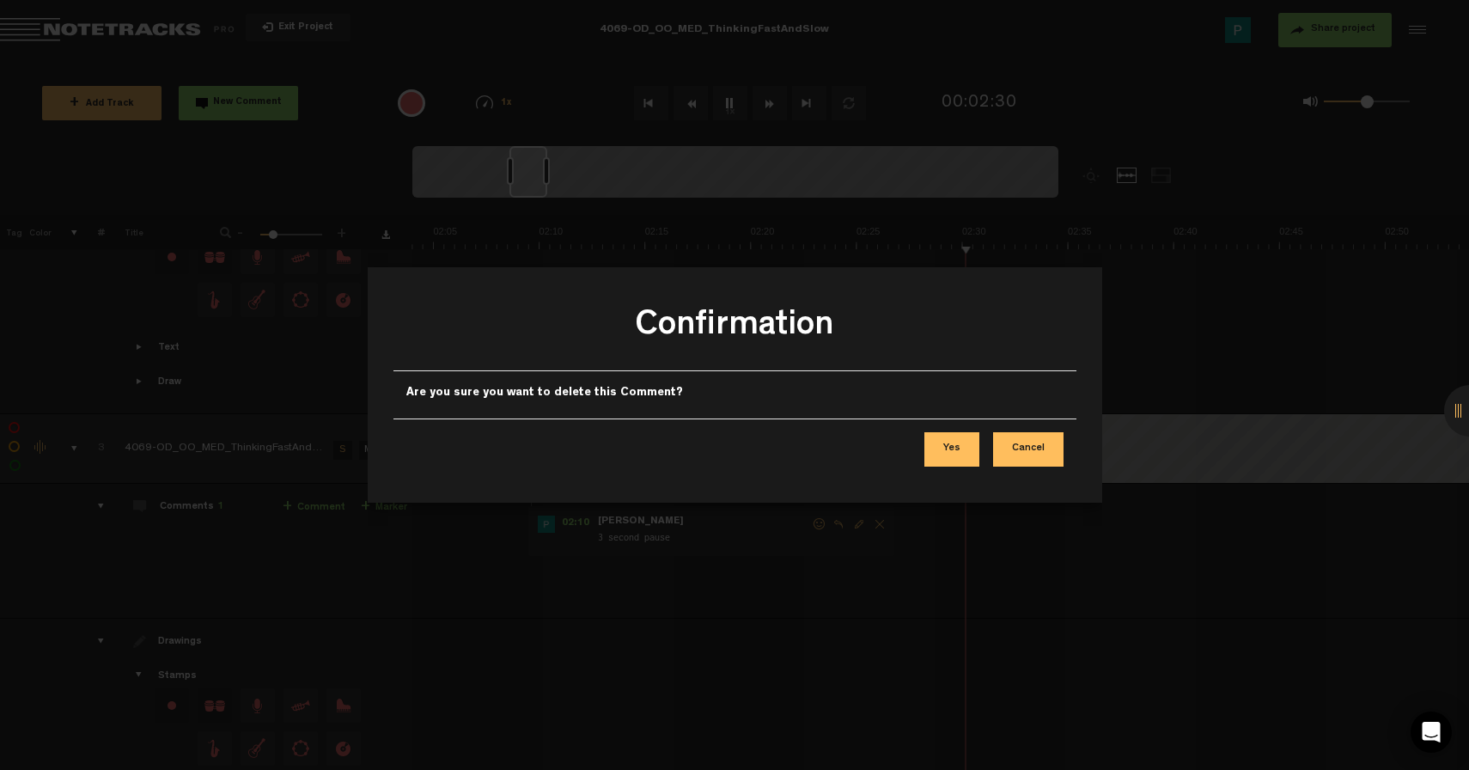
click at [944, 453] on button "Yes" at bounding box center [951, 449] width 55 height 34
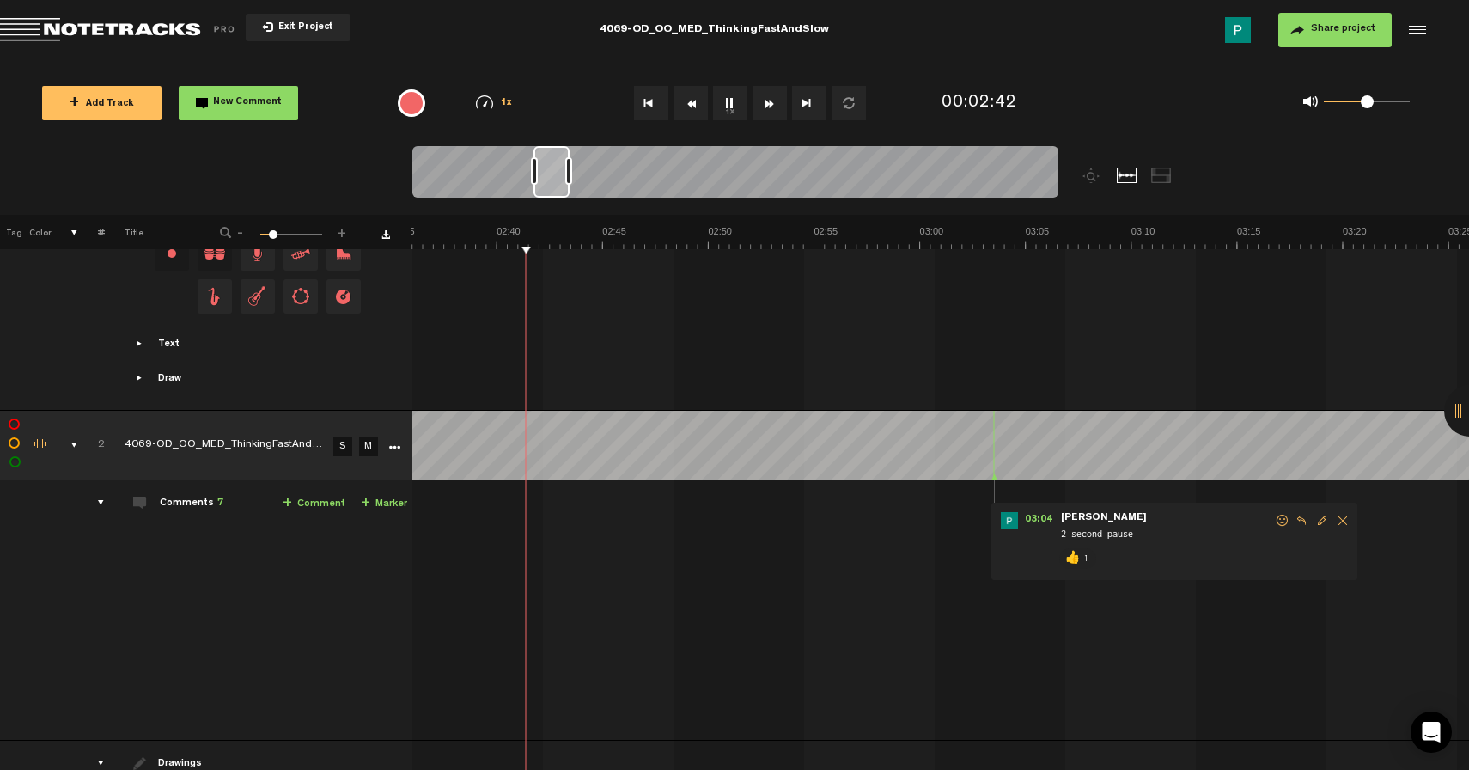
scroll to position [0, 3323]
drag, startPoint x: 528, startPoint y: 166, endPoint x: 553, endPoint y: 169, distance: 26.0
click at [553, 169] on div at bounding box center [552, 172] width 36 height 52
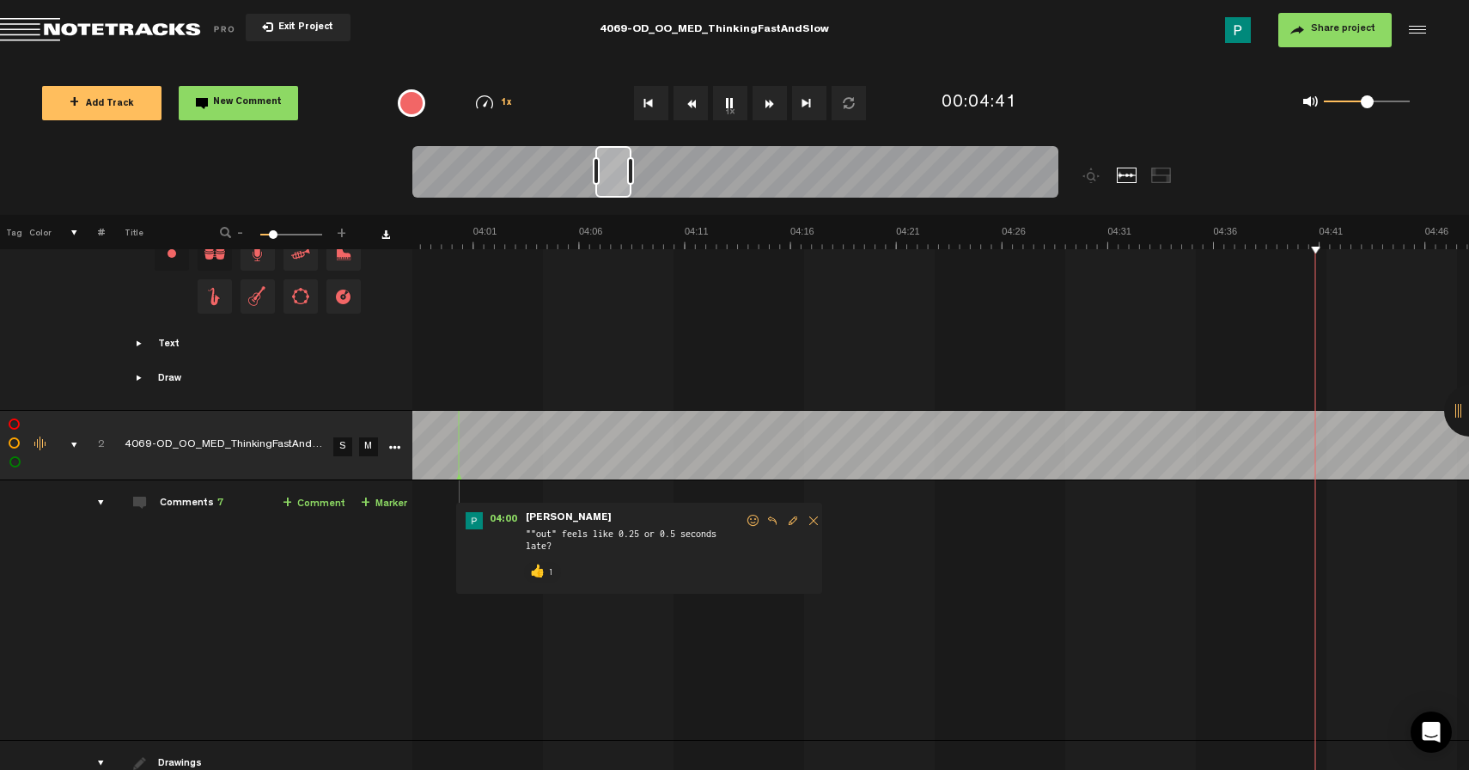
scroll to position [0, 5015]
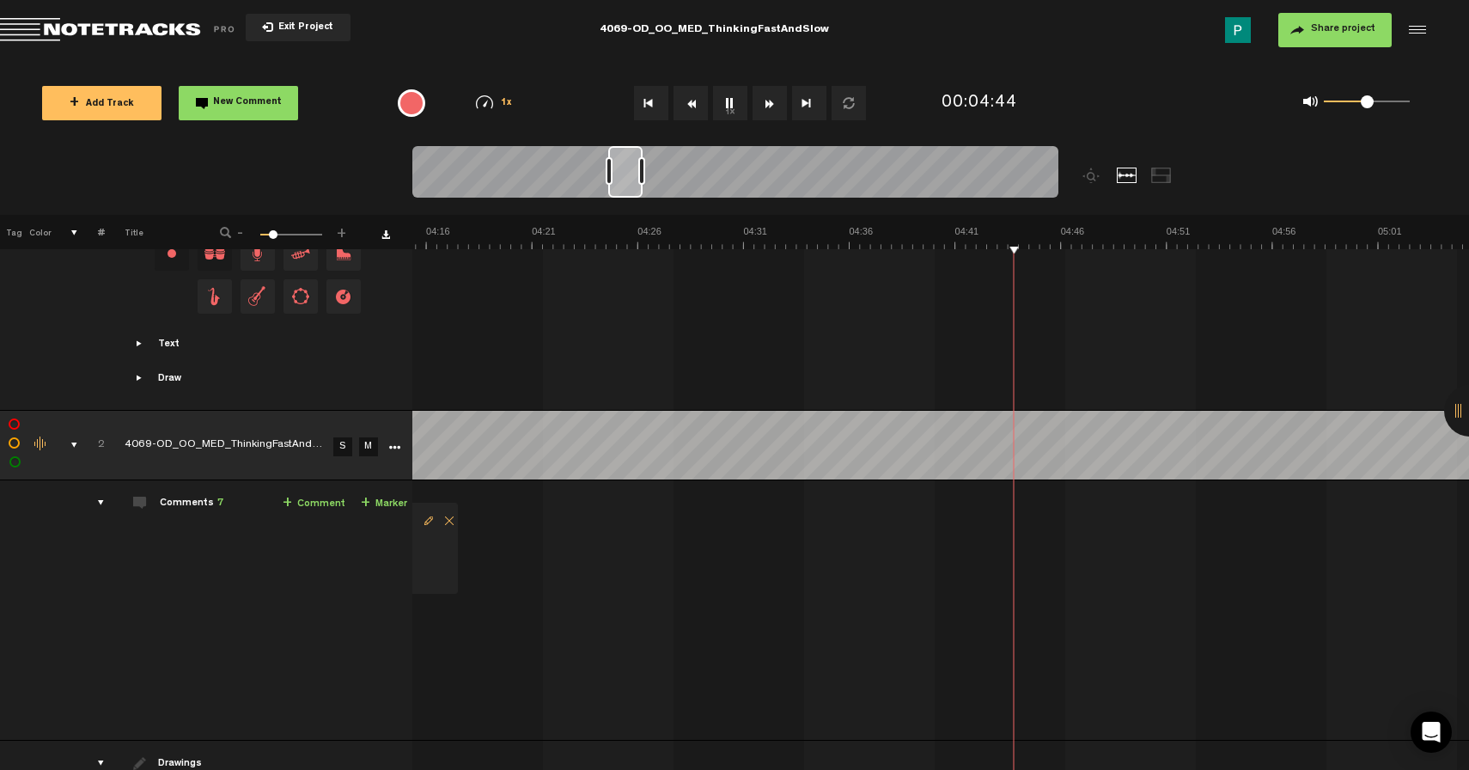
drag, startPoint x: 618, startPoint y: 190, endPoint x: 631, endPoint y: 190, distance: 12.9
click at [631, 190] on div at bounding box center [625, 172] width 34 height 52
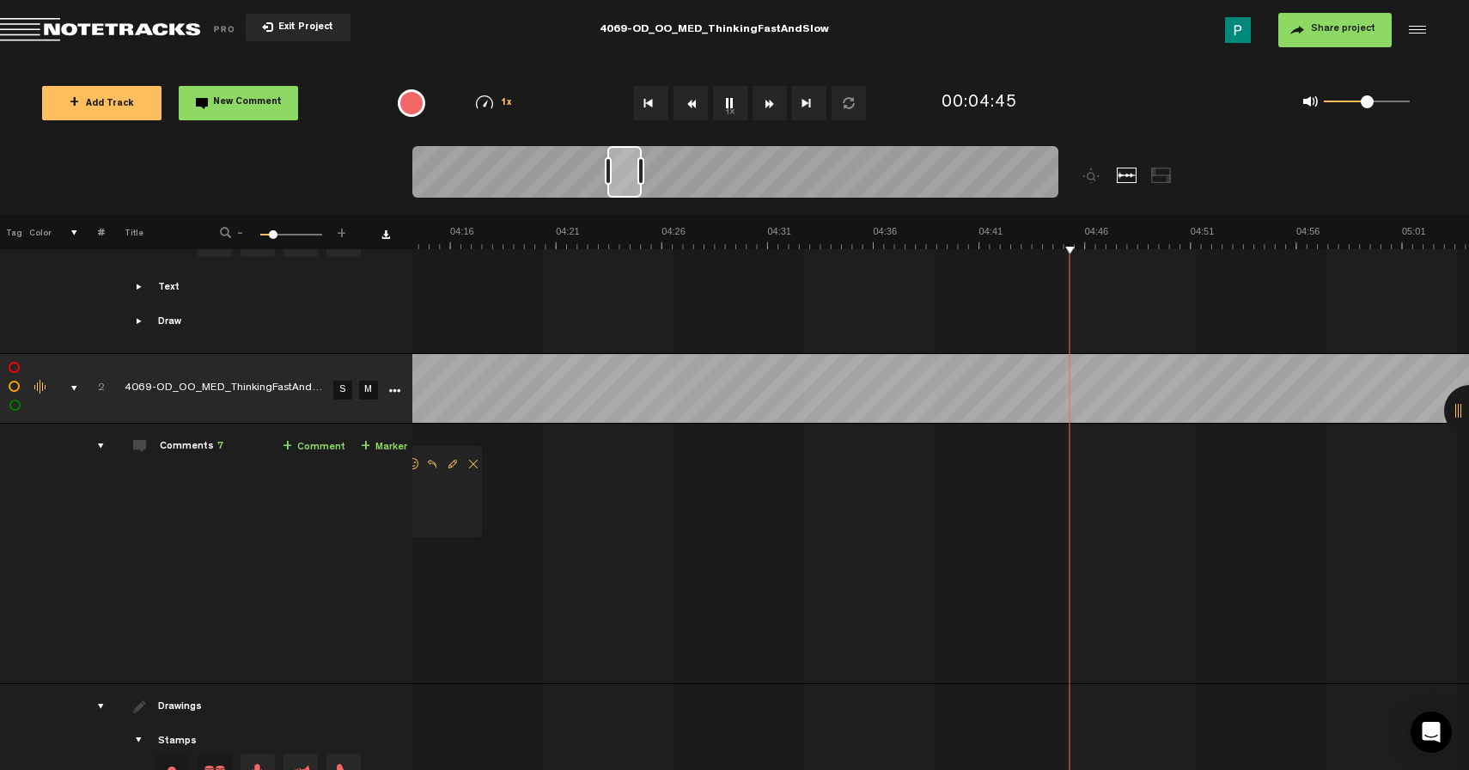
scroll to position [829, 0]
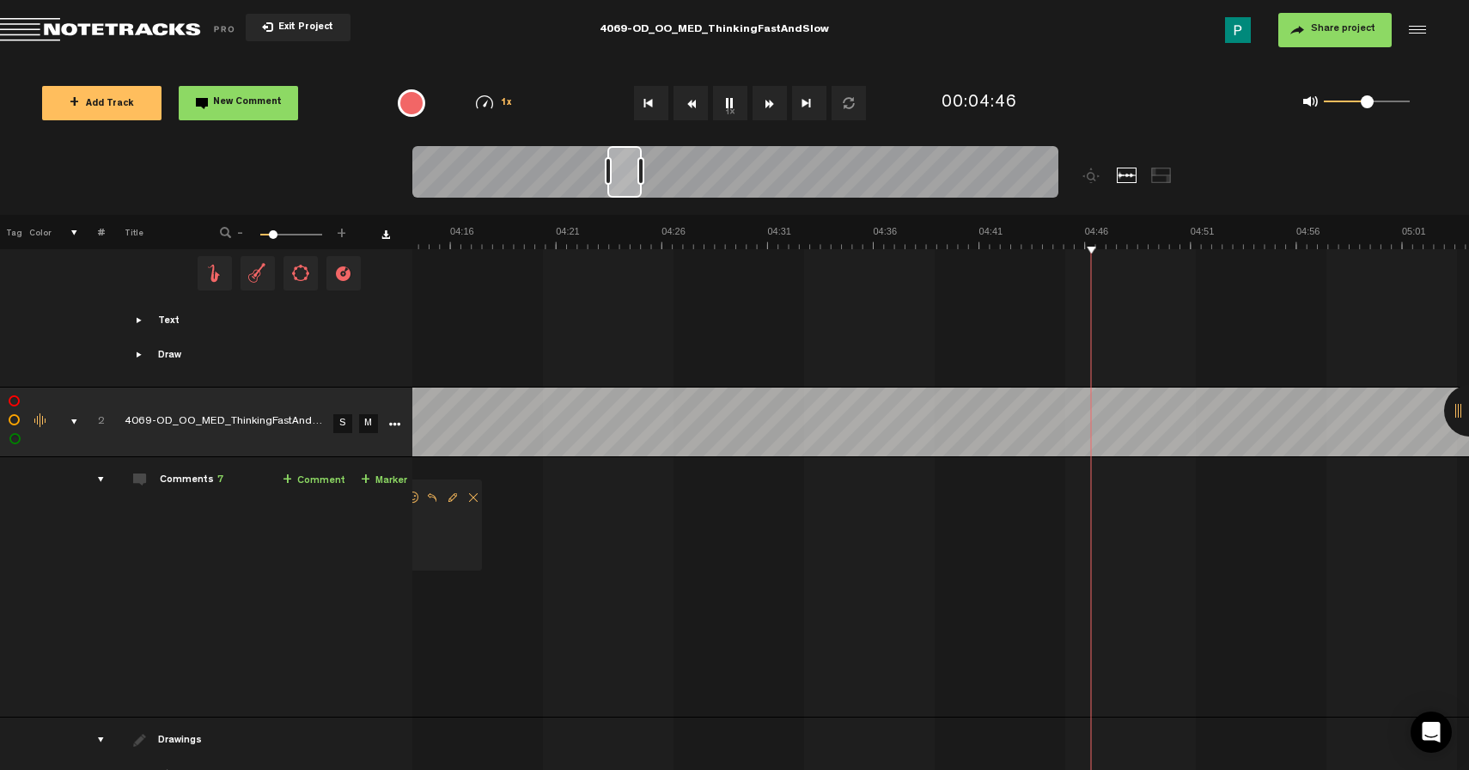
click at [729, 95] on button "1x" at bounding box center [730, 103] width 34 height 34
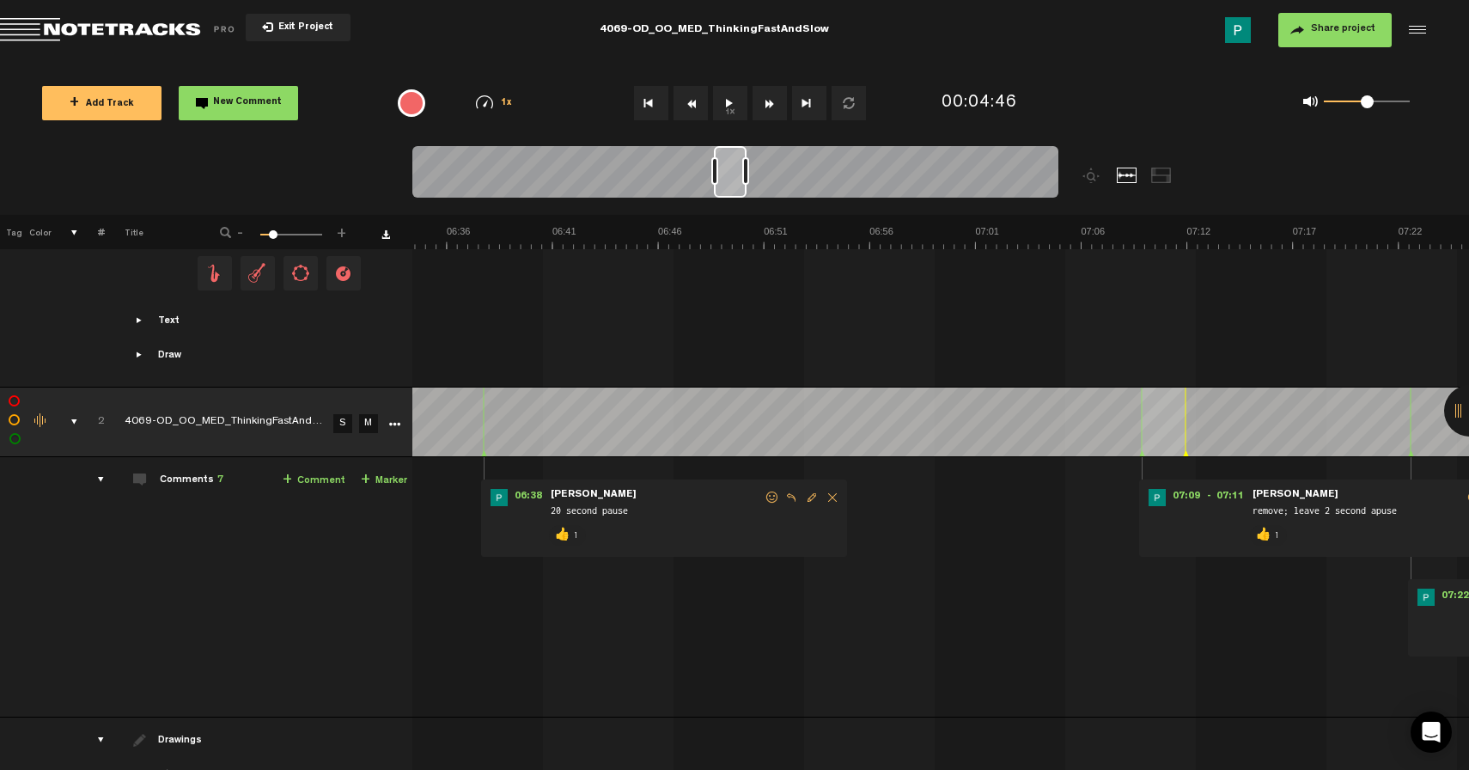
scroll to position [0, 8415]
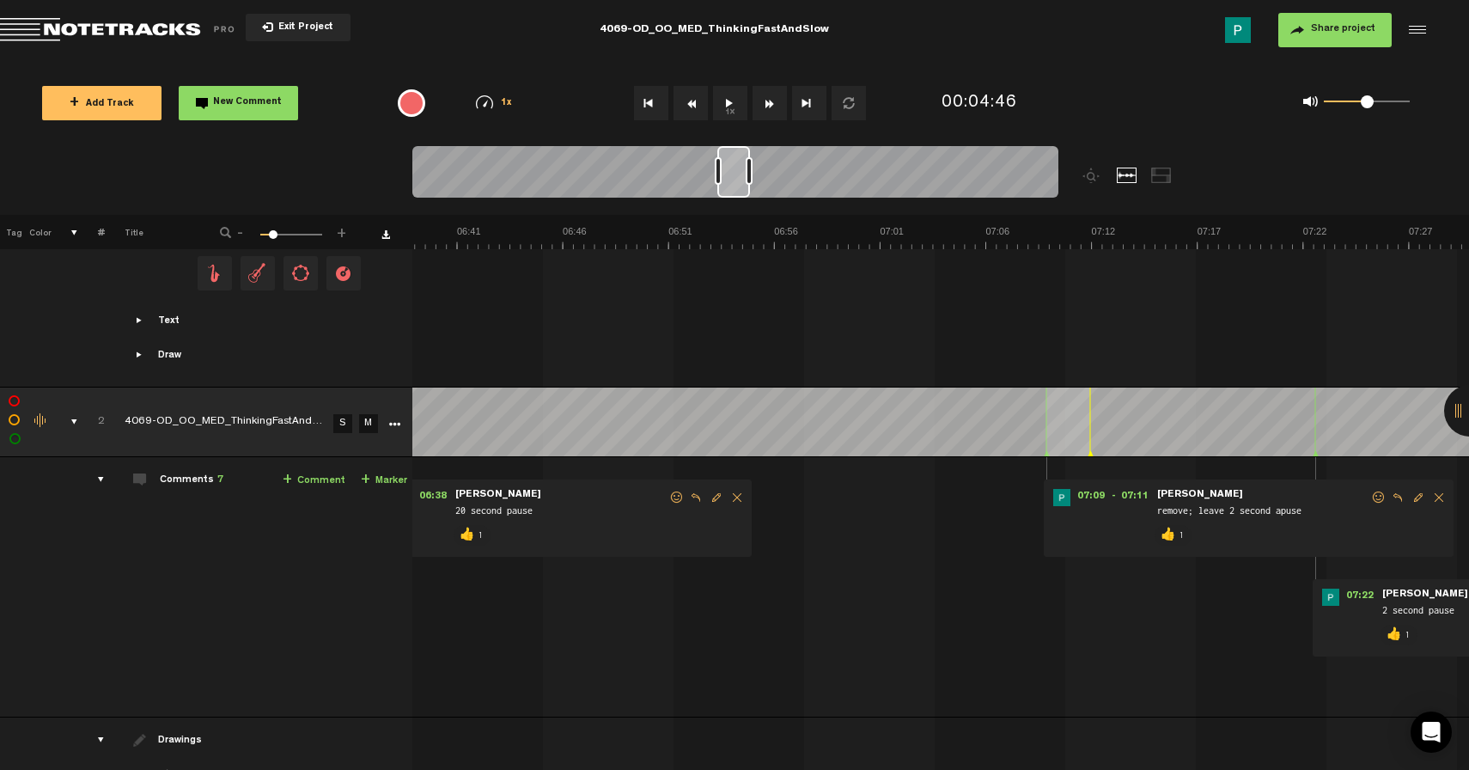
drag, startPoint x: 626, startPoint y: 186, endPoint x: 736, endPoint y: 199, distance: 110.7
click at [736, 199] on div at bounding box center [735, 175] width 646 height 58
click at [728, 116] on button "1x" at bounding box center [730, 103] width 34 height 34
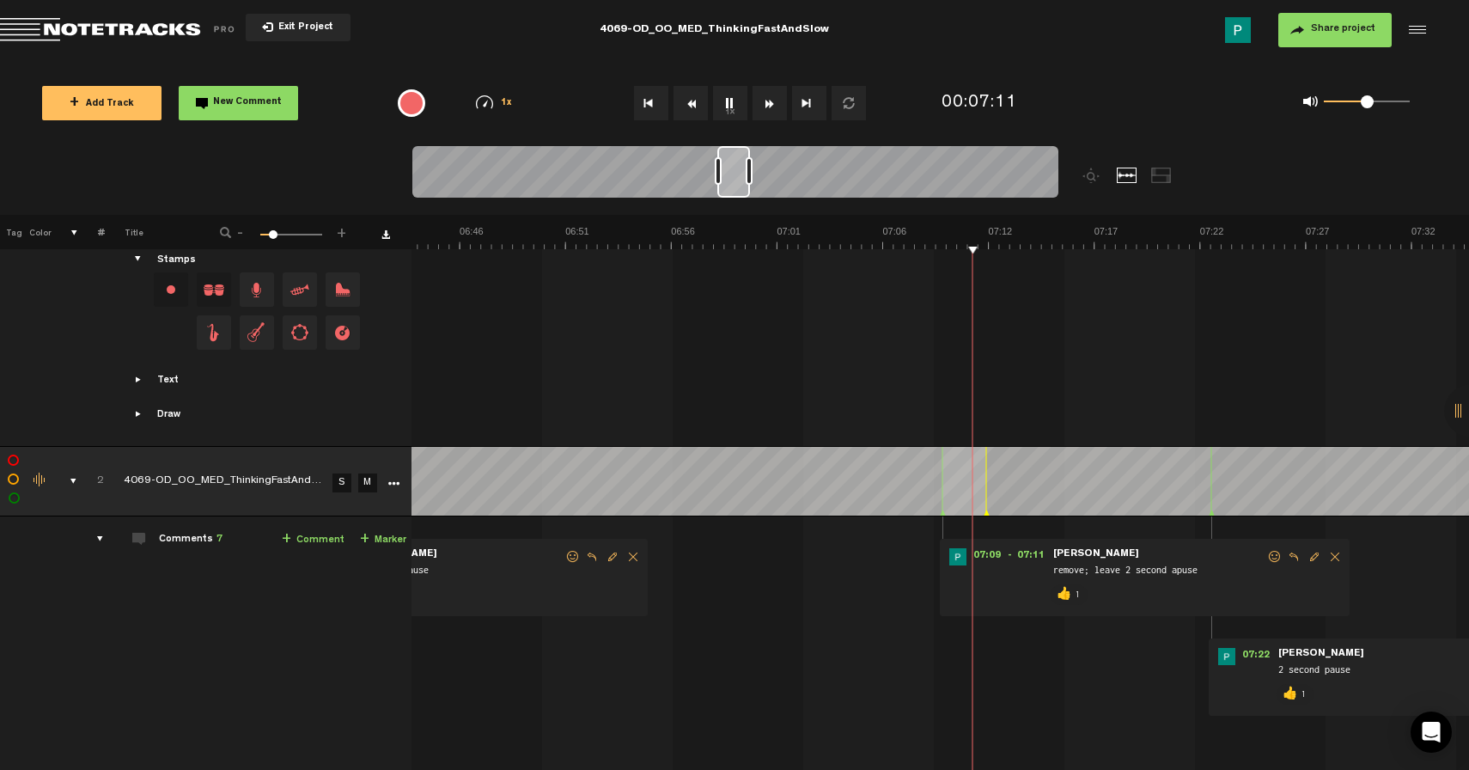
scroll to position [764, 1]
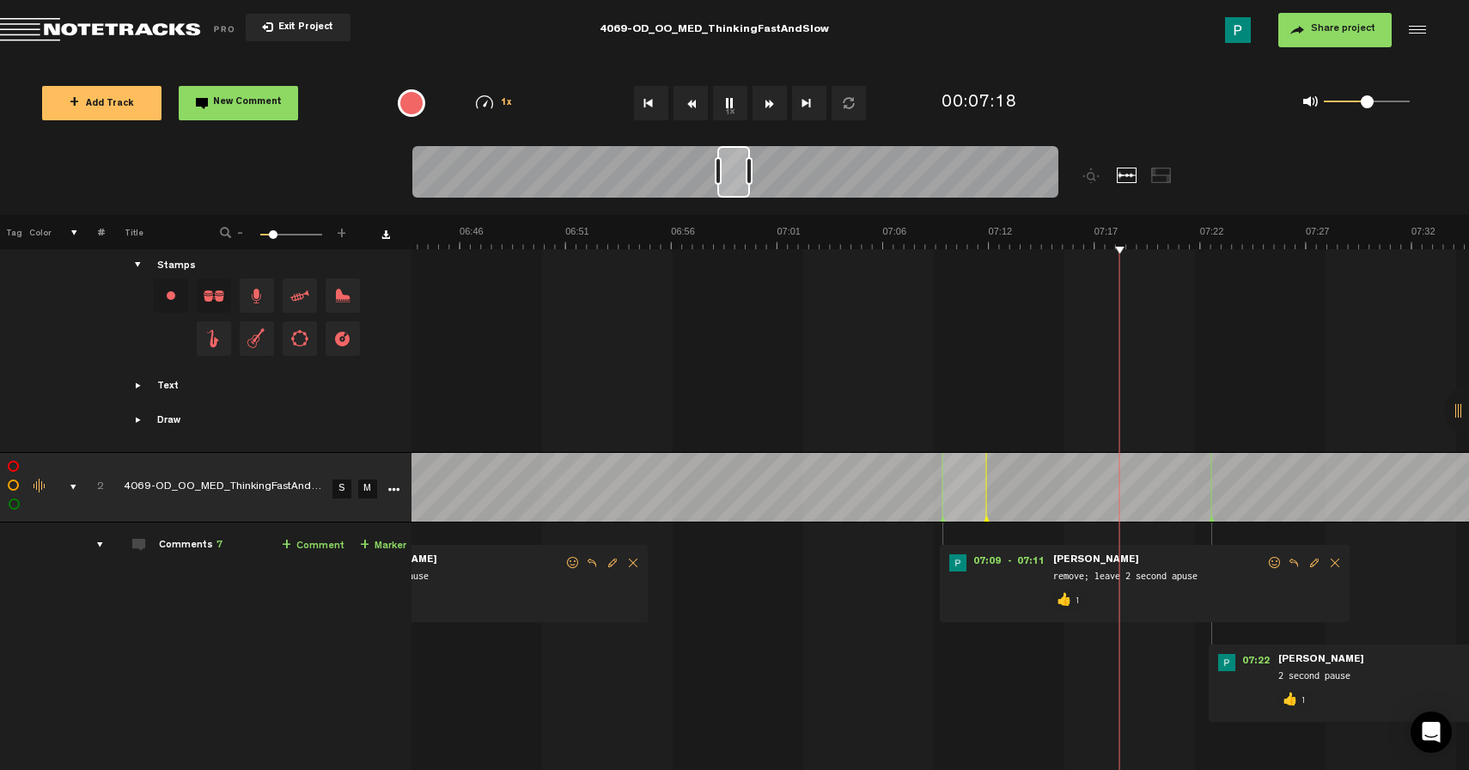
click at [722, 97] on button "1x" at bounding box center [730, 103] width 34 height 34
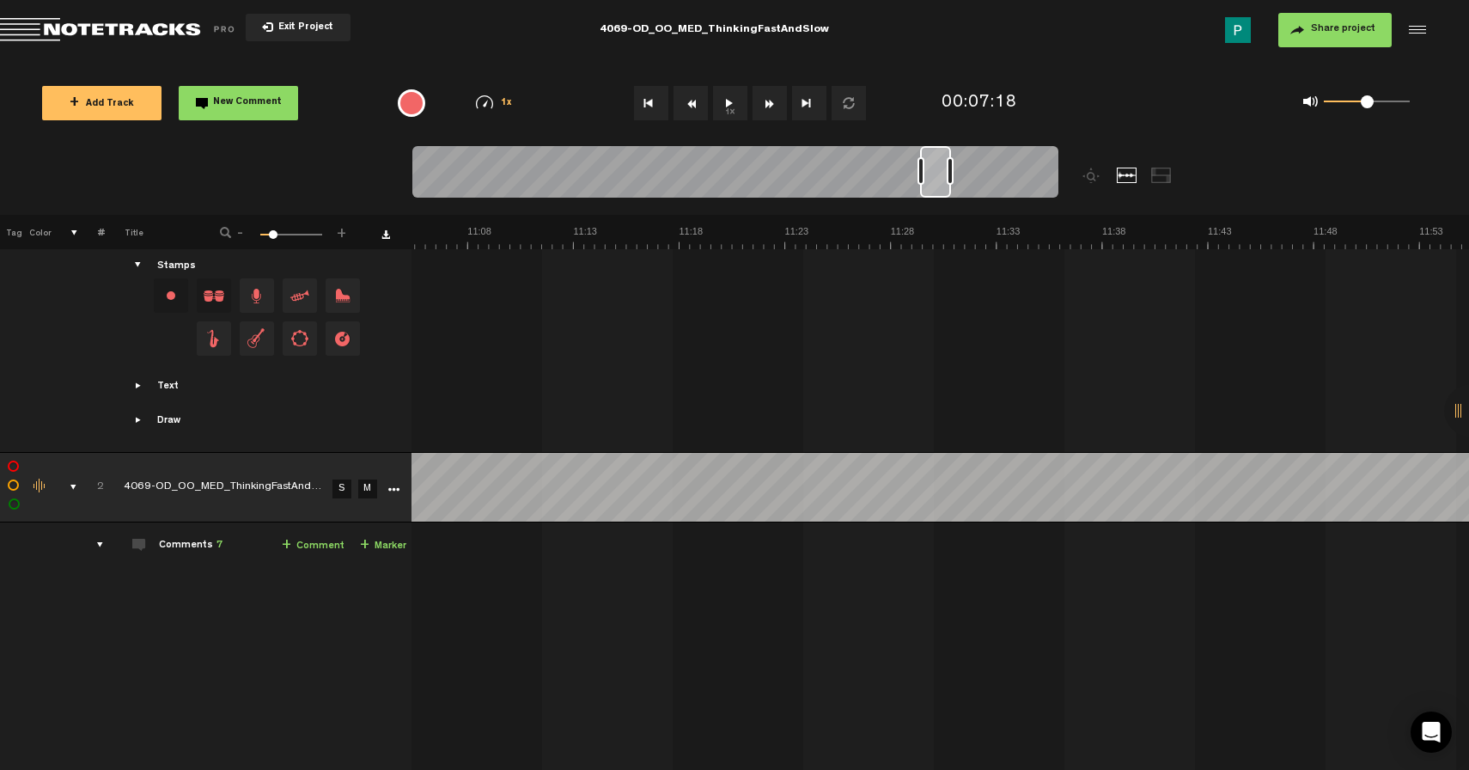
drag, startPoint x: 740, startPoint y: 173, endPoint x: 947, endPoint y: 204, distance: 209.3
click at [947, 204] on div at bounding box center [816, 180] width 808 height 69
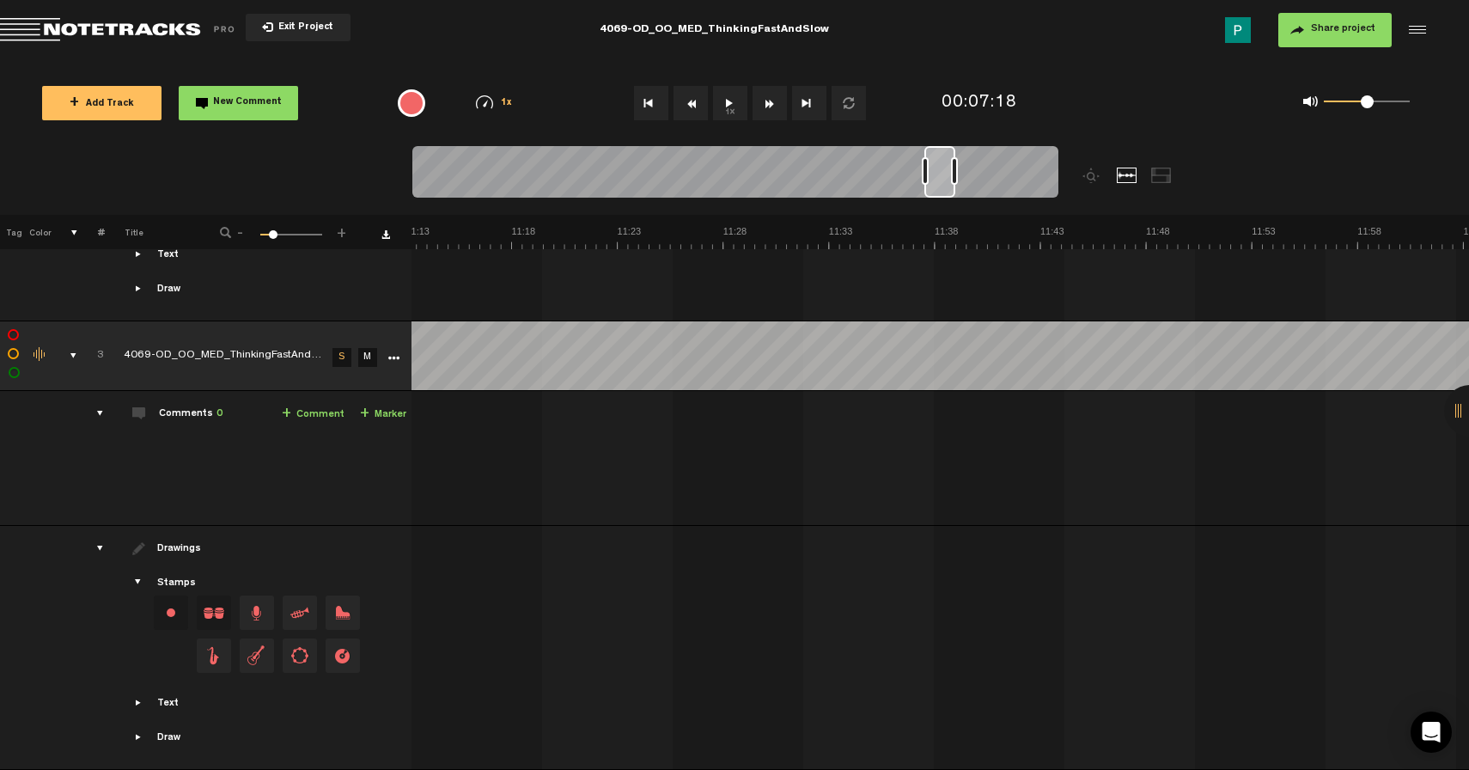
click at [393, 352] on icon "More" at bounding box center [393, 358] width 12 height 12
click at [688, 452] on td "3 4069-OD_OO_MED_ThinkingFastAndSlow_Mix_v3 S M 4069-OD_OO_MED_ThinkingFastAndS…" at bounding box center [941, 458] width 1058 height 135
drag, startPoint x: 939, startPoint y: 177, endPoint x: 916, endPoint y: 178, distance: 23.2
click at [916, 178] on div at bounding box center [915, 172] width 29 height 52
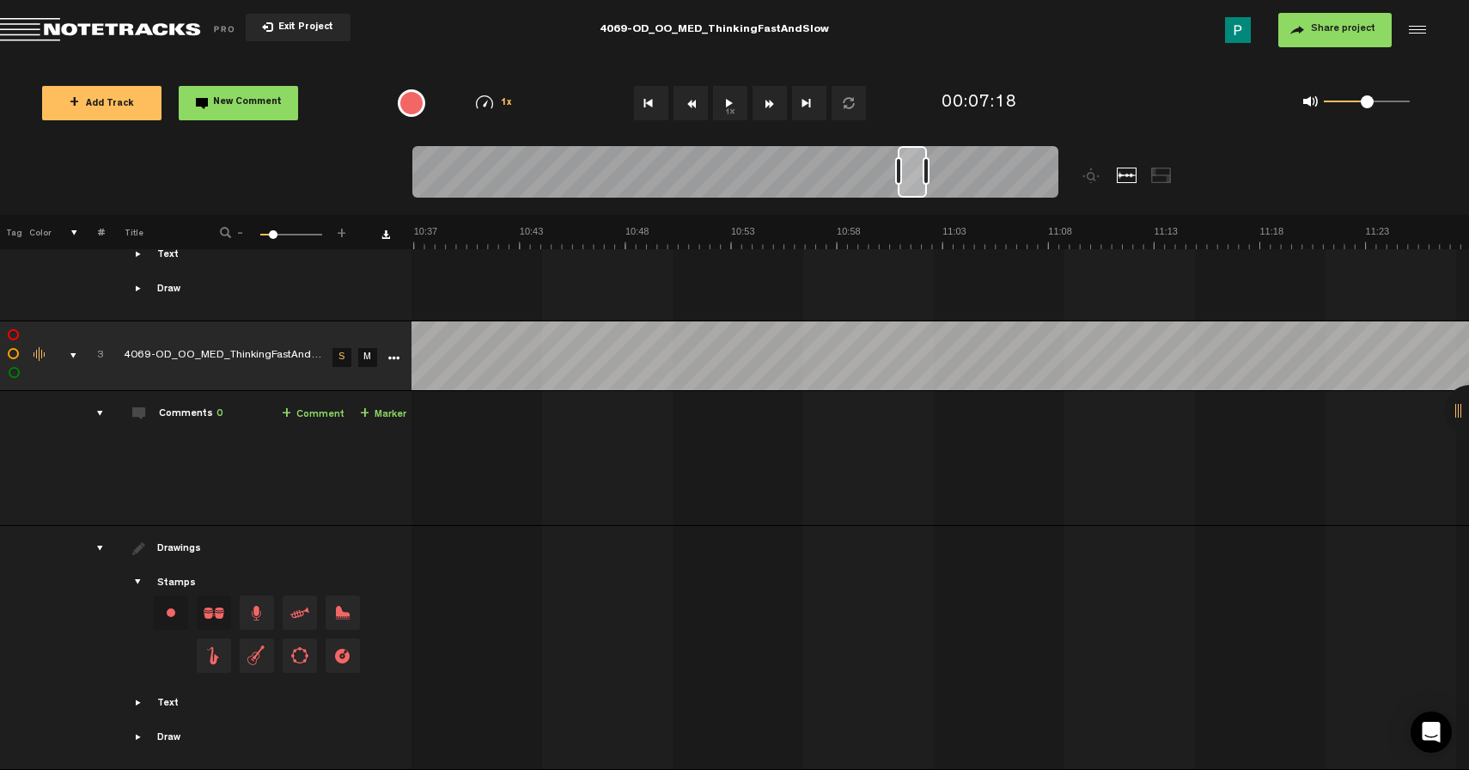
scroll to position [0, 13429]
